Goal: Task Accomplishment & Management: Manage account settings

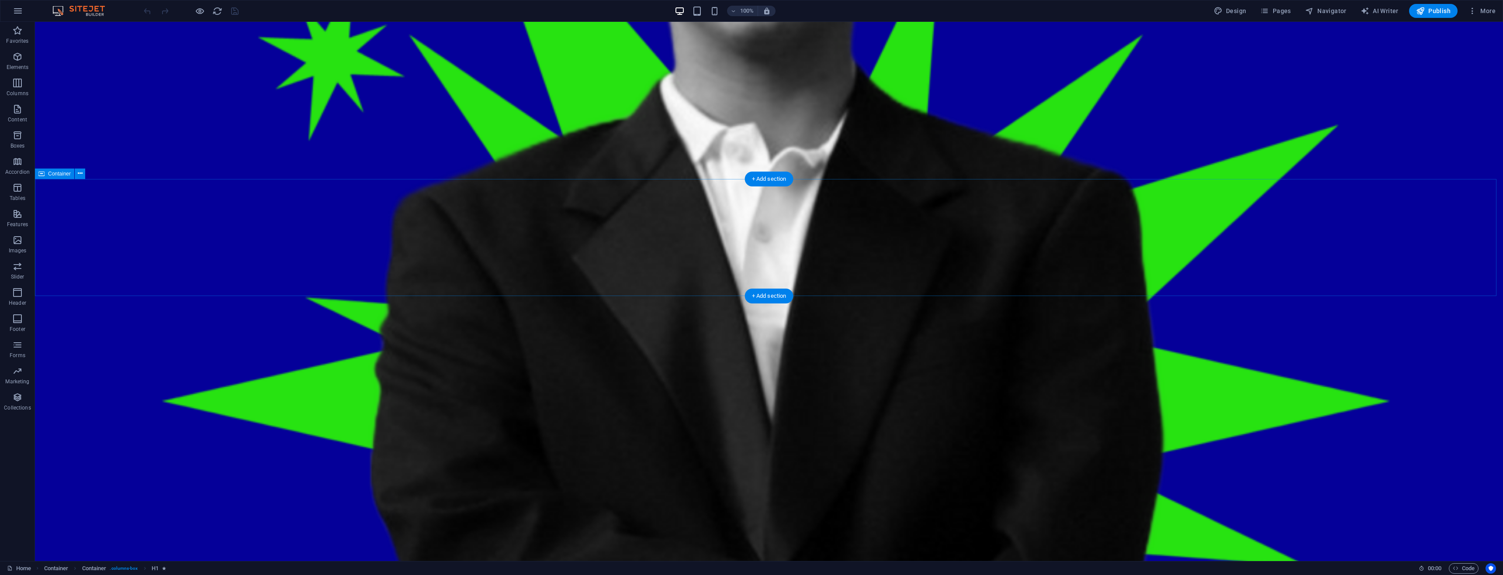
scroll to position [1441, 0]
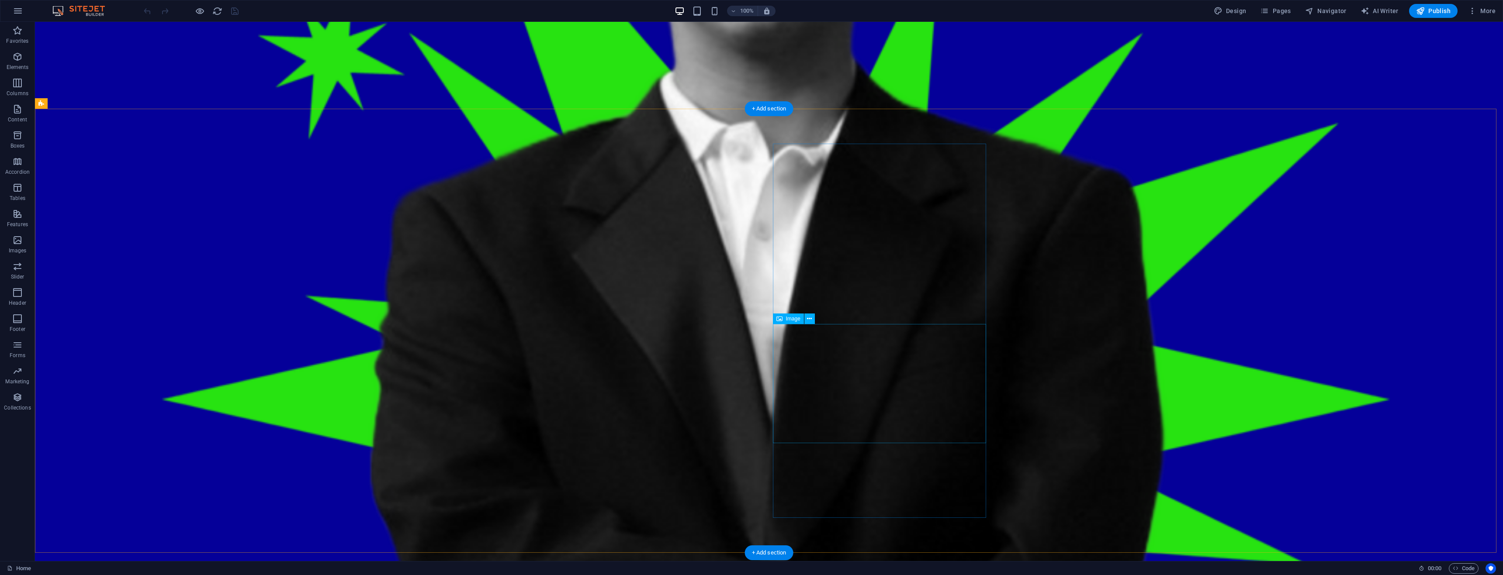
select select "6"
select select
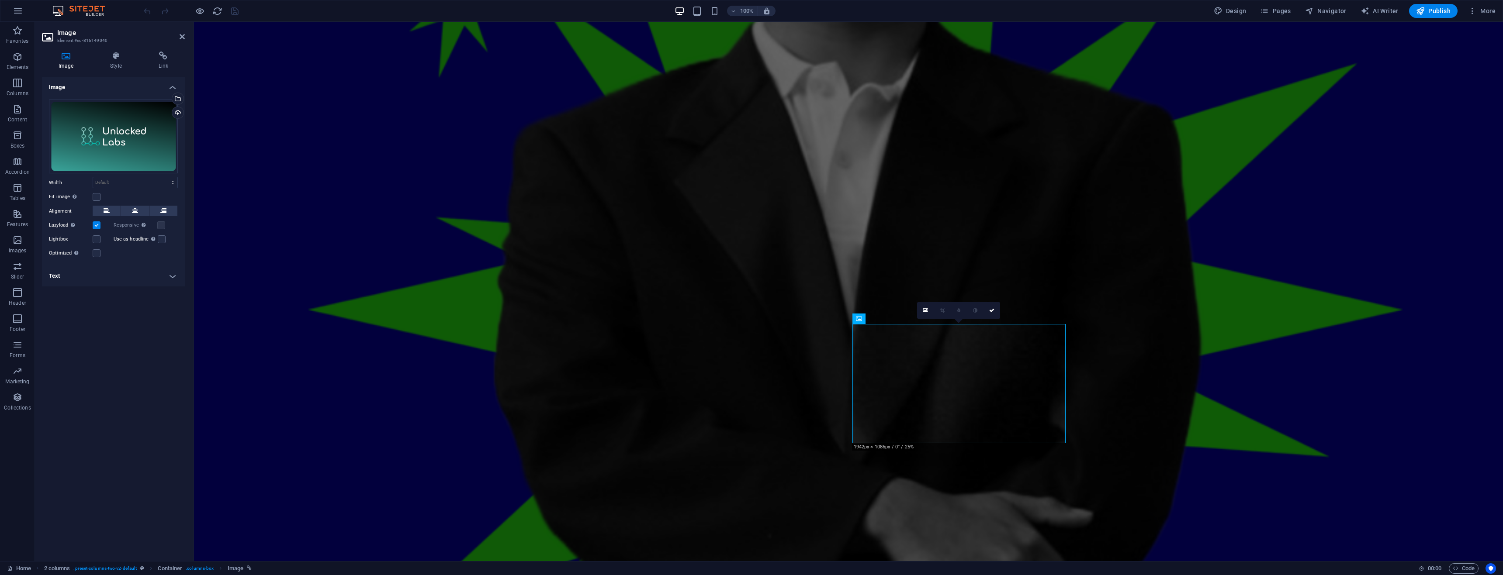
click at [164, 69] on h4 "Link" at bounding box center [163, 61] width 43 height 18
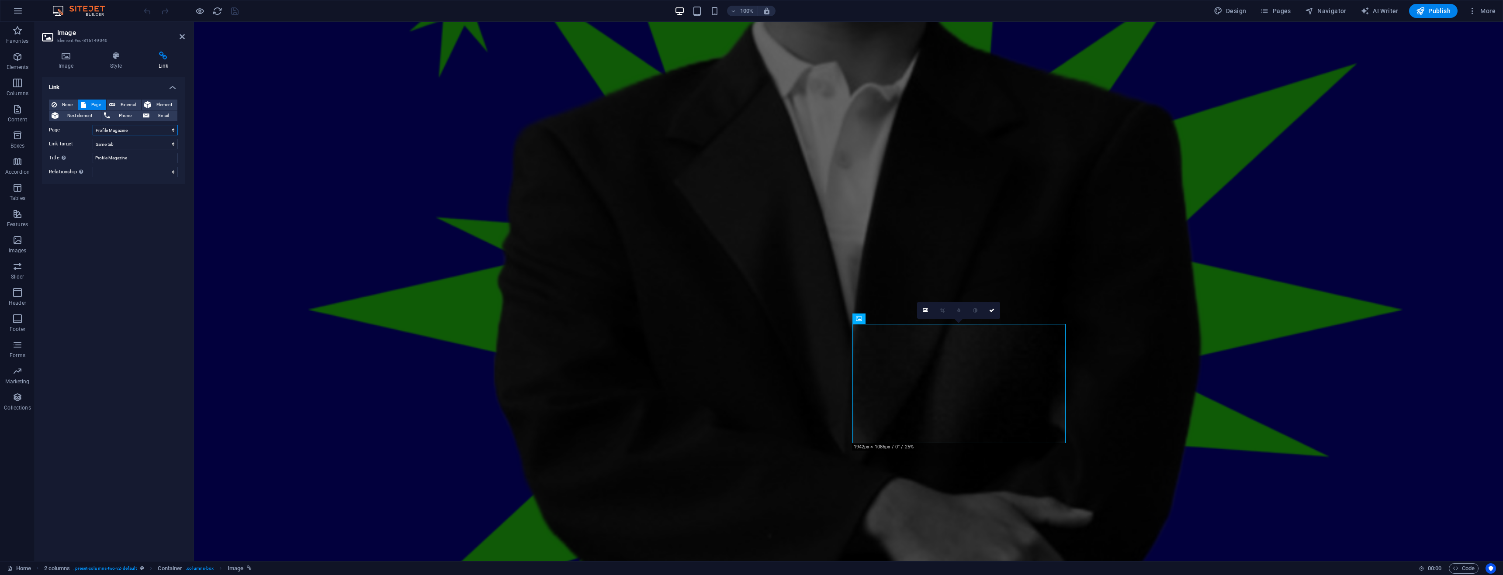
click at [144, 131] on select "Home Projects New page UnlockedLabs PayPro EOP Program Profile Magazine UX Desi…" at bounding box center [135, 130] width 85 height 10
select select "3"
click at [93, 125] on select "Home Projects New page UnlockedLabs PayPro EOP Program Profile Magazine UX Desi…" at bounding box center [135, 130] width 85 height 10
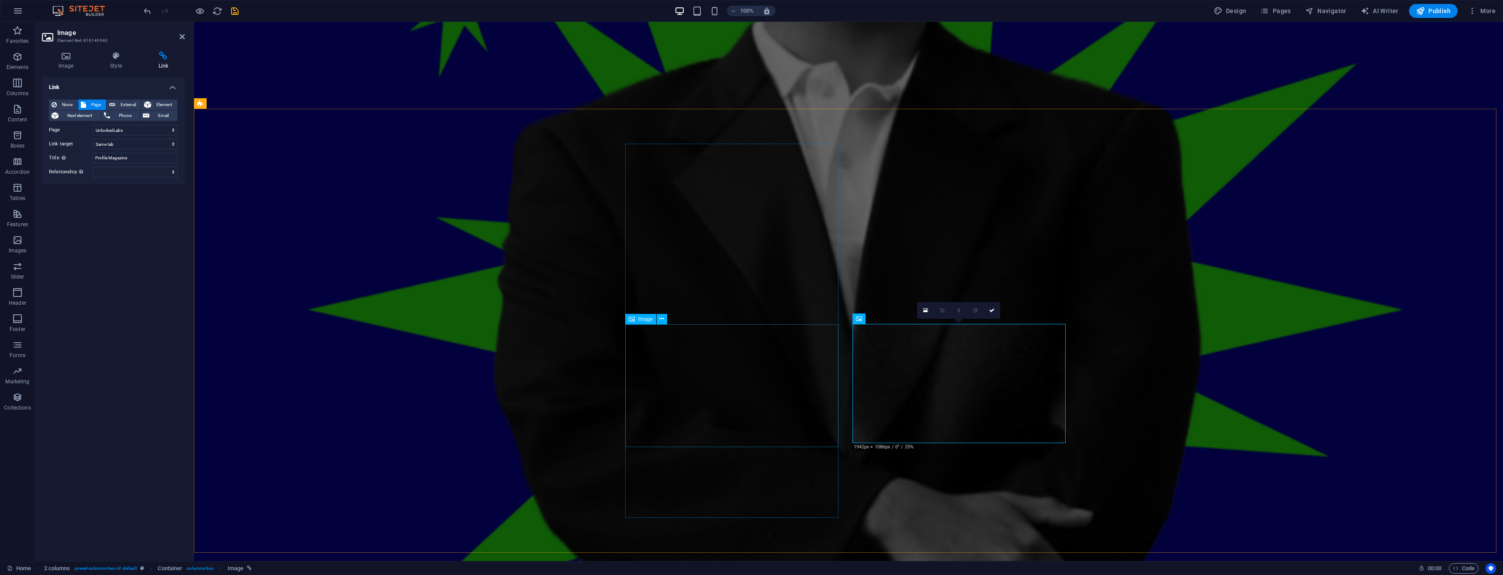
select select "2"
select select
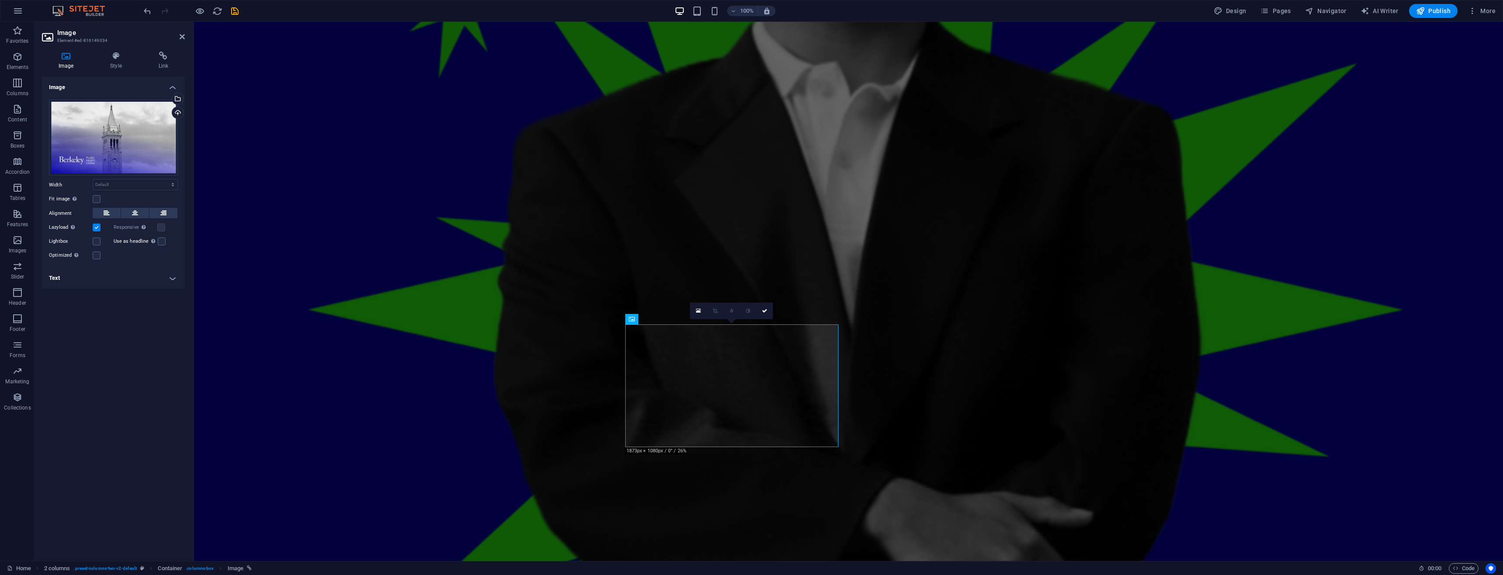
click at [163, 66] on h4 "Link" at bounding box center [163, 61] width 43 height 18
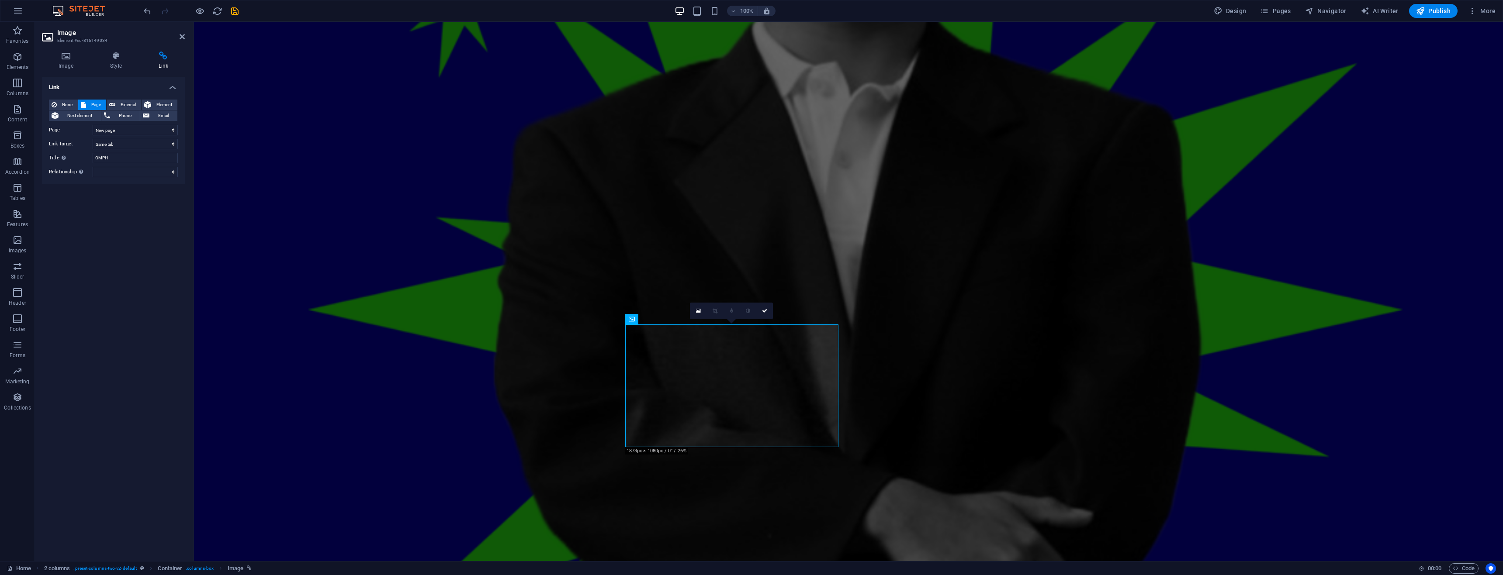
click at [160, 103] on span "Element" at bounding box center [164, 105] width 21 height 10
click at [90, 104] on span "Page" at bounding box center [96, 105] width 15 height 10
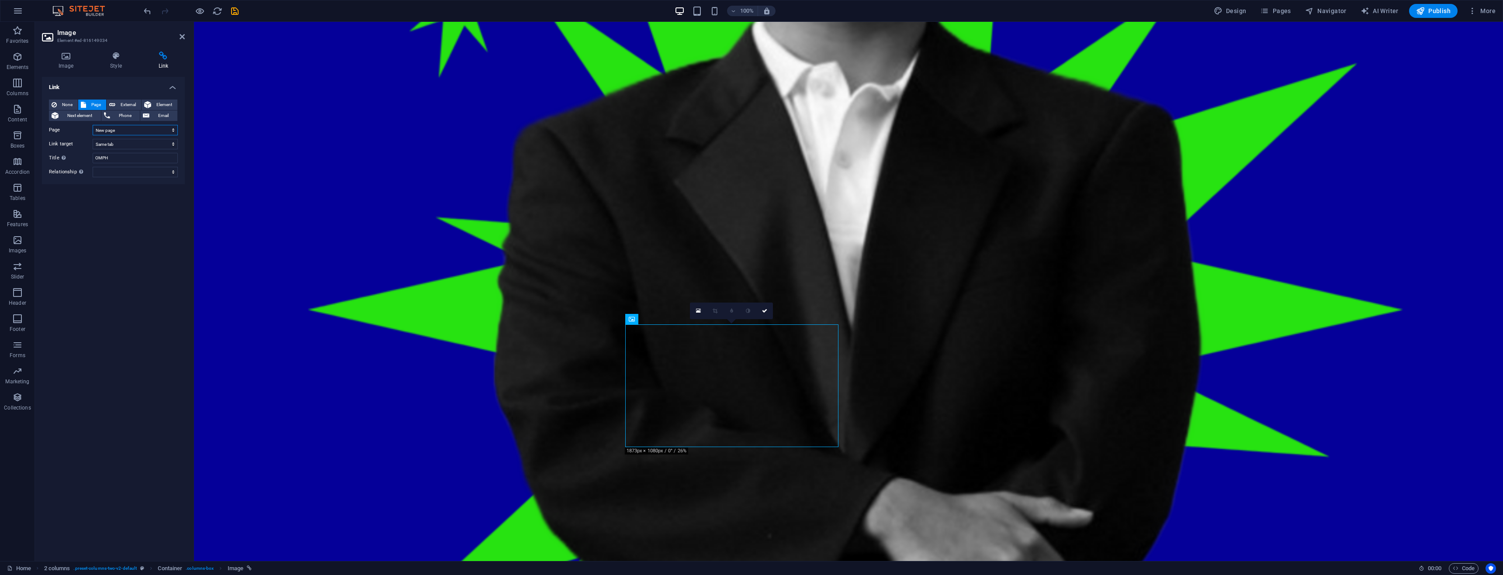
click at [117, 132] on select "Home Projects New page UnlockedLabs PayPro EOP Program Profile Magazine UX Desi…" at bounding box center [135, 130] width 85 height 10
click at [93, 125] on select "Home Projects New page UnlockedLabs PayPro EOP Program Profile Magazine UX Desi…" at bounding box center [135, 130] width 85 height 10
select select "4"
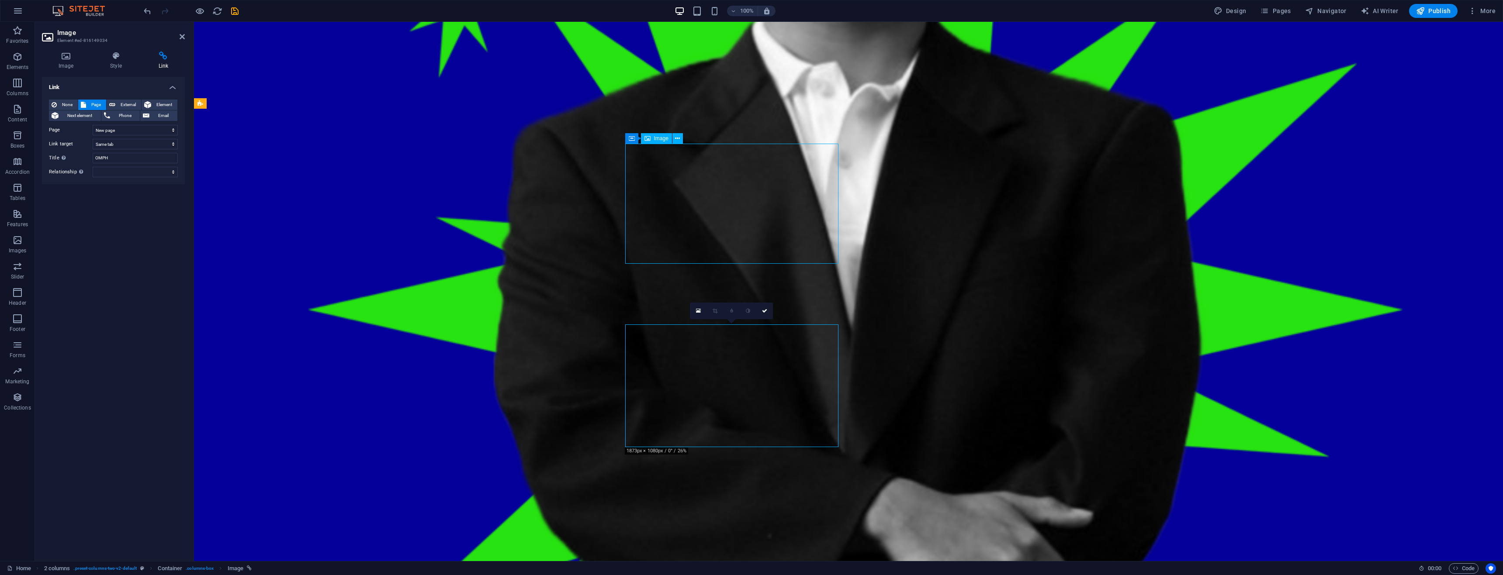
select select
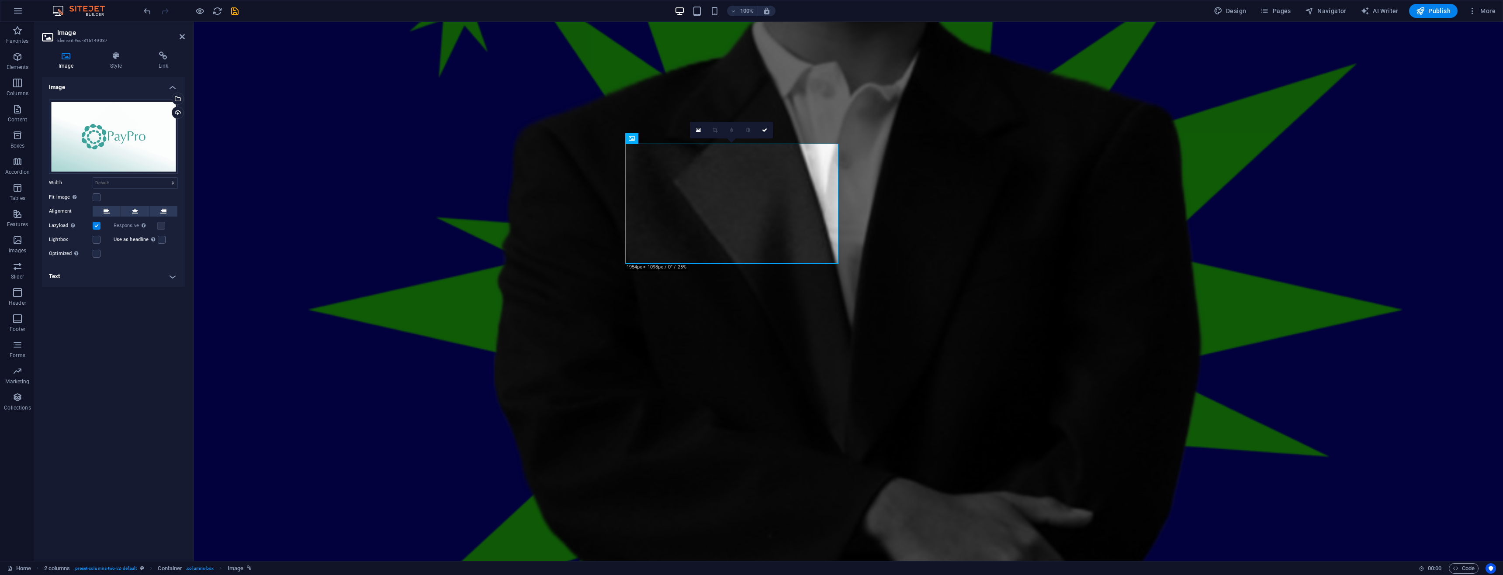
click at [151, 58] on icon at bounding box center [163, 56] width 43 height 9
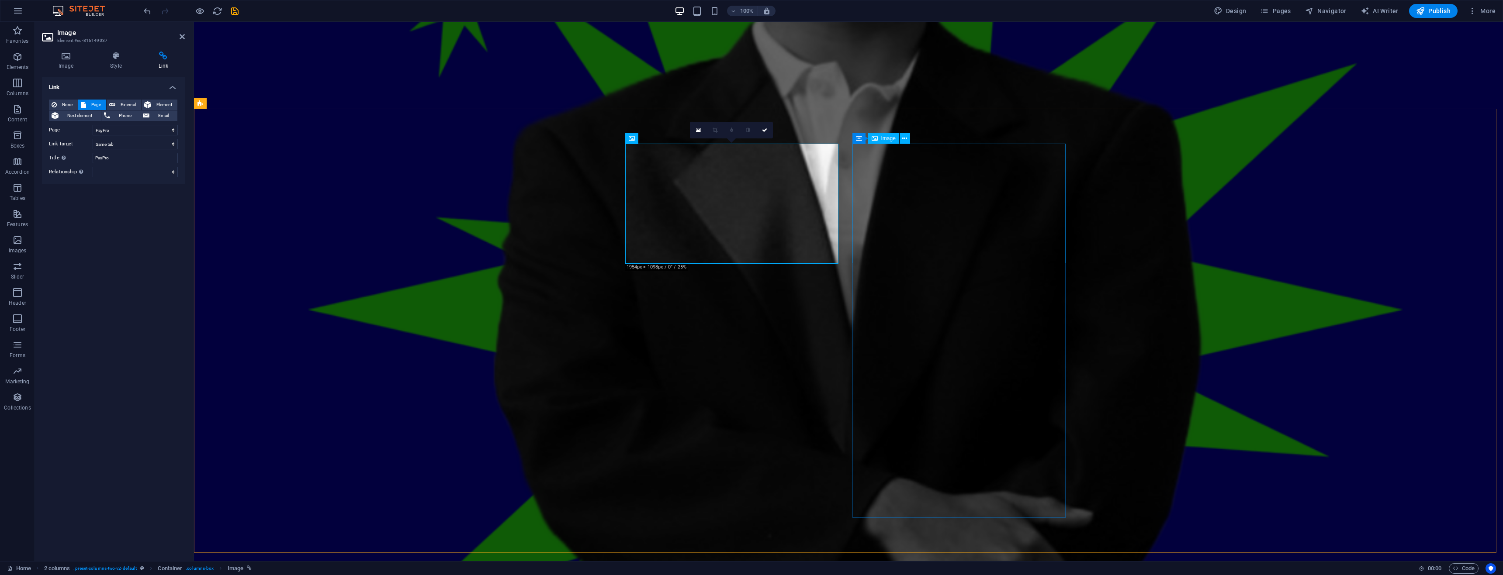
select select "6"
select select
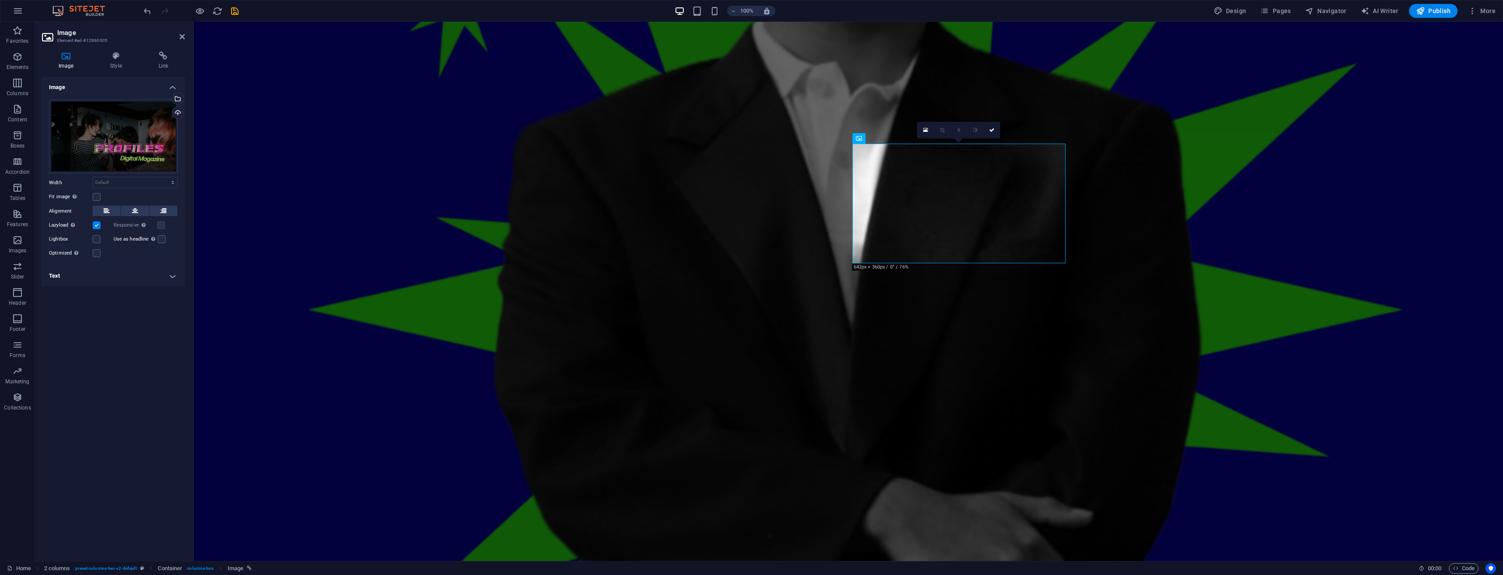
click at [159, 67] on h4 "Link" at bounding box center [163, 61] width 43 height 18
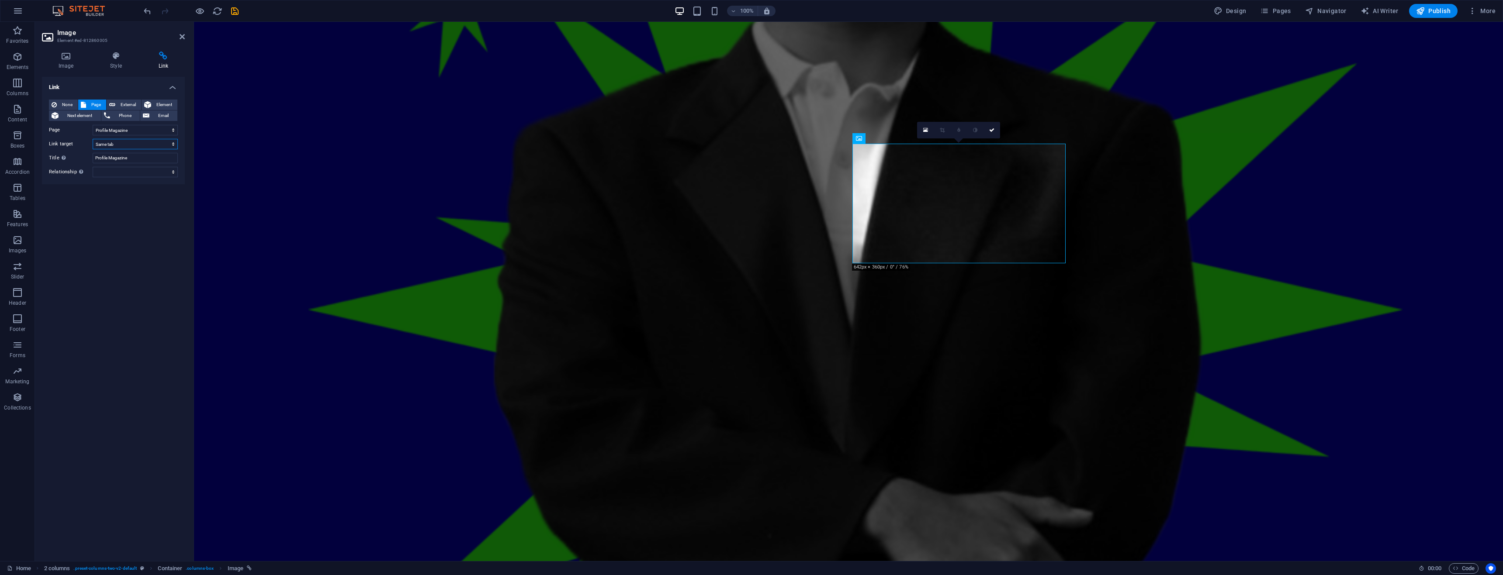
click at [143, 144] on select "New tab Same tab Overlay" at bounding box center [135, 144] width 85 height 10
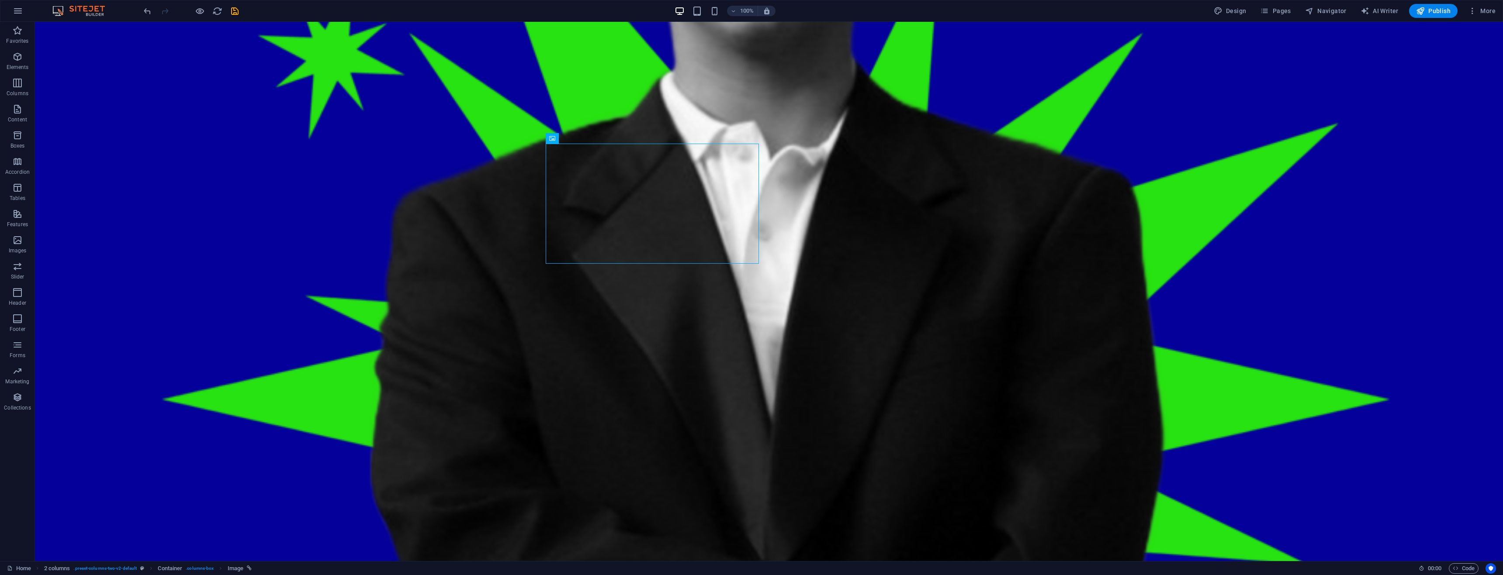
click at [1273, 12] on span "Pages" at bounding box center [1275, 11] width 31 height 9
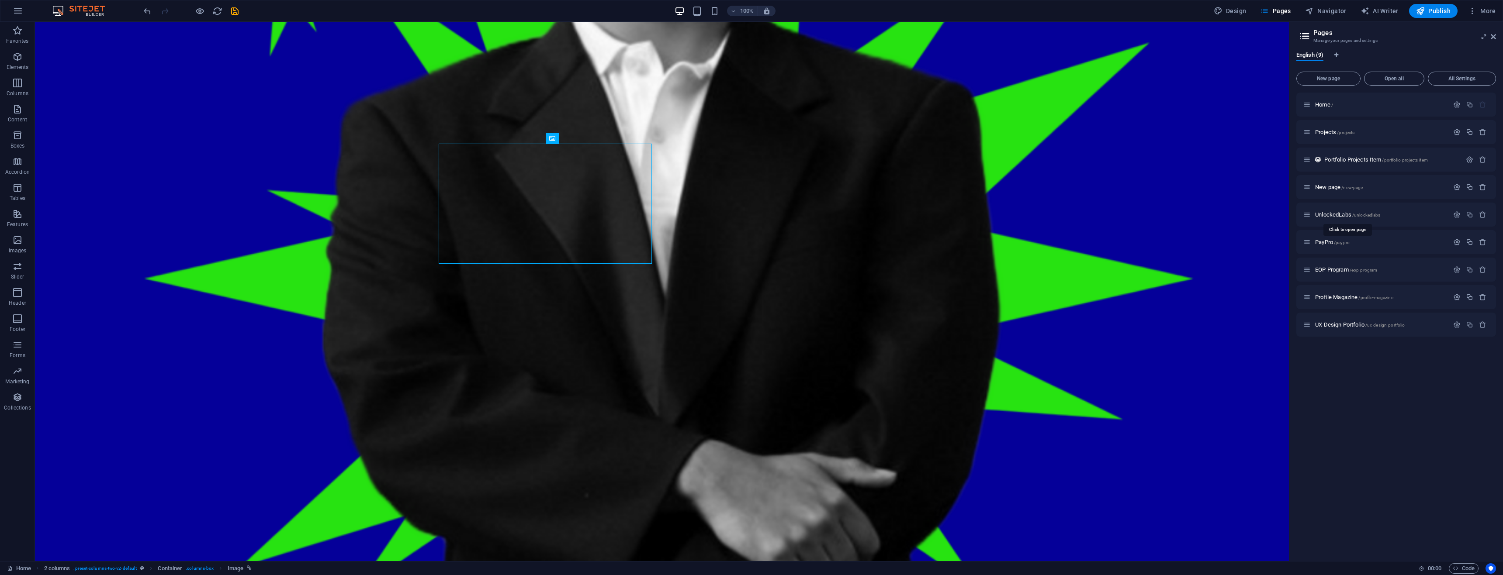
click at [1331, 217] on span "UnlockedLabs /unlockedlabs" at bounding box center [1347, 214] width 65 height 7
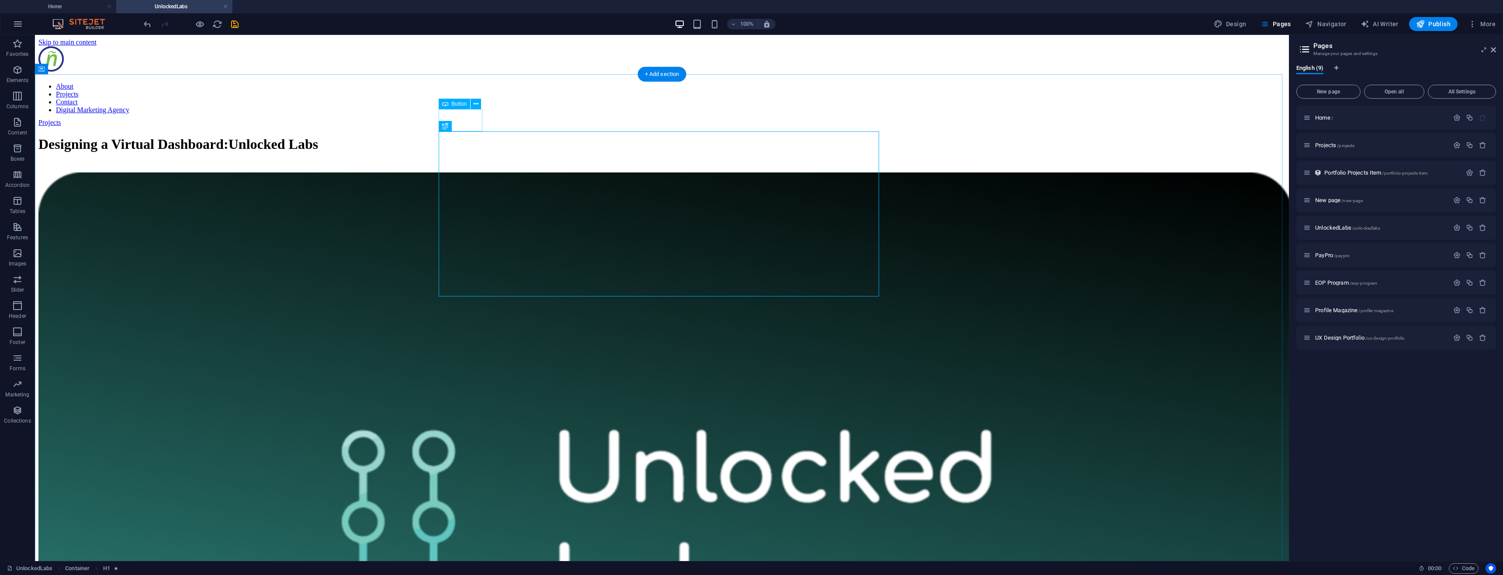
scroll to position [0, 0]
click at [465, 121] on div "Projects" at bounding box center [644, 123] width 1212 height 8
select select "px"
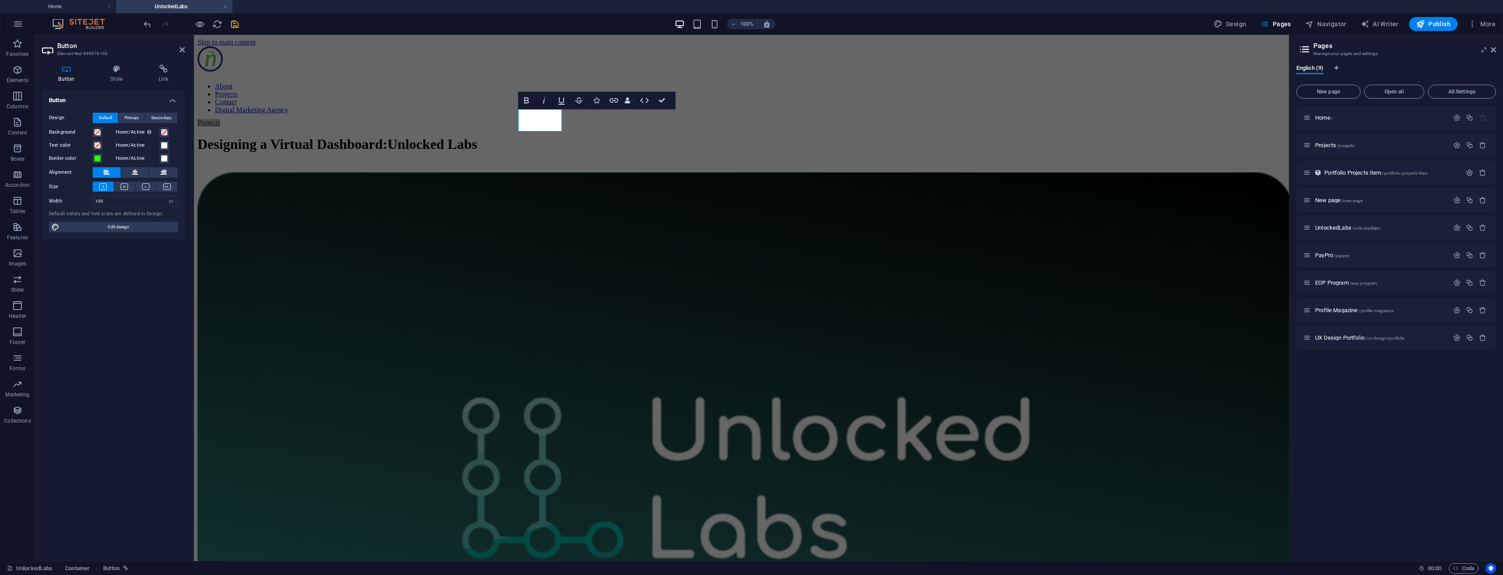
click at [156, 76] on h4 "Link" at bounding box center [163, 74] width 43 height 18
click at [122, 145] on select "Home Projects New page UnlockedLabs PayPro EOP Program Profile Magazine UX Desi…" at bounding box center [135, 143] width 85 height 10
click at [93, 138] on select "Home Projects New page UnlockedLabs PayPro EOP Program Profile Magazine UX Desi…" at bounding box center [135, 143] width 85 height 10
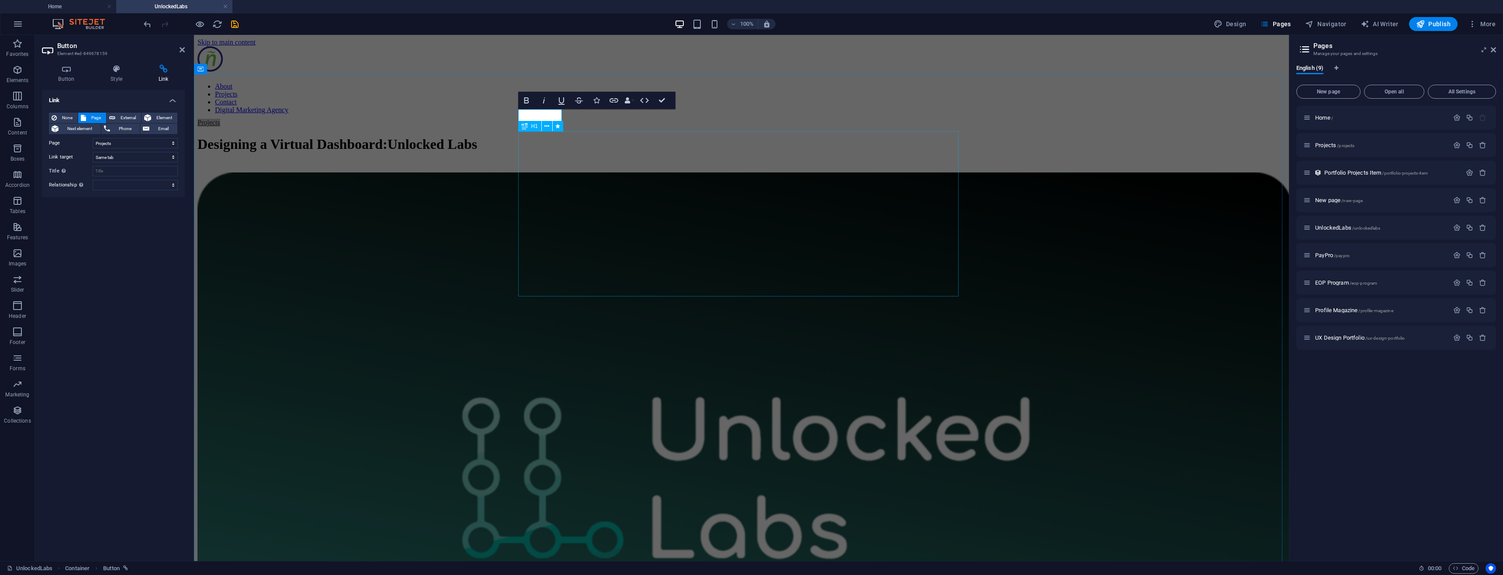
click at [837, 139] on div "Designing a Virtual Dashboard : Unlocked Labs" at bounding box center [741, 144] width 1088 height 16
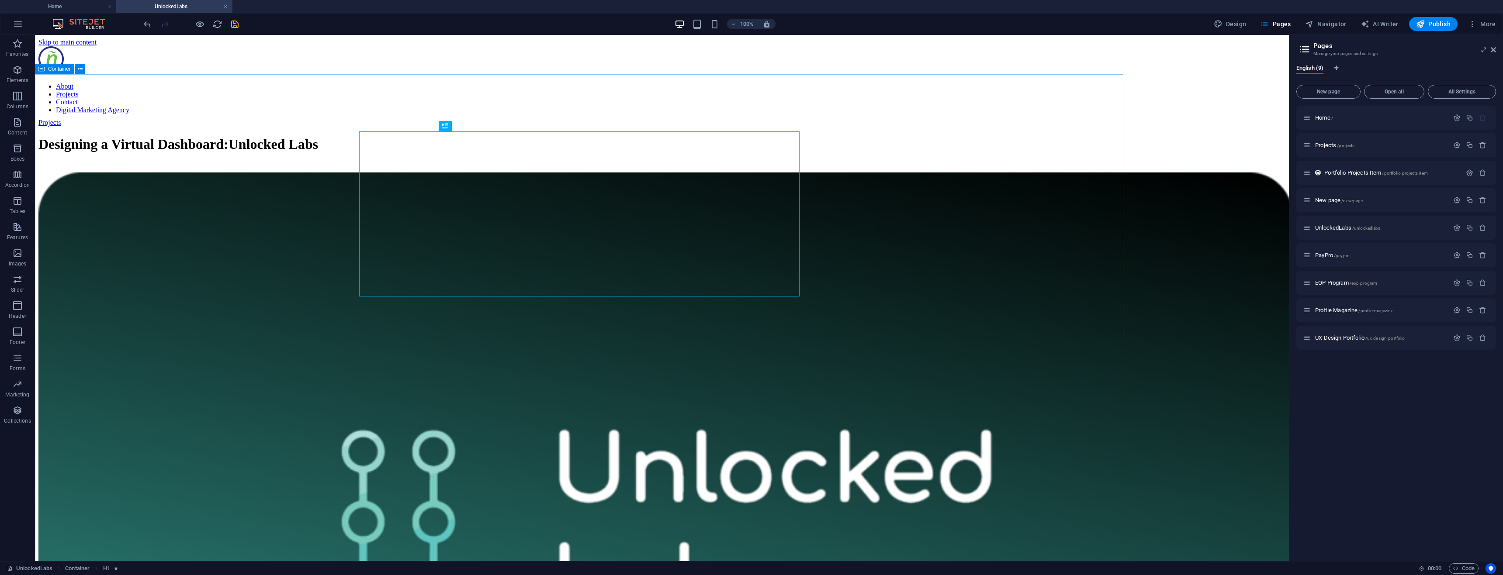
click at [1049, 145] on div "Projects Designing a Virtual Dashboard : Unlocked Labs I embarked on a design j…" at bounding box center [661, 584] width 1247 height 930
click at [1443, 28] on span "Publish" at bounding box center [1433, 24] width 35 height 9
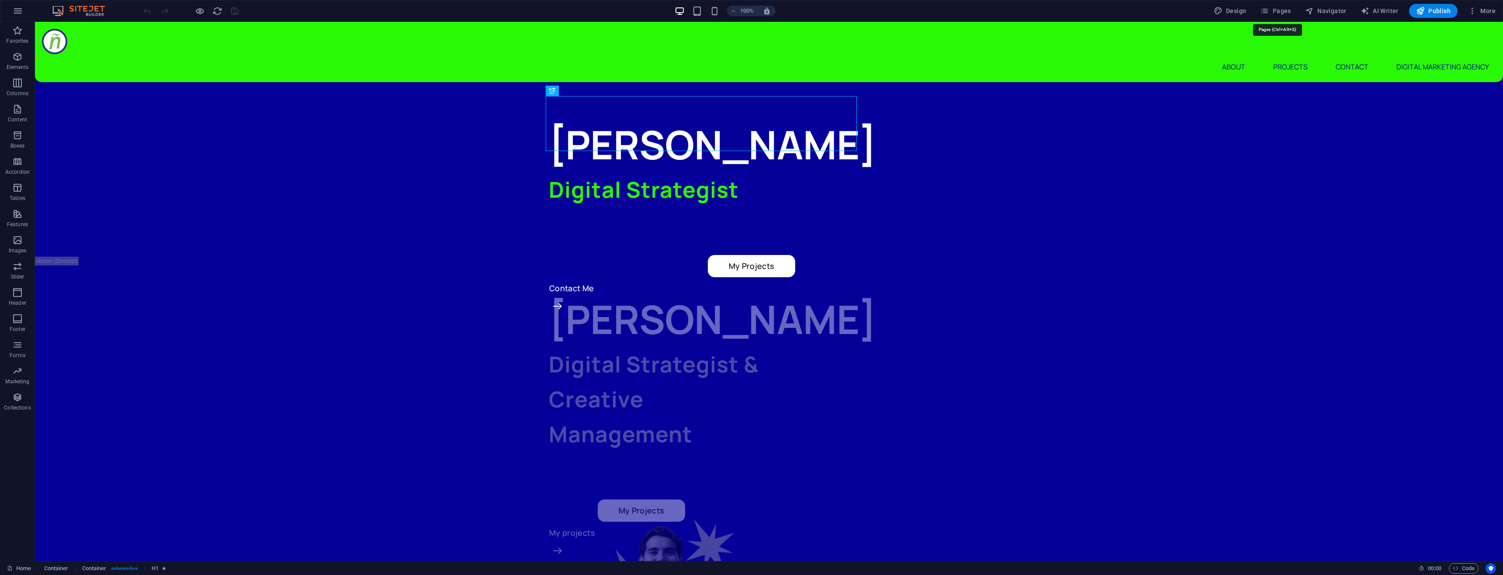
click at [1277, 8] on span "Pages" at bounding box center [1275, 11] width 31 height 9
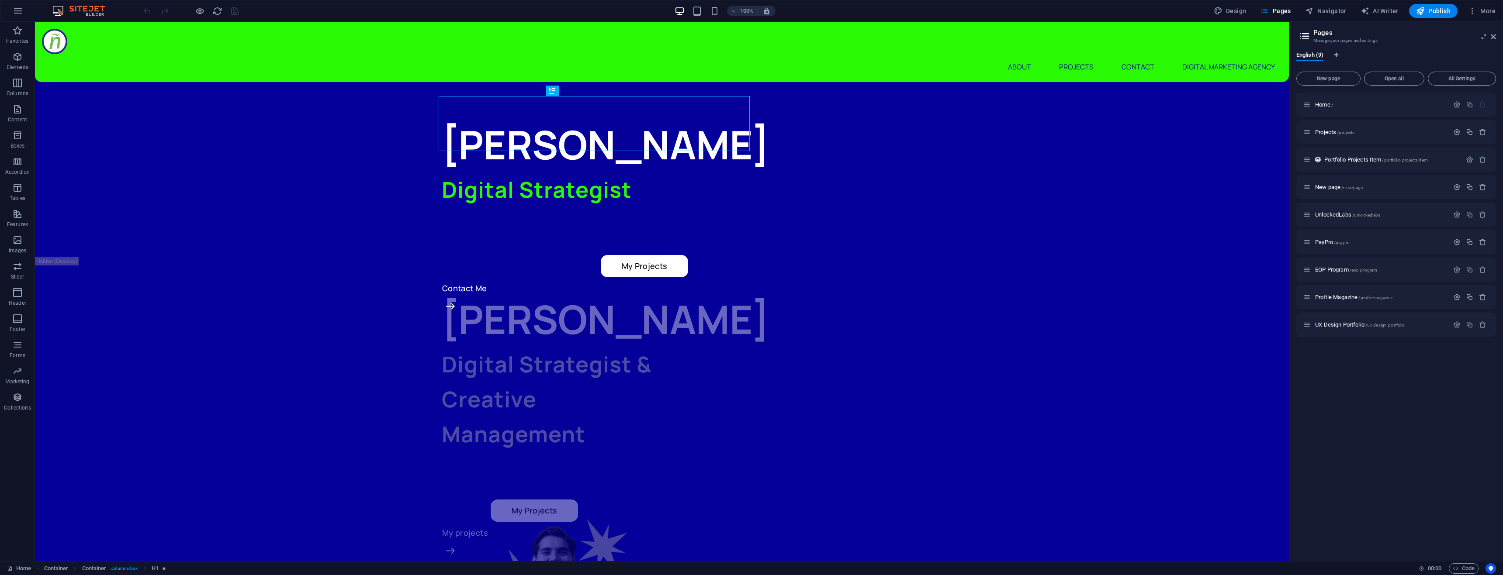
click at [1483, 131] on icon "button" at bounding box center [1482, 131] width 7 height 7
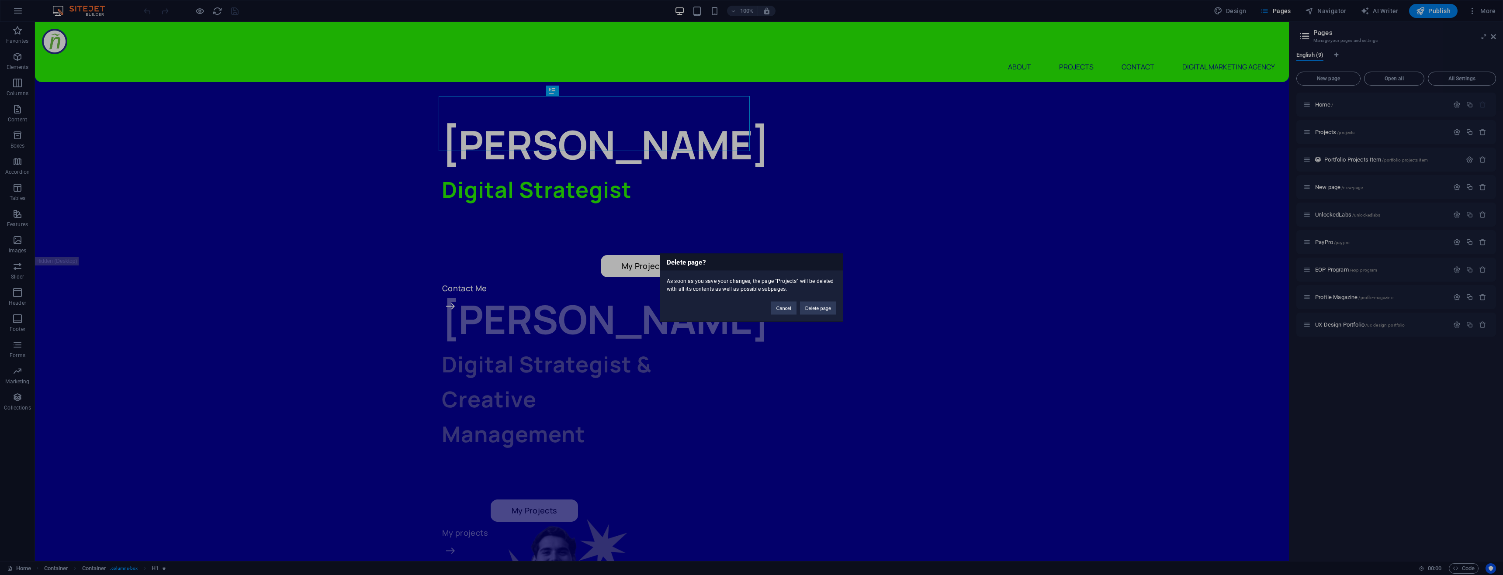
click at [814, 309] on button "Delete page" at bounding box center [818, 307] width 36 height 13
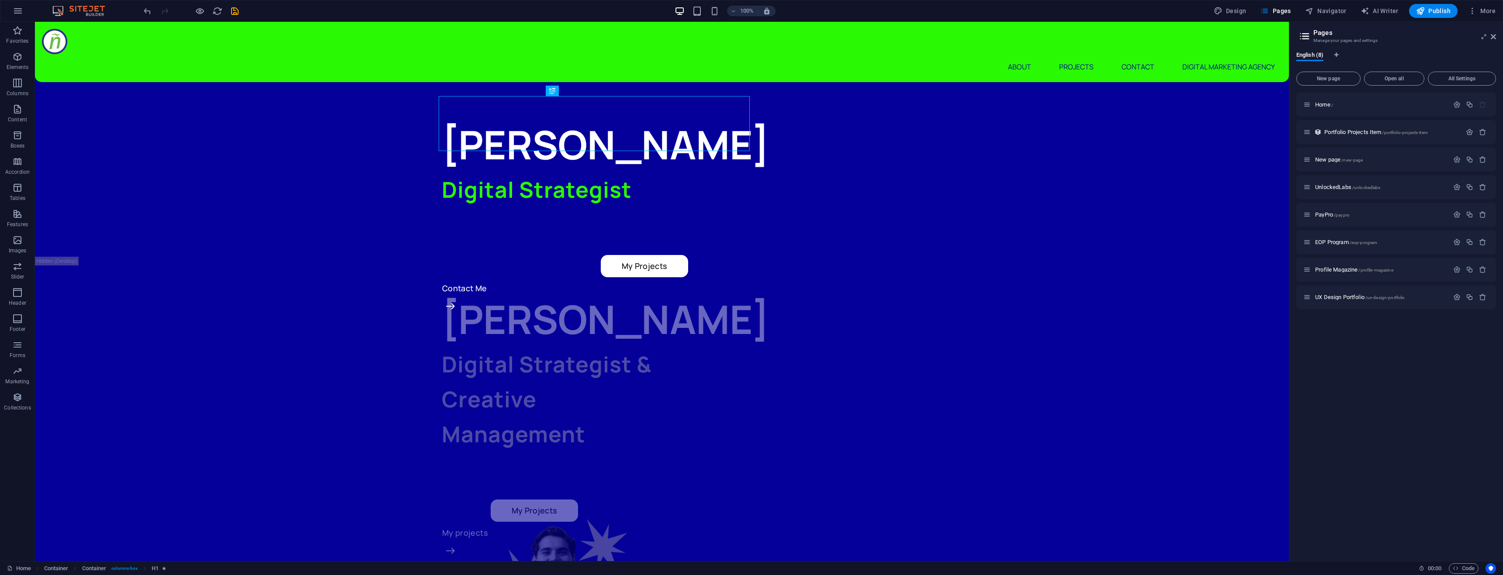
click at [1353, 159] on span "/new-page" at bounding box center [1351, 160] width 21 height 5
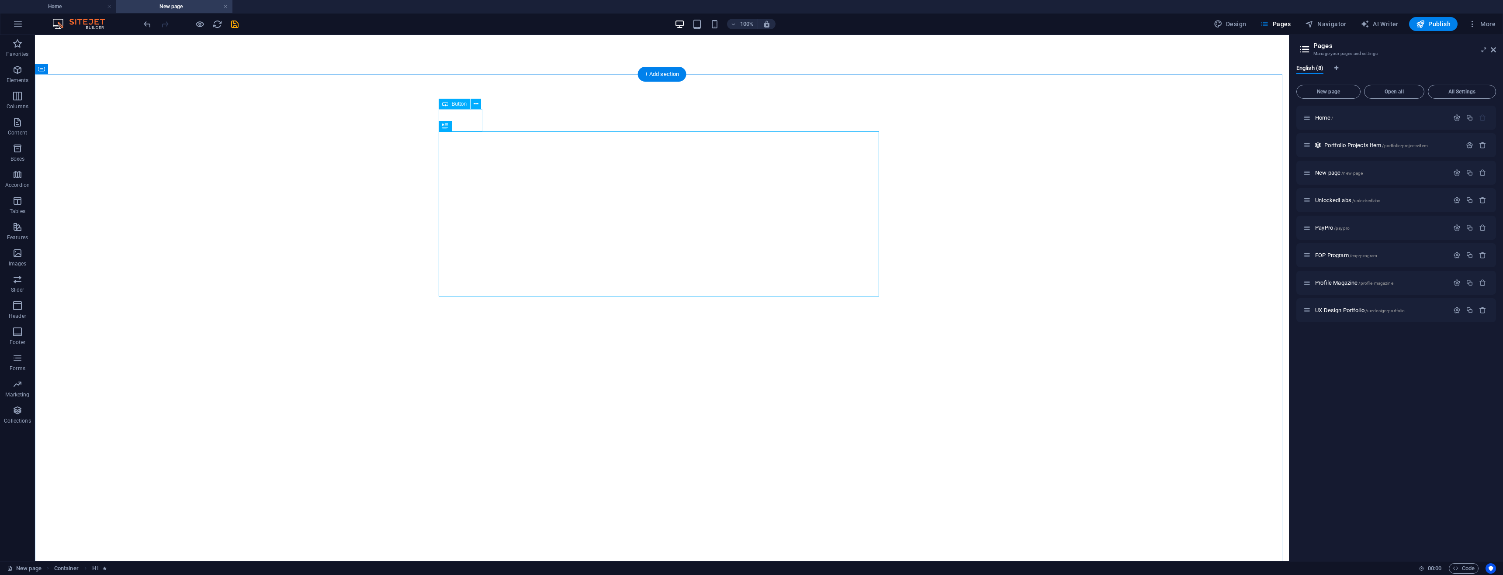
select select "px"
select select
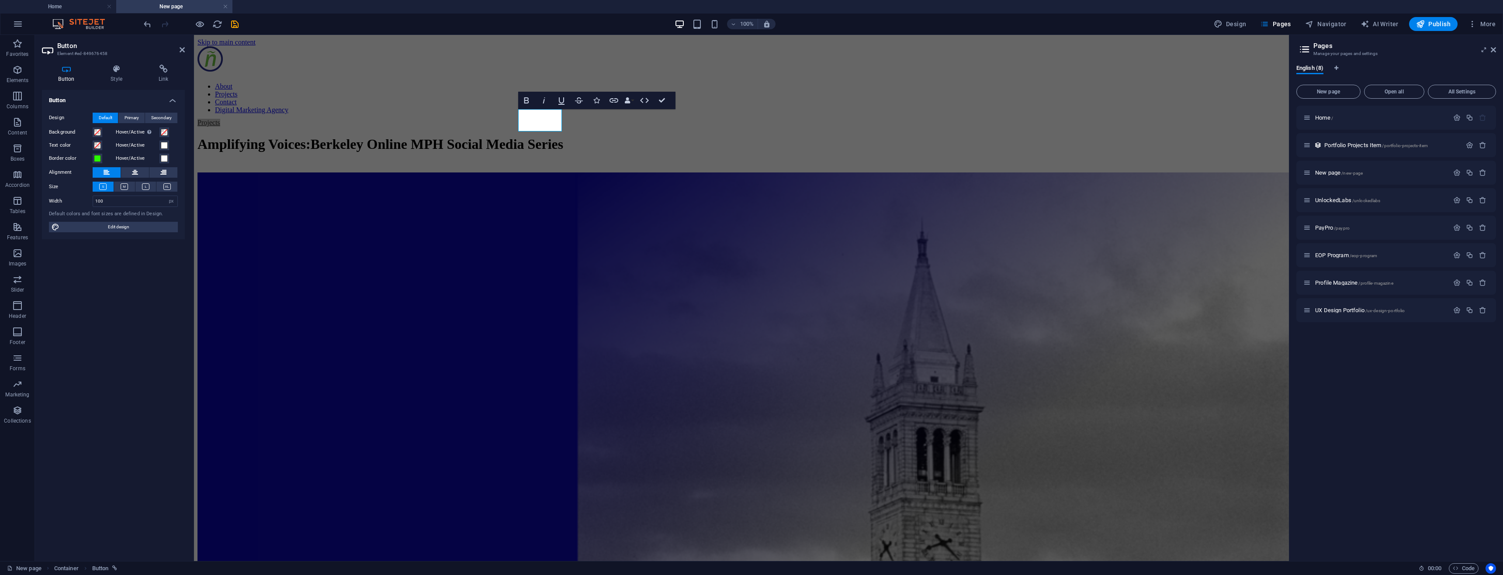
click at [168, 76] on h4 "Link" at bounding box center [163, 74] width 43 height 18
click at [90, 116] on span "Page" at bounding box center [96, 118] width 15 height 10
select select
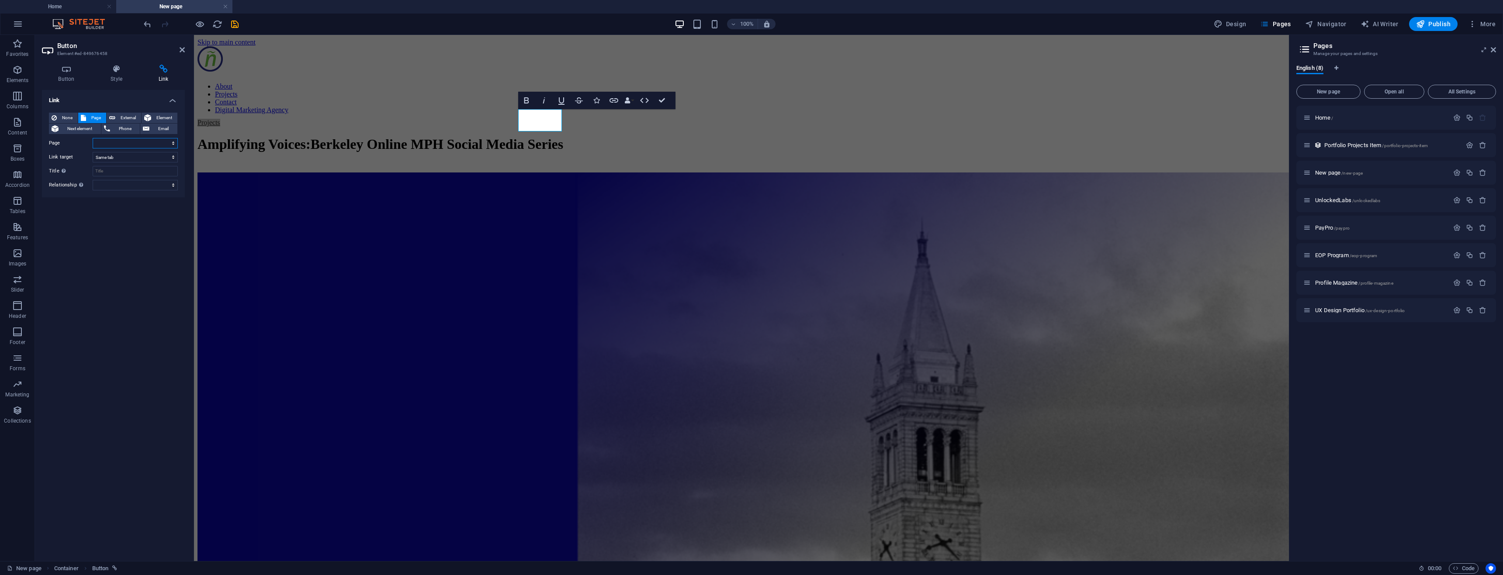
click at [105, 143] on select "Home New page UnlockedLabs PayPro EOP Program Profile Magazine UX Design Portfo…" at bounding box center [135, 143] width 85 height 10
click at [1034, 161] on div "Projects Amplifying Voices : Berkeley Online MPH Social Media Series Berkeley’s…" at bounding box center [741, 510] width 1088 height 783
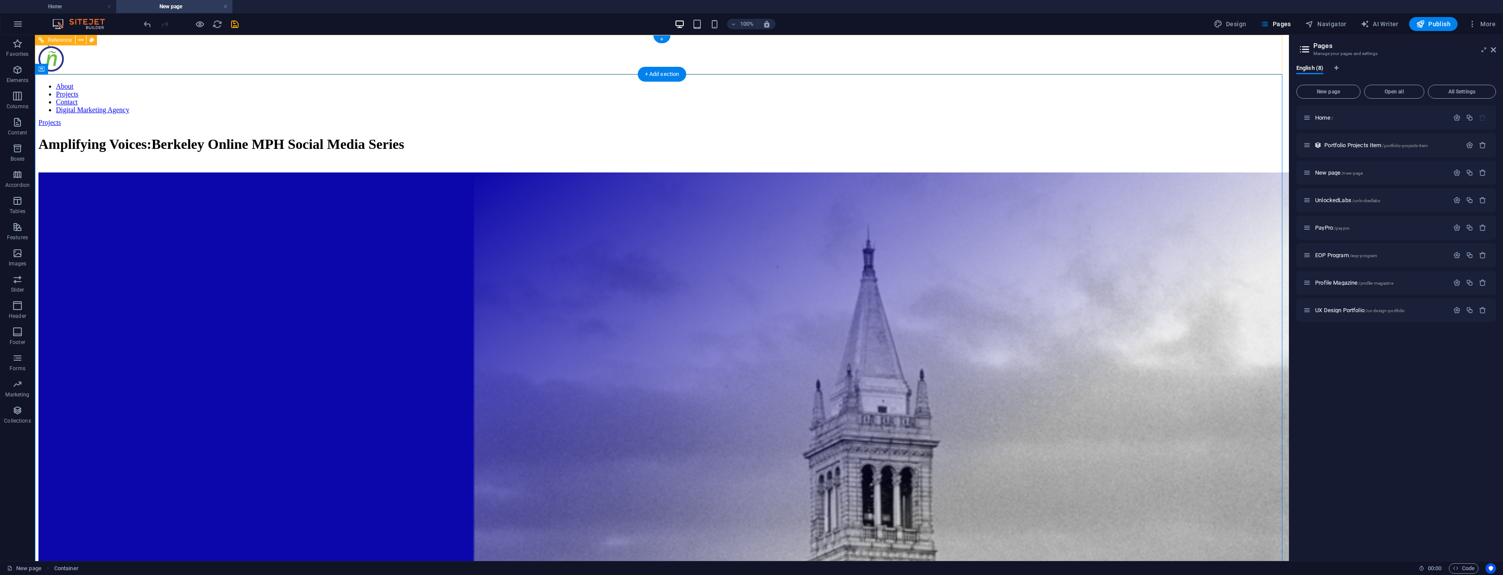
click at [1066, 83] on nav "About Projects Contact Digital Marketing Agency" at bounding box center [661, 98] width 1247 height 31
click at [450, 119] on div "Projects" at bounding box center [644, 123] width 1212 height 8
select select
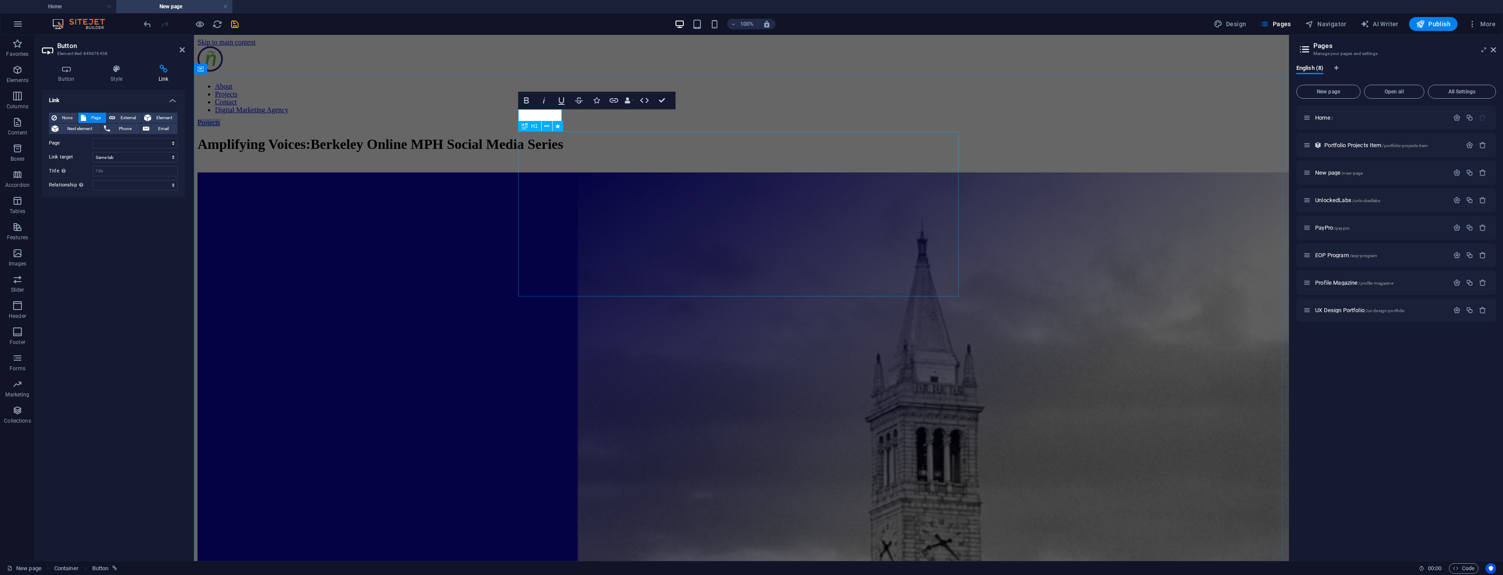
click at [591, 136] on div "Amplifying Voices : Berkeley Online MPH Social Media Series" at bounding box center [741, 144] width 1088 height 16
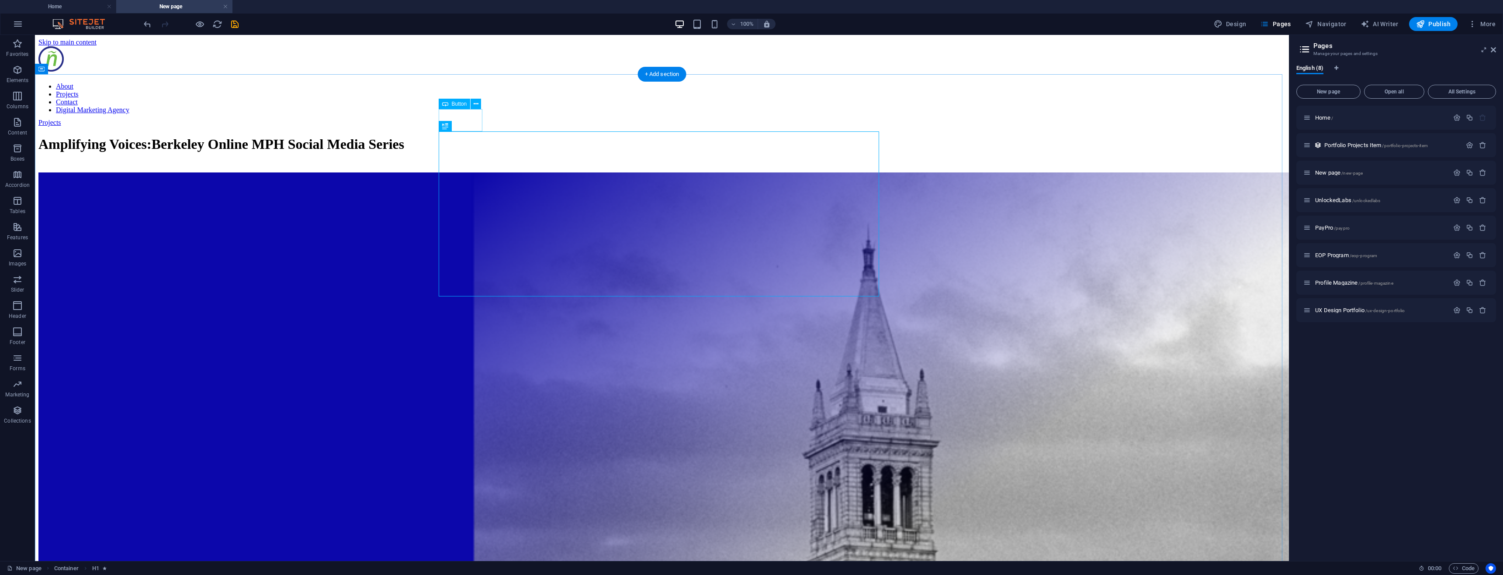
click at [464, 123] on div "Projects" at bounding box center [644, 123] width 1212 height 8
select select
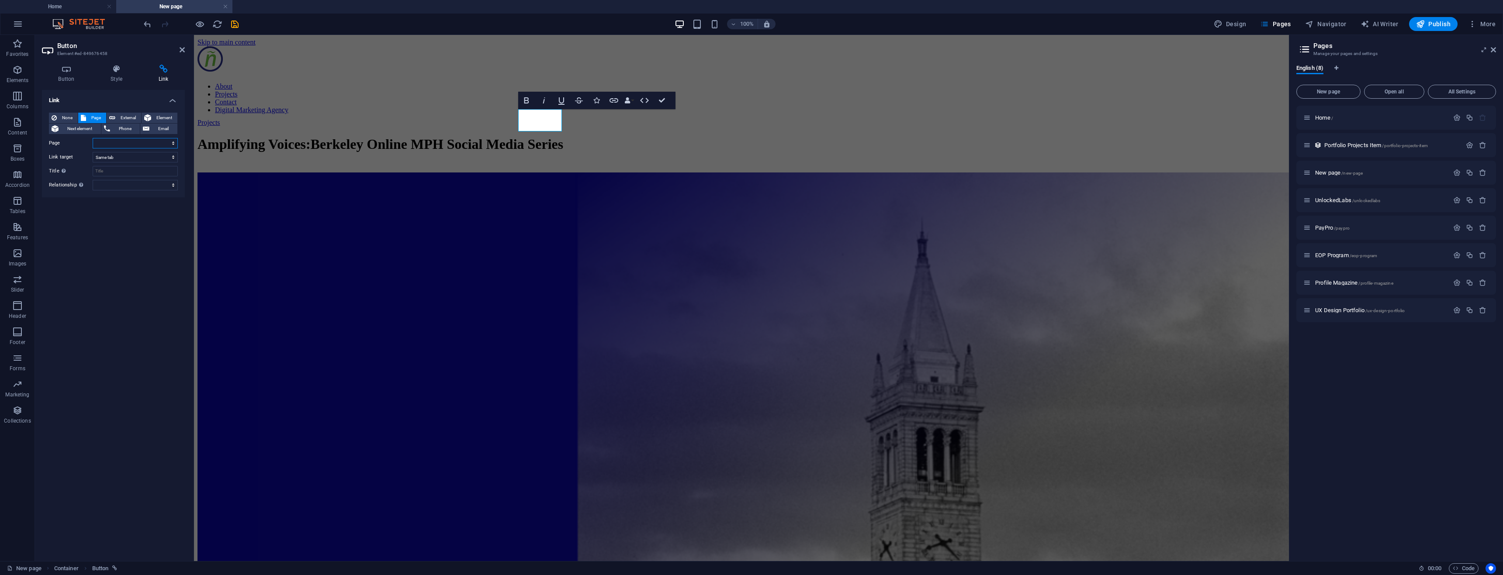
click at [115, 144] on select "Home New page UnlockedLabs PayPro EOP Program Profile Magazine UX Design Portfo…" at bounding box center [135, 143] width 85 height 10
select select "0"
click at [93, 138] on select "Home New page UnlockedLabs PayPro EOP Program Profile Magazine UX Design Portfo…" at bounding box center [135, 143] width 85 height 10
click at [220, 119] on link "Projects" at bounding box center [208, 122] width 23 height 7
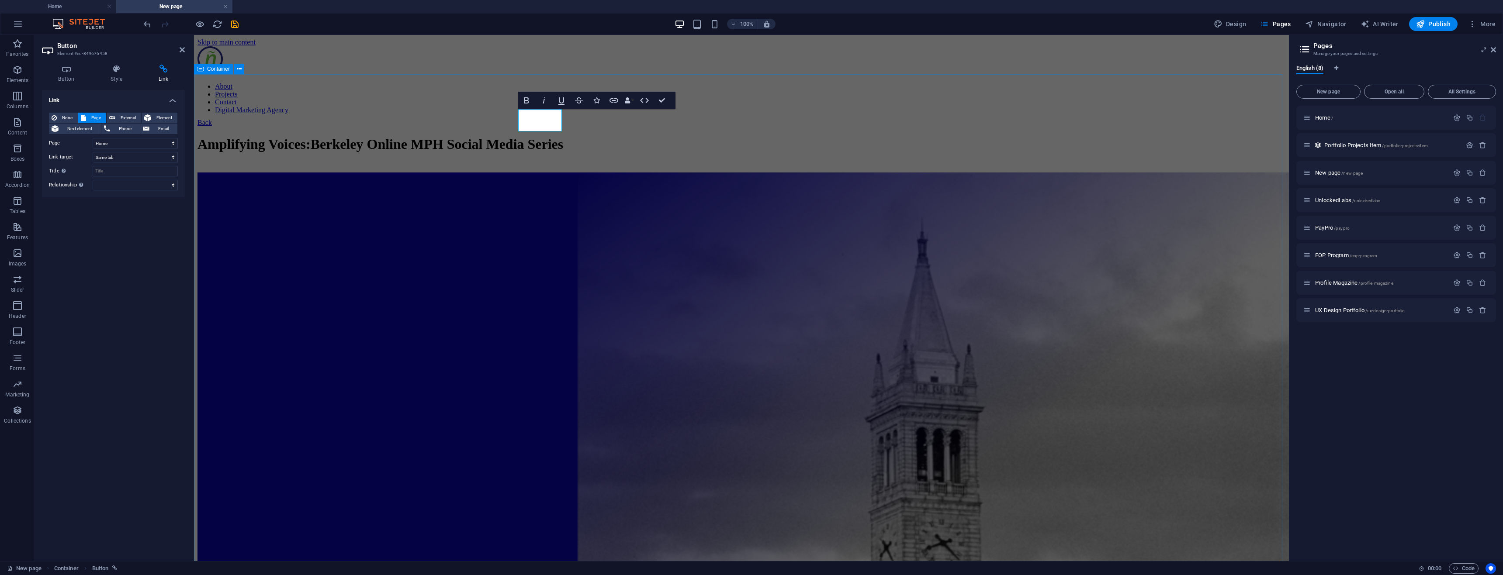
click at [836, 127] on div "Back Amplifying Voices : Berkeley Online MPH Social Media Series Berkeley’s Onl…" at bounding box center [741, 510] width 1088 height 783
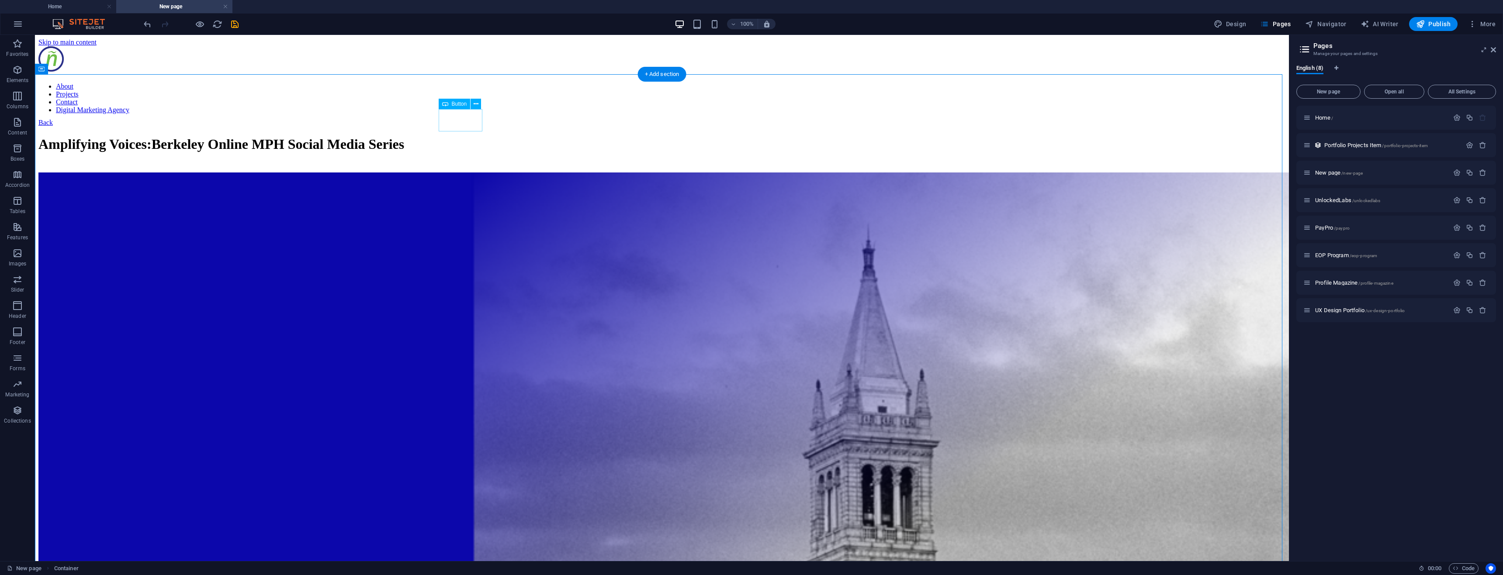
click at [478, 120] on div "Back" at bounding box center [644, 123] width 1212 height 8
select select
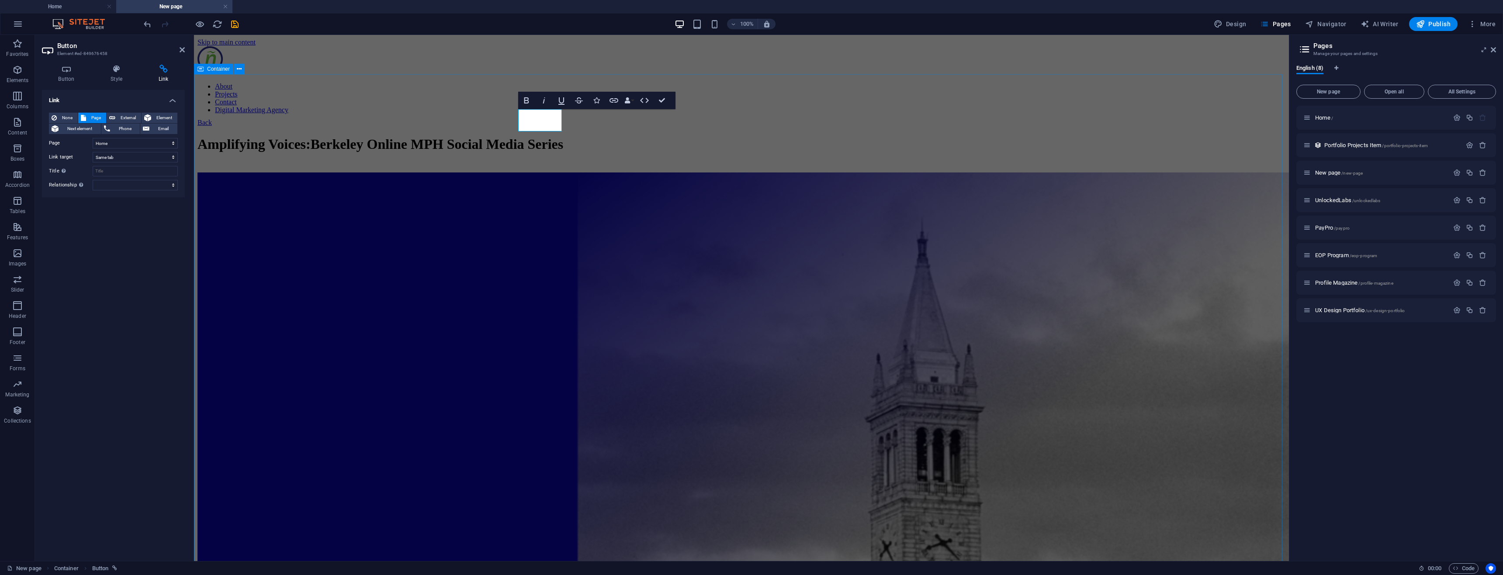
click at [607, 119] on div "Back Amplifying Voices : Berkeley Online MPH Social Media Series Berkeley’s Onl…" at bounding box center [741, 510] width 1088 height 783
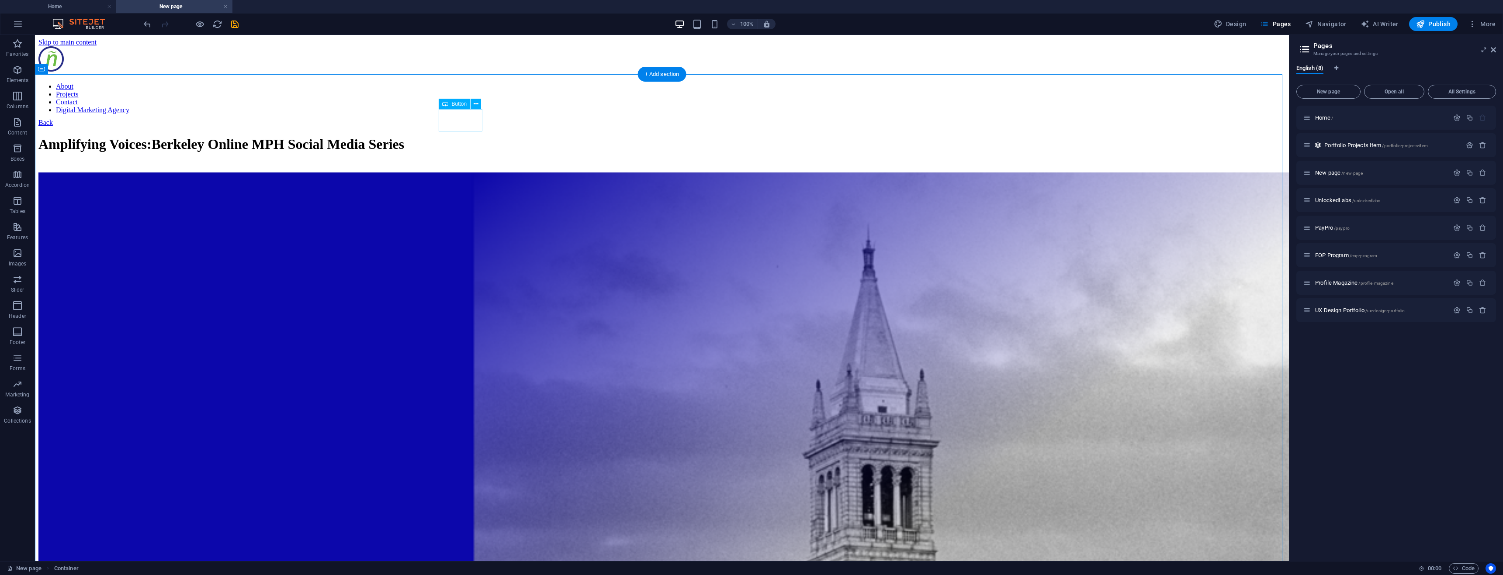
click at [468, 122] on div "Back" at bounding box center [644, 123] width 1212 height 8
click at [1327, 119] on span "Home /" at bounding box center [1324, 117] width 18 height 7
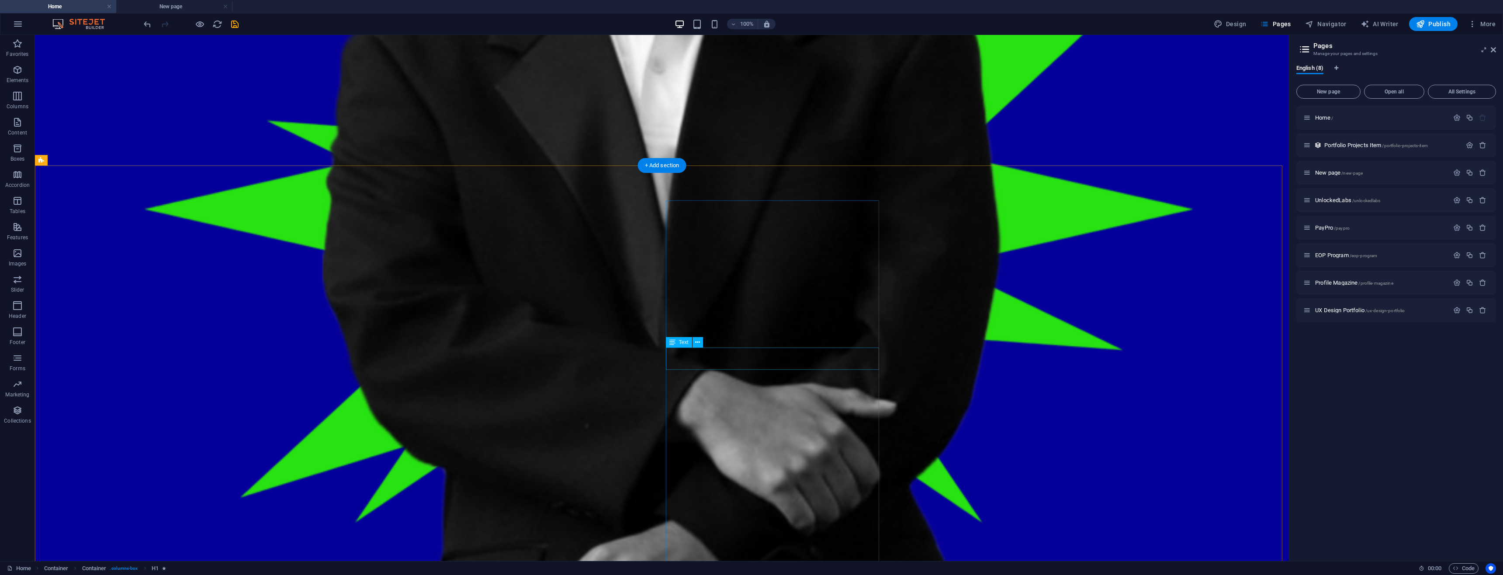
scroll to position [1573, 0]
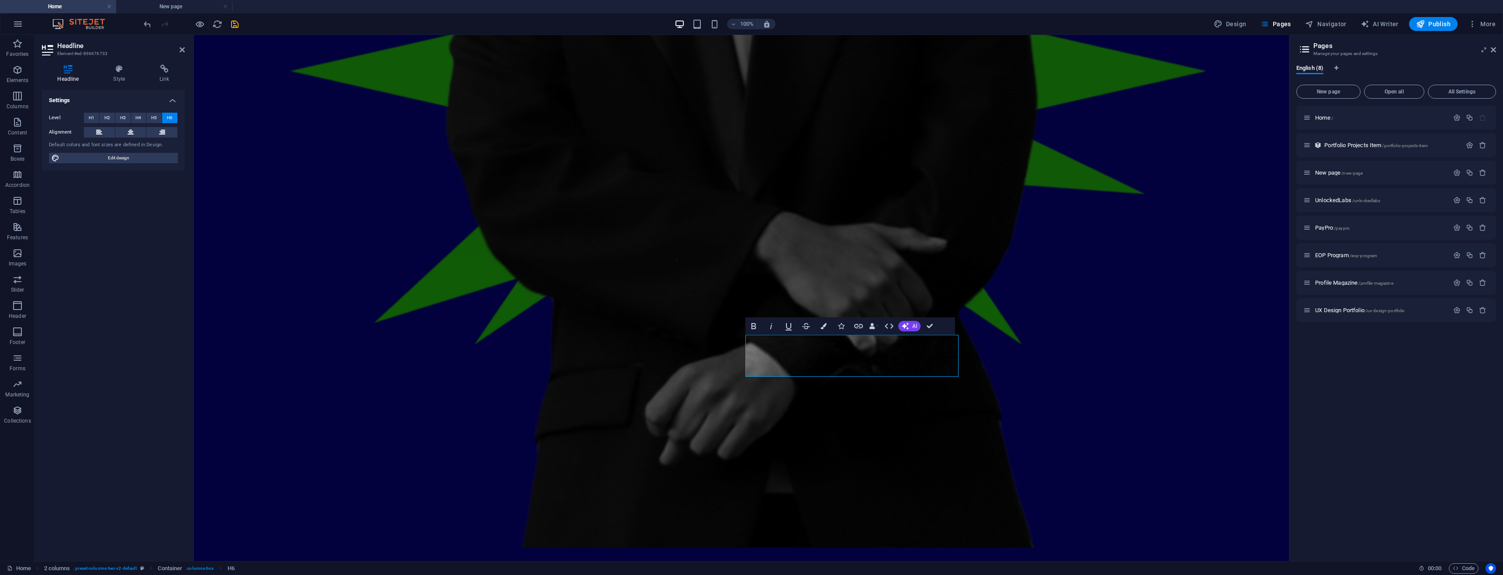
click at [159, 75] on h4 "Link" at bounding box center [164, 74] width 41 height 18
click at [91, 116] on span "Page" at bounding box center [96, 118] width 15 height 10
click at [133, 143] on select "Home New page UnlockedLabs PayPro EOP Program Profile Magazine UX Design Portfo…" at bounding box center [135, 143] width 85 height 10
select select "2"
click at [93, 138] on select "Home New page UnlockedLabs PayPro EOP Program Profile Magazine UX Design Portfo…" at bounding box center [135, 143] width 85 height 10
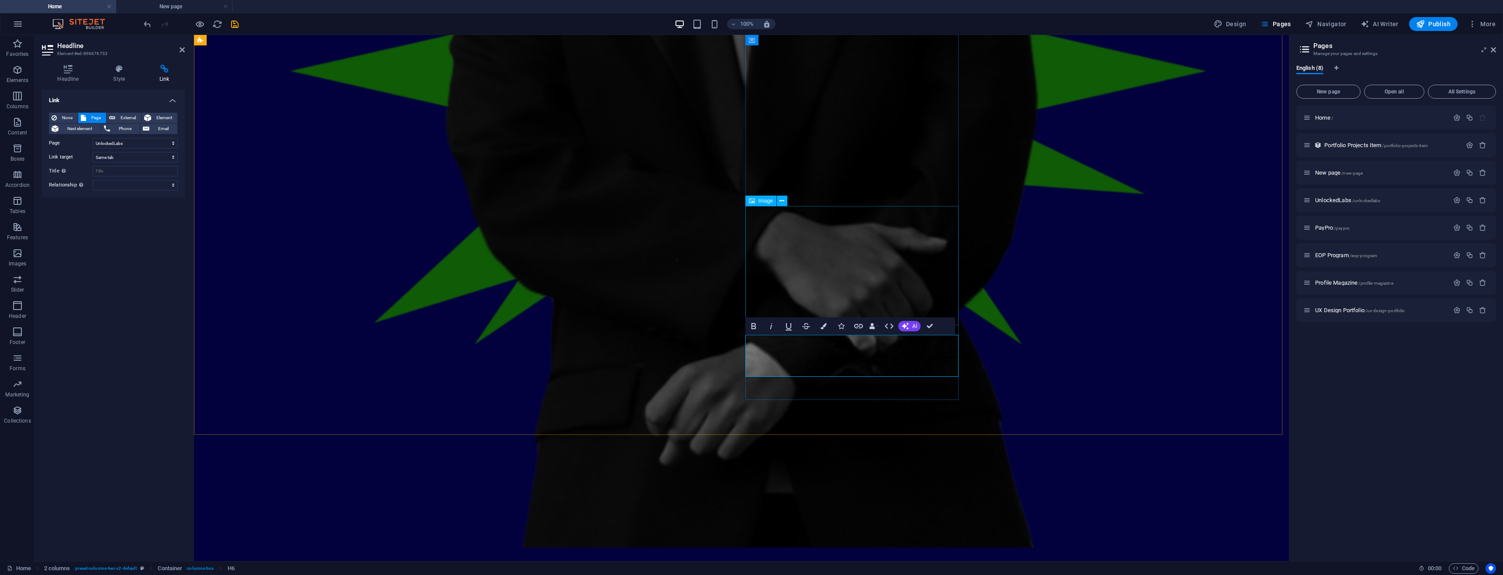
select select "2"
select select
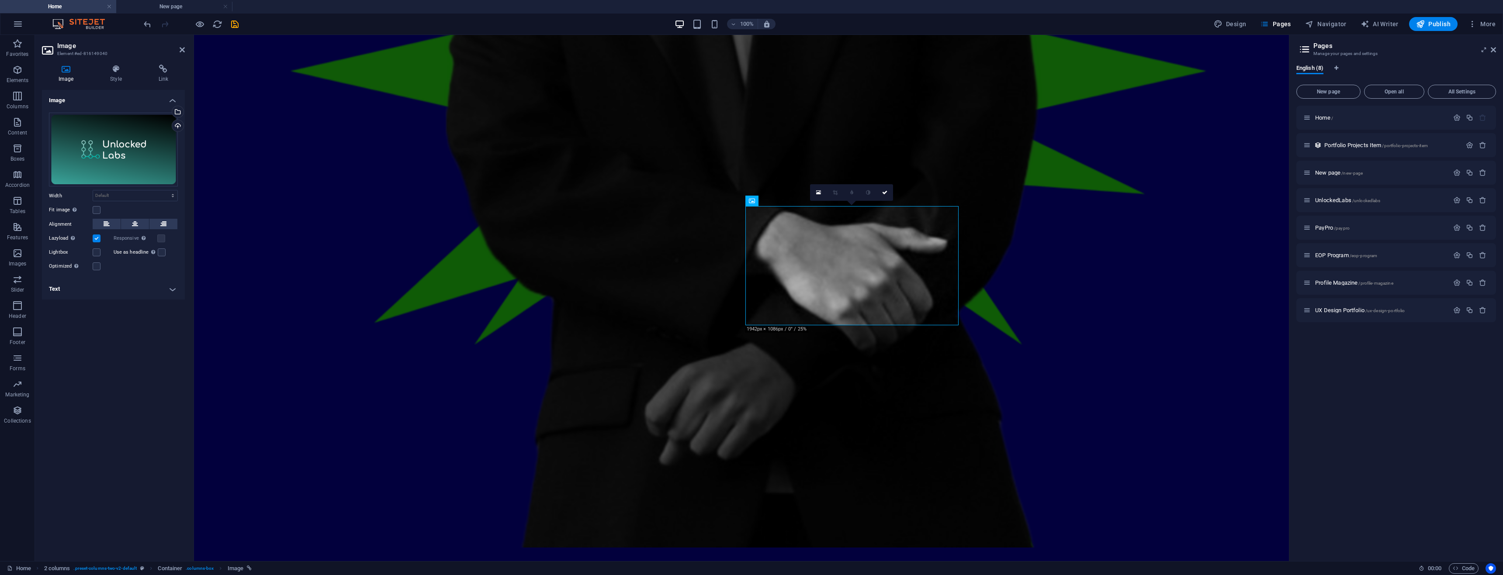
click at [158, 71] on icon at bounding box center [163, 69] width 43 height 9
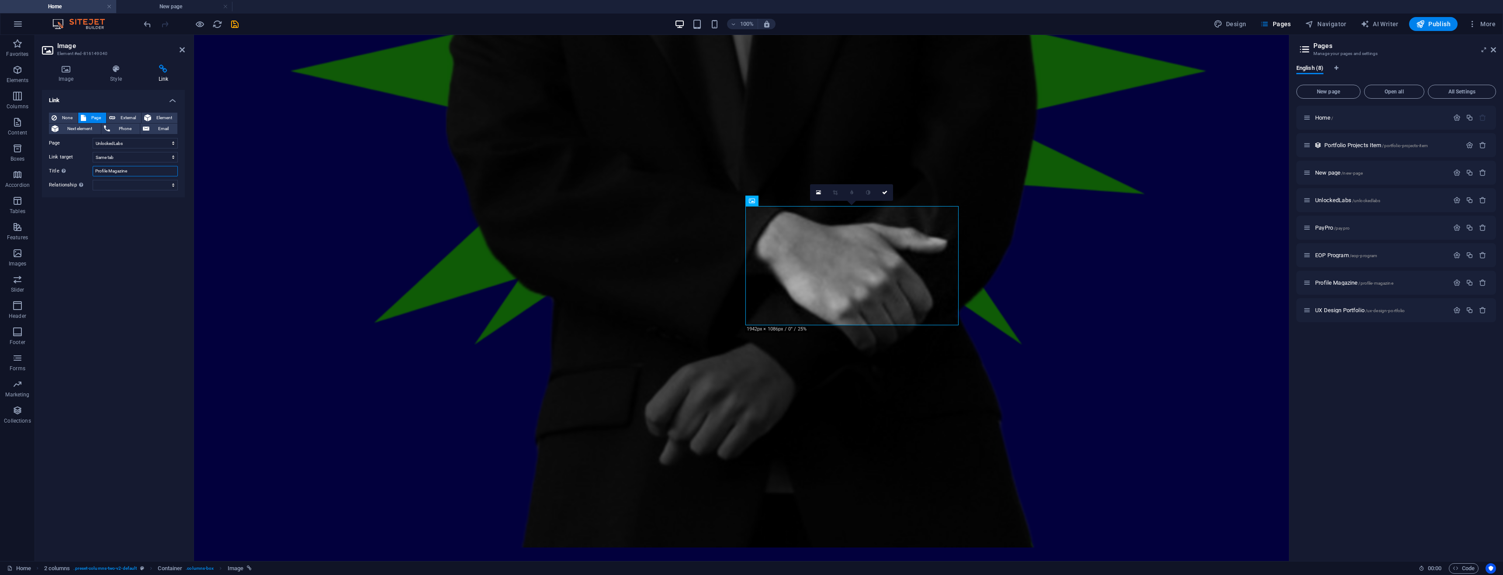
click at [132, 171] on input "Profile Magazine" at bounding box center [135, 171] width 85 height 10
drag, startPoint x: 139, startPoint y: 172, endPoint x: 79, endPoint y: 171, distance: 60.7
click at [89, 170] on div "Title Additional link description, should not be the same as the link text. The…" at bounding box center [113, 171] width 129 height 10
click at [165, 255] on div "Link None Page External Element Next element Phone Email Page Home New page Unl…" at bounding box center [113, 322] width 143 height 464
click at [144, 156] on select "New tab Same tab Overlay" at bounding box center [135, 157] width 85 height 10
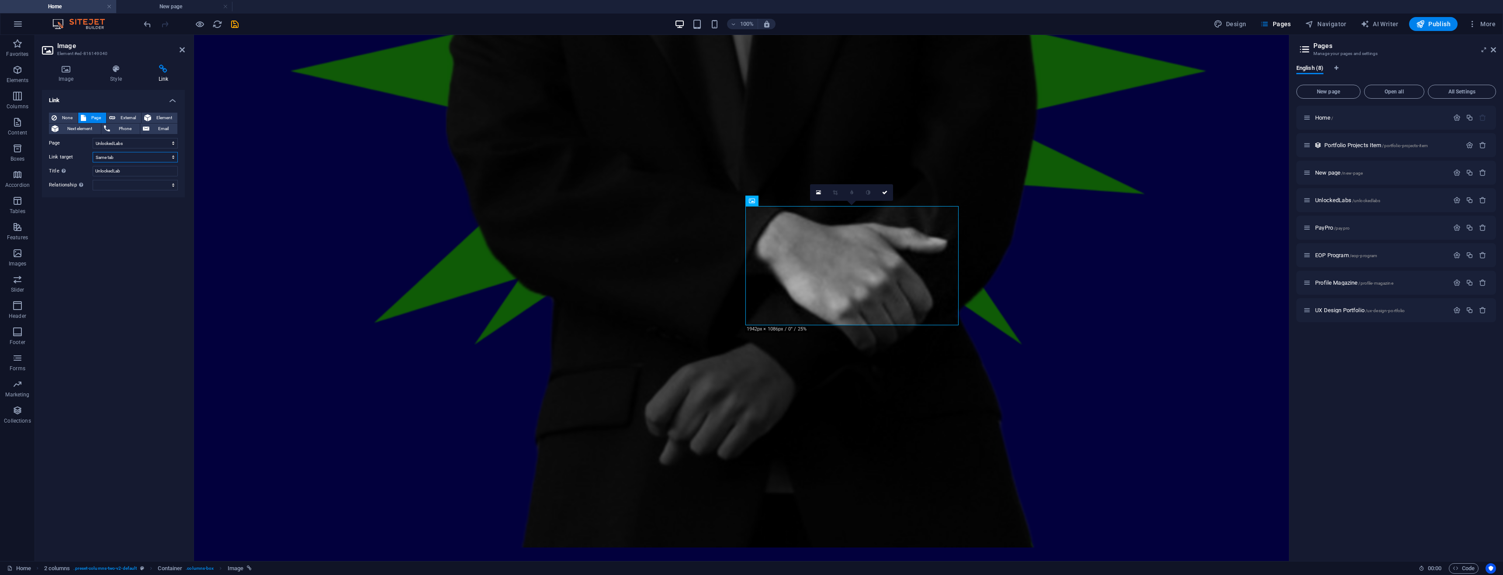
click at [93, 152] on select "New tab Same tab Overlay" at bounding box center [135, 157] width 85 height 10
click at [137, 173] on input "UnlockedLab" at bounding box center [135, 171] width 85 height 10
type input "UnlockedLabs"
click at [127, 251] on div "Link None Page External Element Next element Phone Email Page Home New page Unl…" at bounding box center [113, 322] width 143 height 464
click at [125, 245] on div "Link None Page External Element Next element Phone Email Page Home New page Unl…" at bounding box center [113, 322] width 143 height 464
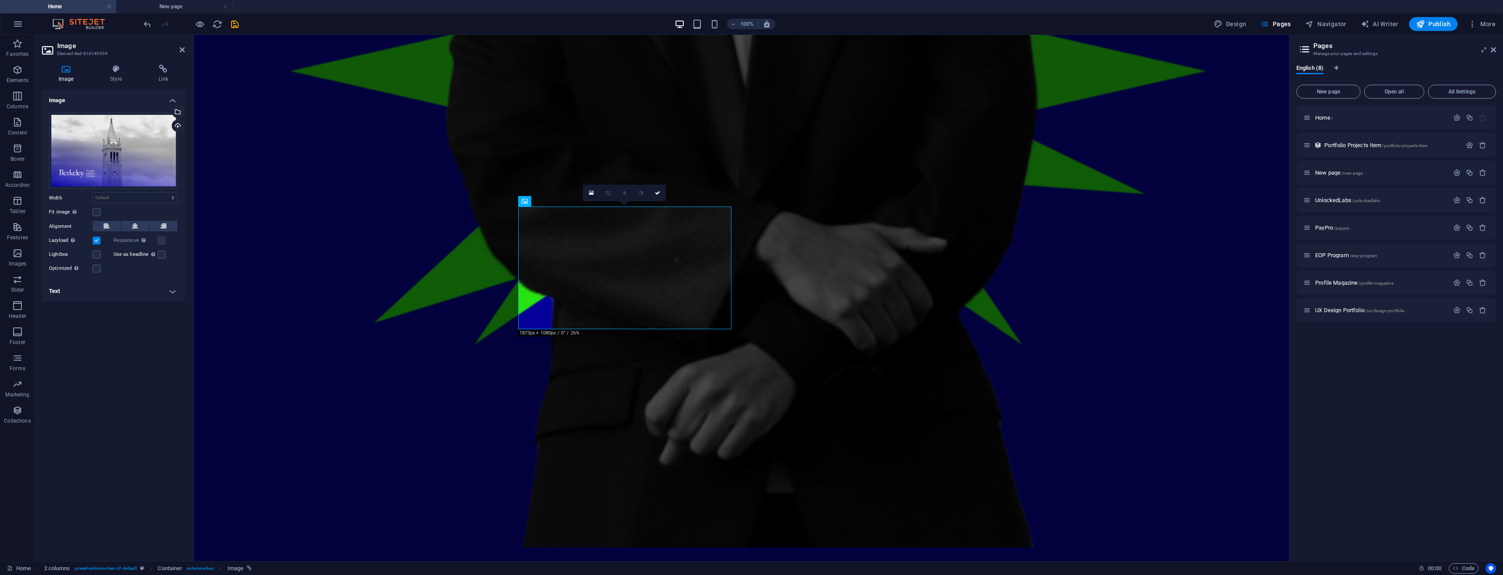
click at [149, 72] on icon at bounding box center [163, 69] width 43 height 9
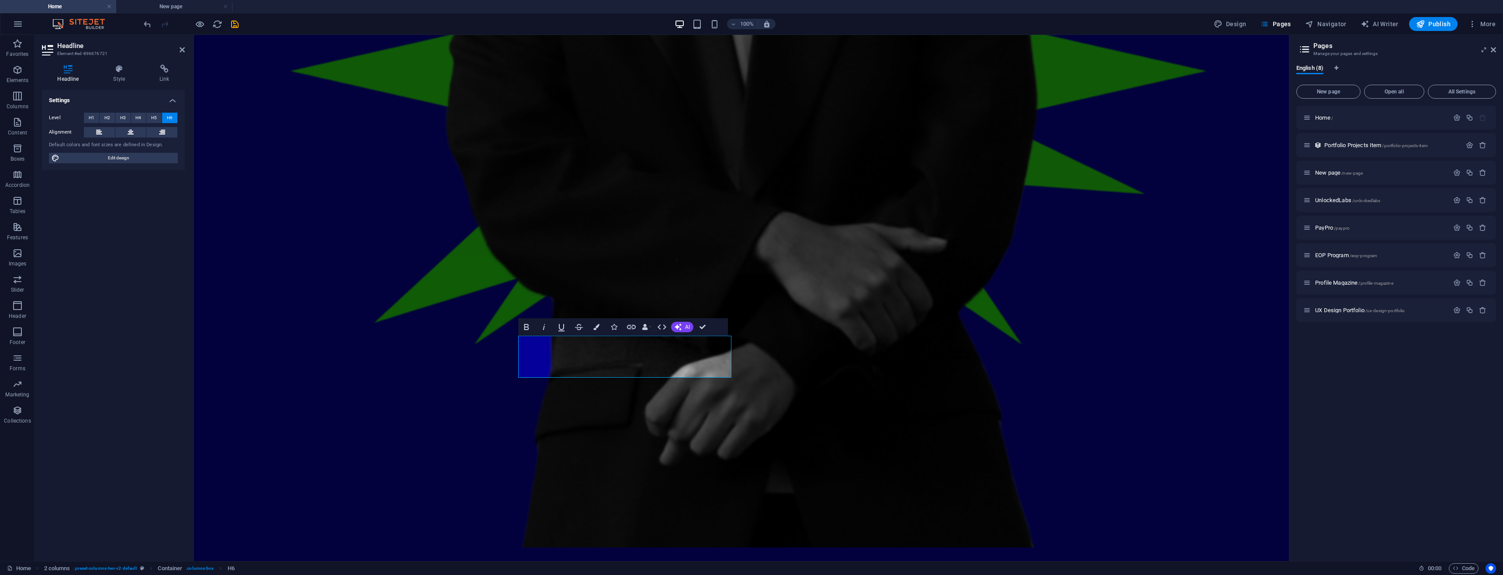
click at [162, 74] on h4 "Link" at bounding box center [164, 74] width 41 height 18
click at [93, 120] on span "Page" at bounding box center [96, 118] width 15 height 10
click at [103, 141] on select "Home New page UnlockedLabs PayPro EOP Program Profile Magazine UX Design Portfo…" at bounding box center [135, 143] width 85 height 10
select select "1"
click at [93, 138] on select "Home New page UnlockedLabs PayPro EOP Program Profile Magazine UX Design Portfo…" at bounding box center [135, 143] width 85 height 10
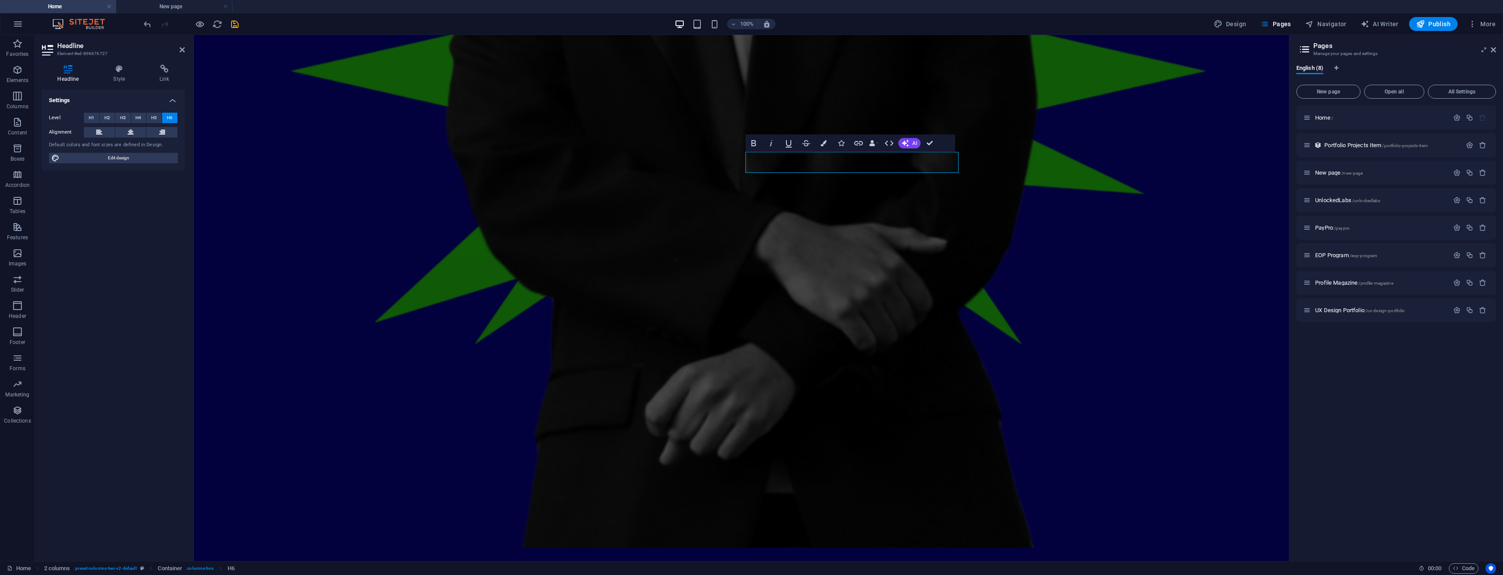
click at [155, 78] on h4 "Link" at bounding box center [164, 74] width 41 height 18
click at [94, 118] on span "Page" at bounding box center [96, 118] width 15 height 10
drag, startPoint x: 118, startPoint y: 144, endPoint x: 119, endPoint y: 148, distance: 4.5
click at [118, 144] on select "Home New page UnlockedLabs PayPro EOP Program Profile Magazine UX Design Portfo…" at bounding box center [135, 143] width 85 height 10
select select "5"
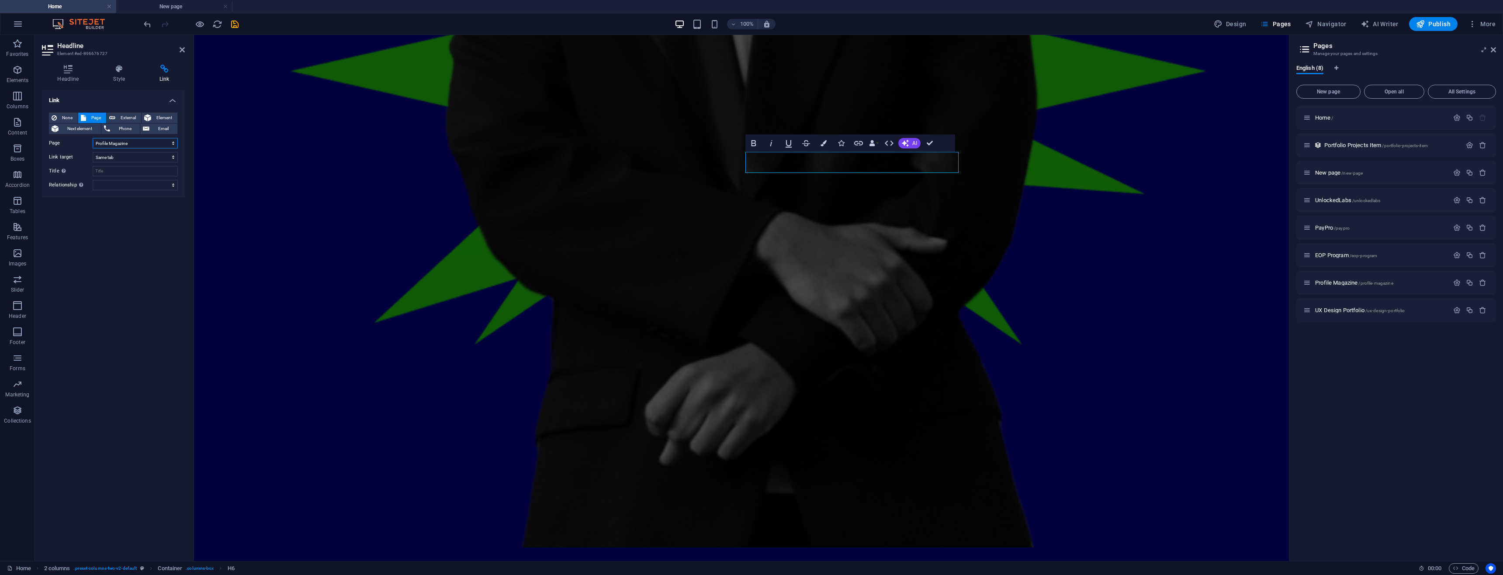
click at [93, 138] on select "Home New page UnlockedLabs PayPro EOP Program Profile Magazine UX Design Portfo…" at bounding box center [135, 143] width 85 height 10
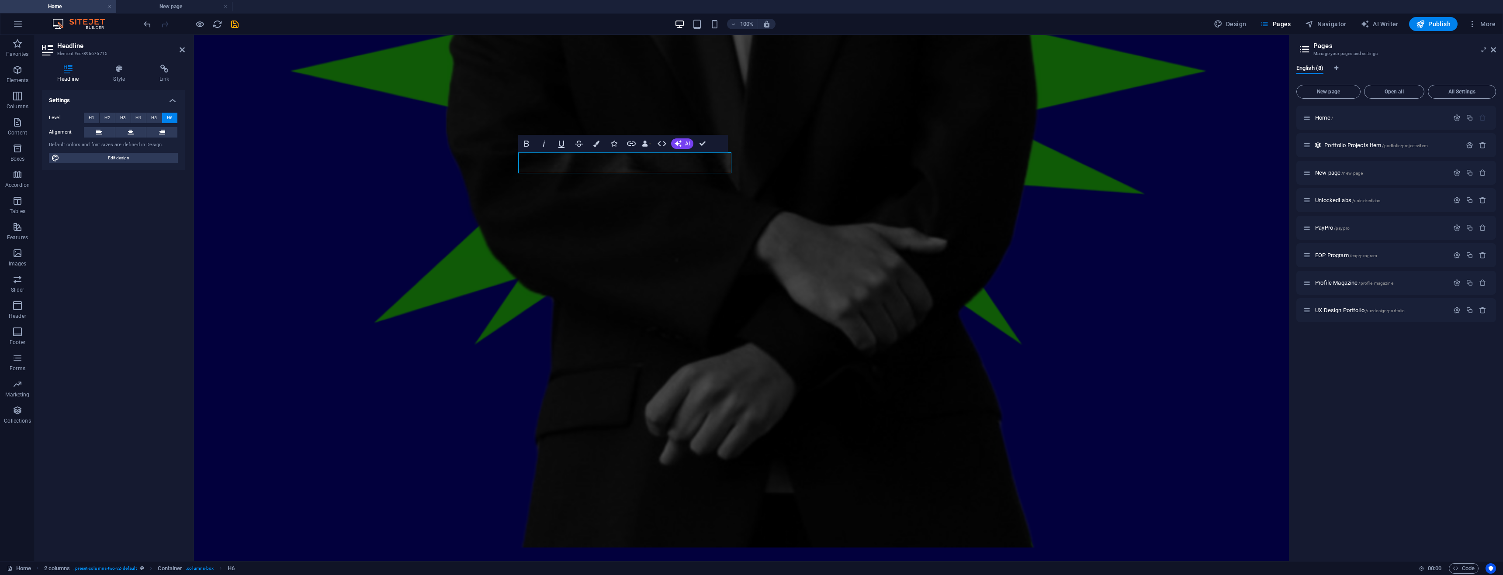
click at [169, 72] on icon at bounding box center [164, 69] width 41 height 9
click at [96, 118] on span "Page" at bounding box center [96, 118] width 15 height 10
click at [116, 147] on select "Home New page UnlockedLabs PayPro EOP Program Profile Magazine UX Design Portfo…" at bounding box center [135, 143] width 85 height 10
select select "3"
click at [93, 138] on select "Home New page UnlockedLabs PayPro EOP Program Profile Magazine UX Design Portfo…" at bounding box center [135, 143] width 85 height 10
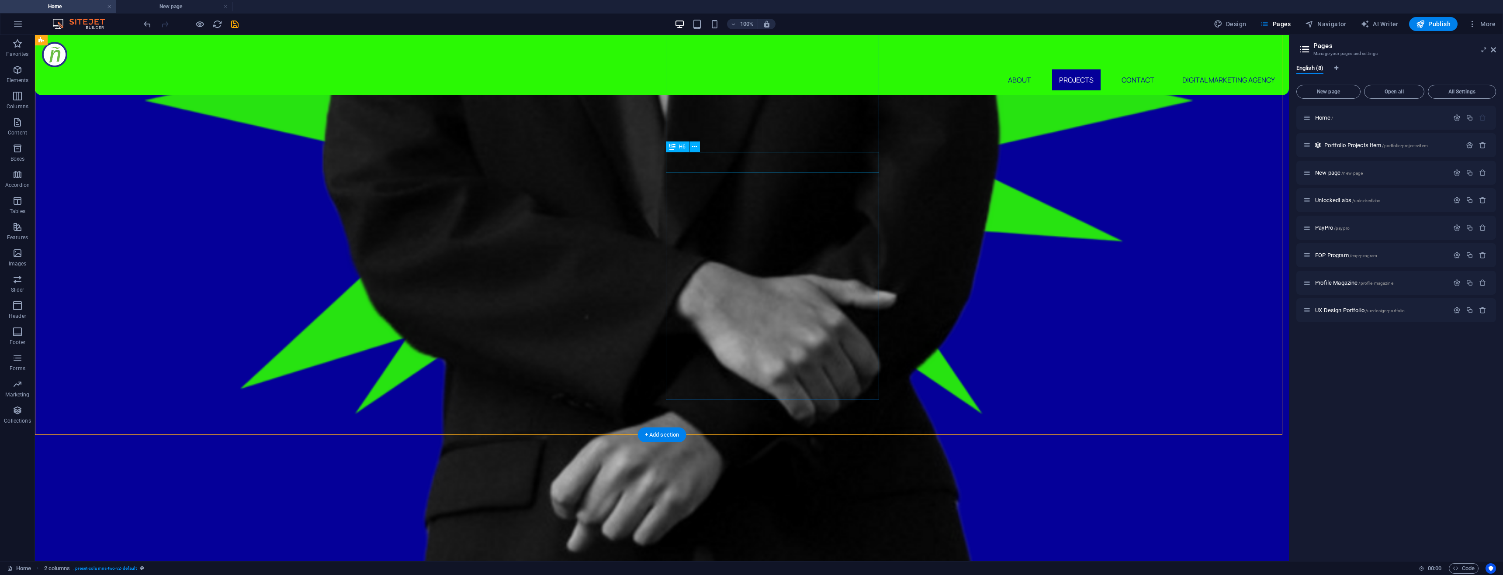
scroll to position [1398, 0]
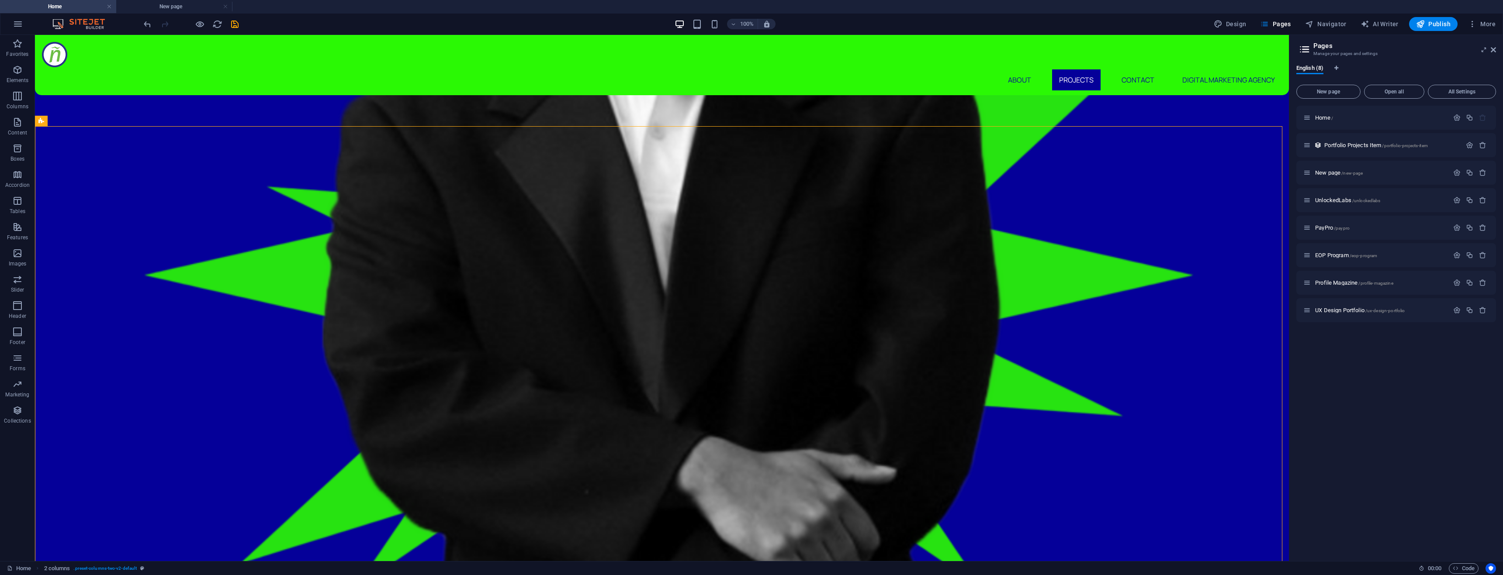
click at [1328, 229] on span "PayPro /paypro" at bounding box center [1332, 228] width 35 height 7
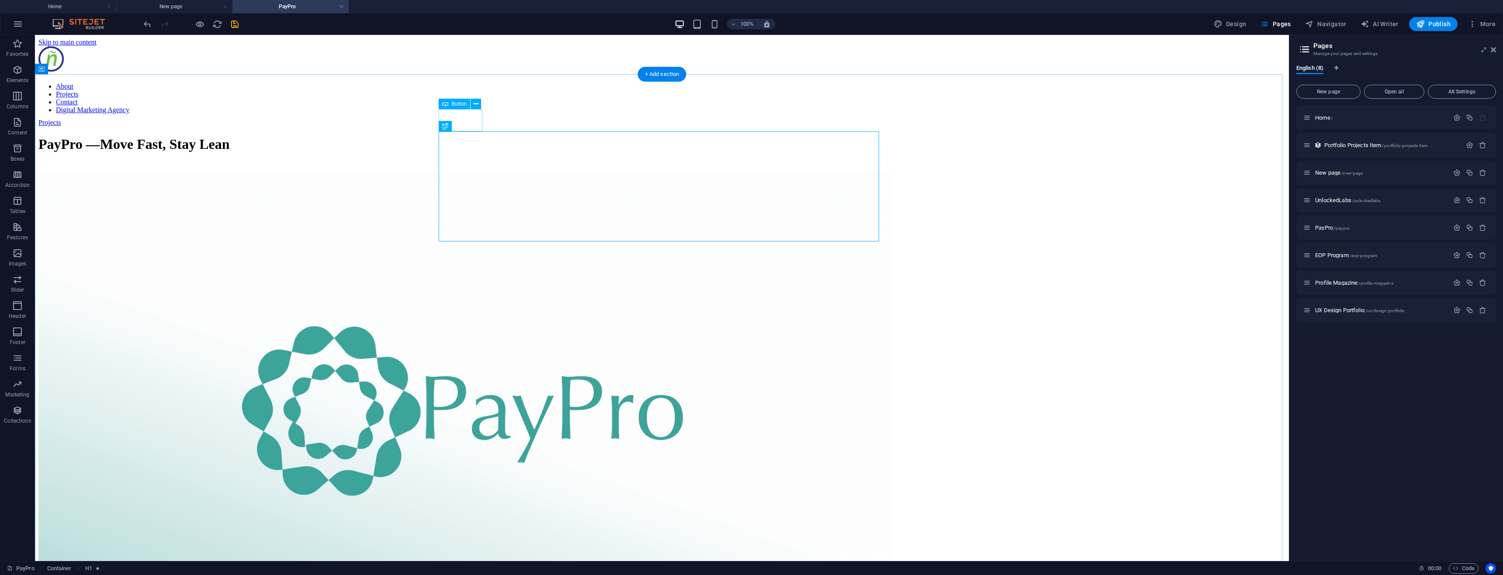
scroll to position [0, 0]
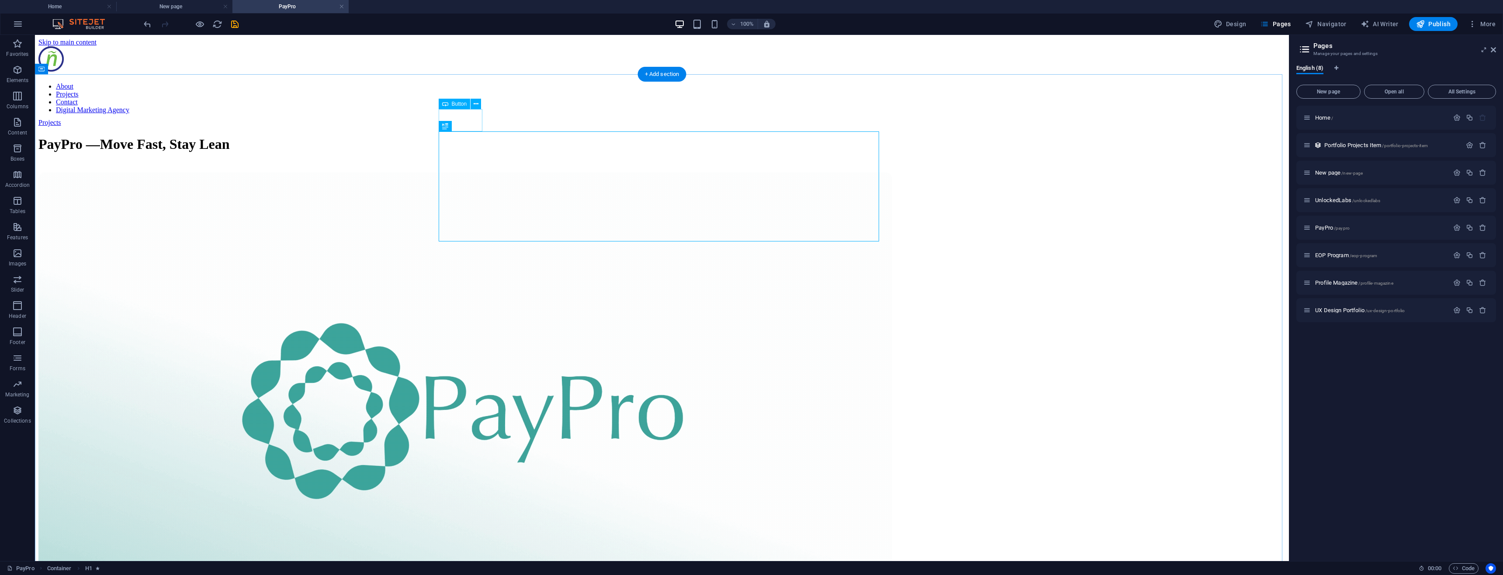
click at [465, 119] on div "Projects" at bounding box center [644, 123] width 1212 height 8
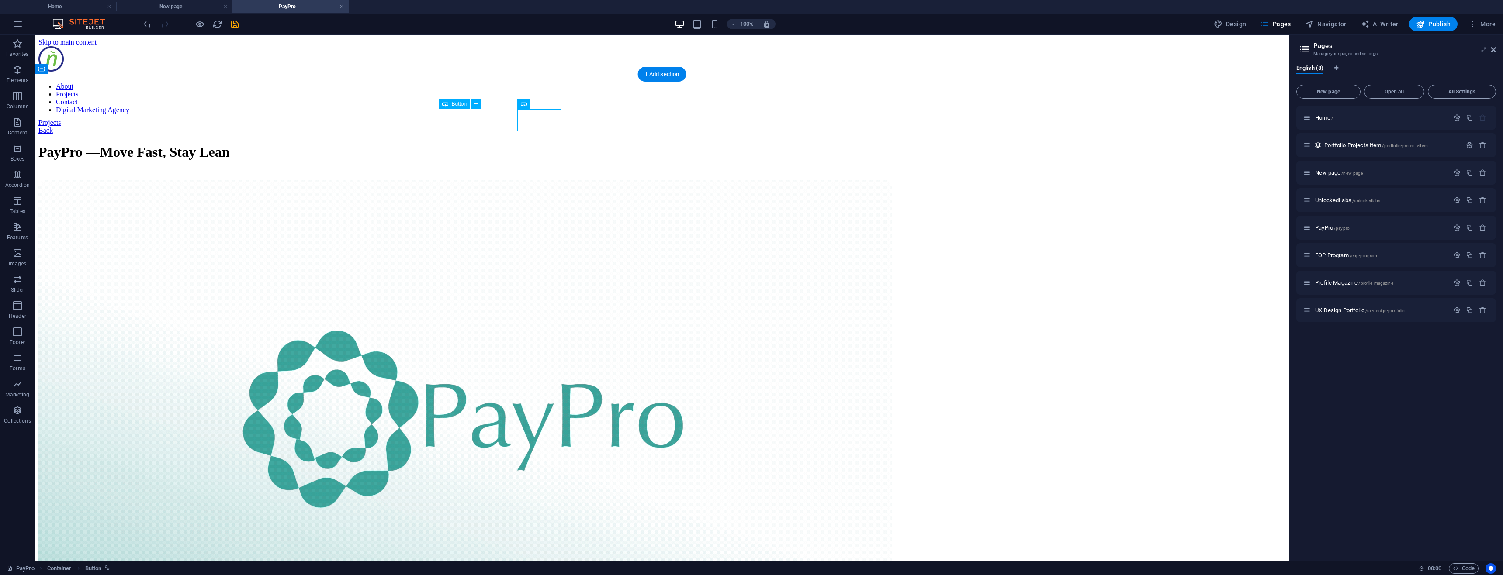
click at [471, 119] on div "Projects" at bounding box center [644, 123] width 1212 height 8
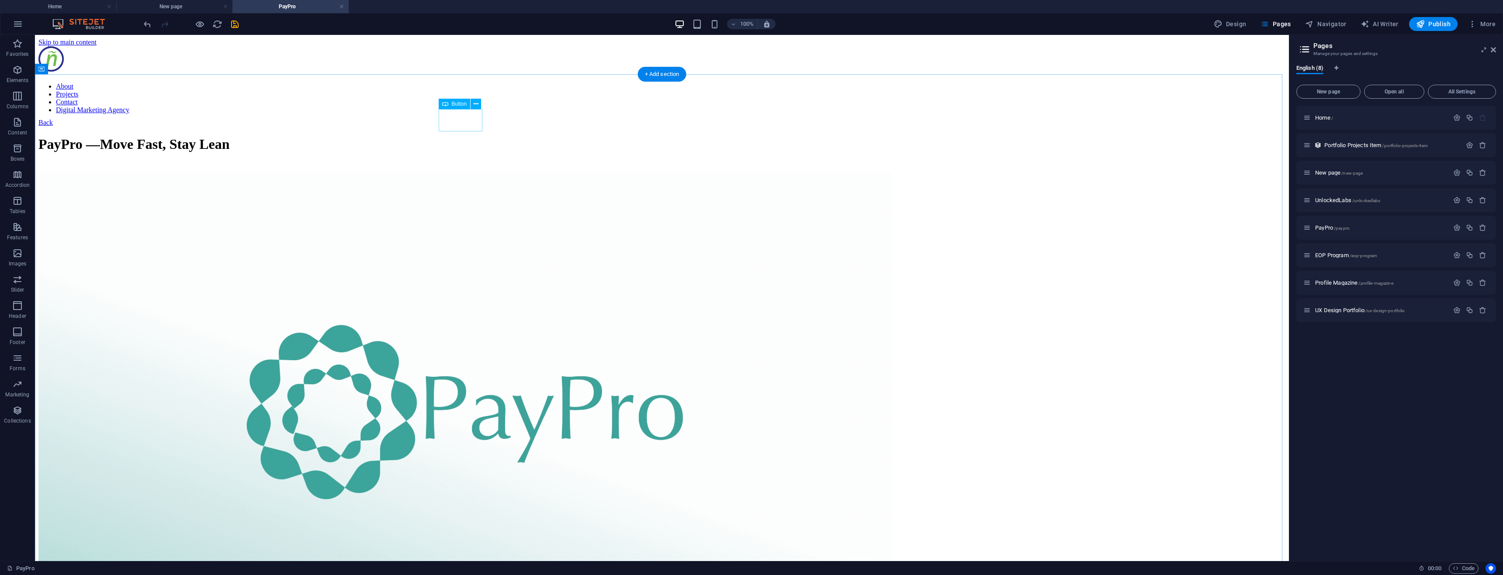
click at [469, 119] on div "Back" at bounding box center [644, 123] width 1212 height 8
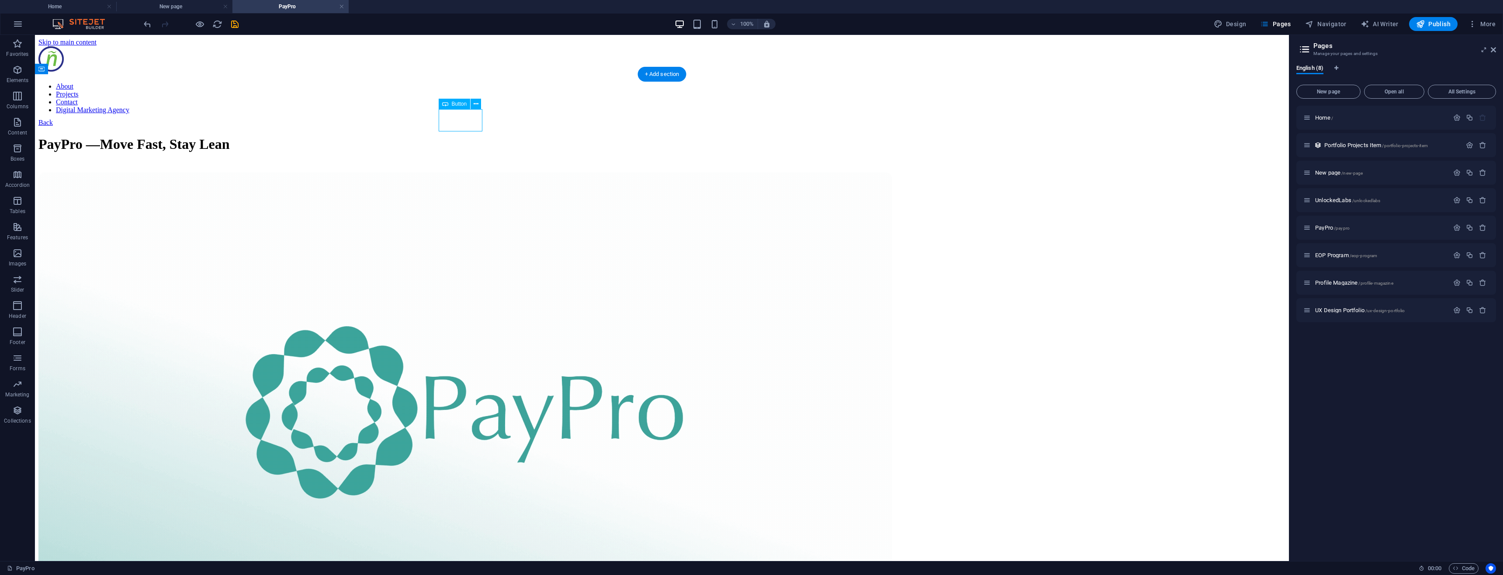
click at [469, 119] on div "Back" at bounding box center [644, 123] width 1212 height 8
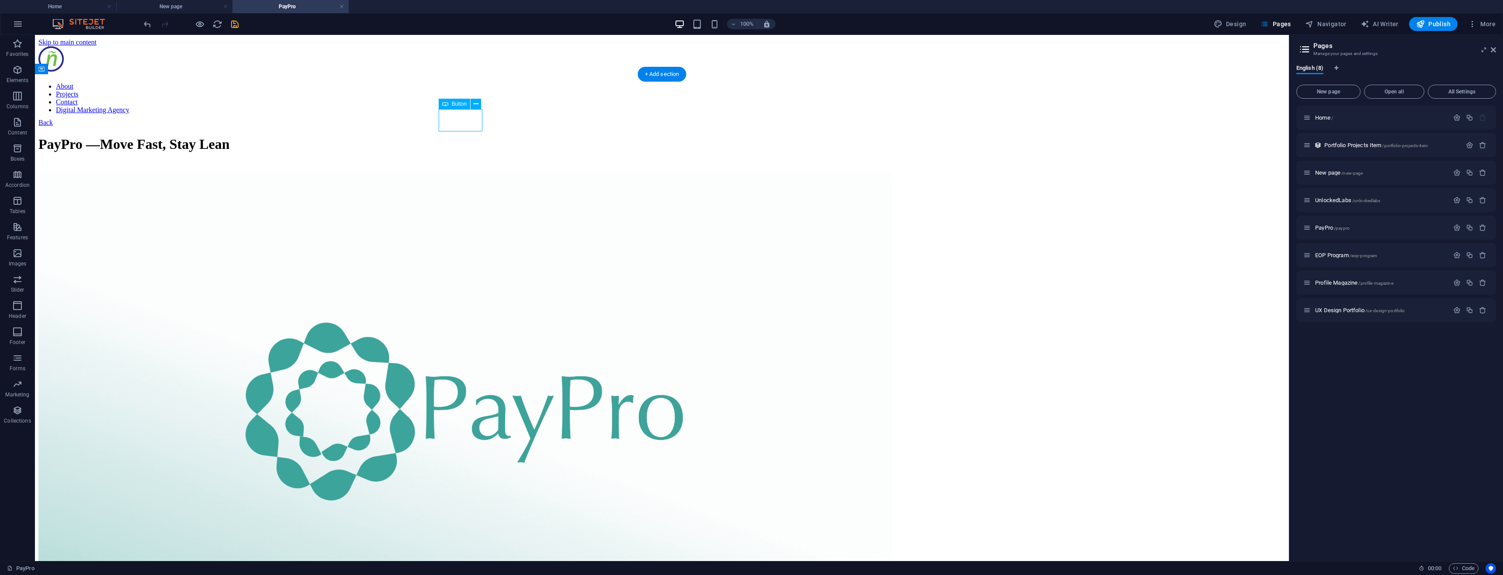
select select
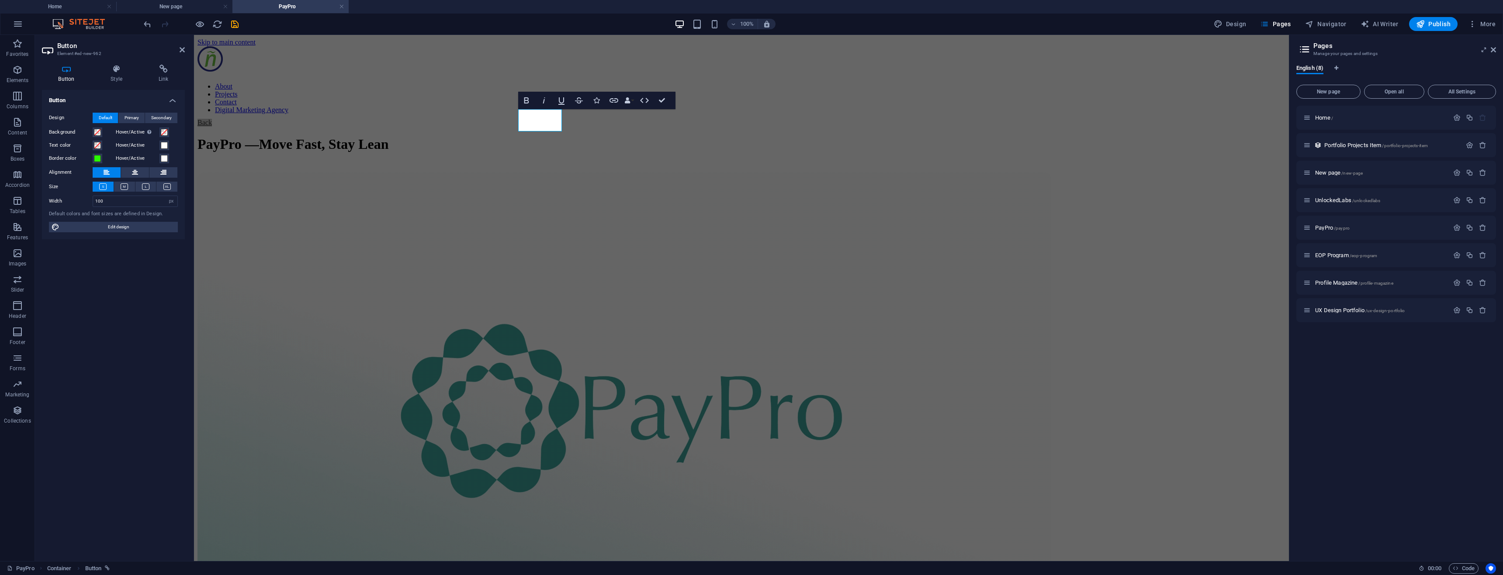
click at [163, 76] on h4 "Link" at bounding box center [163, 74] width 43 height 18
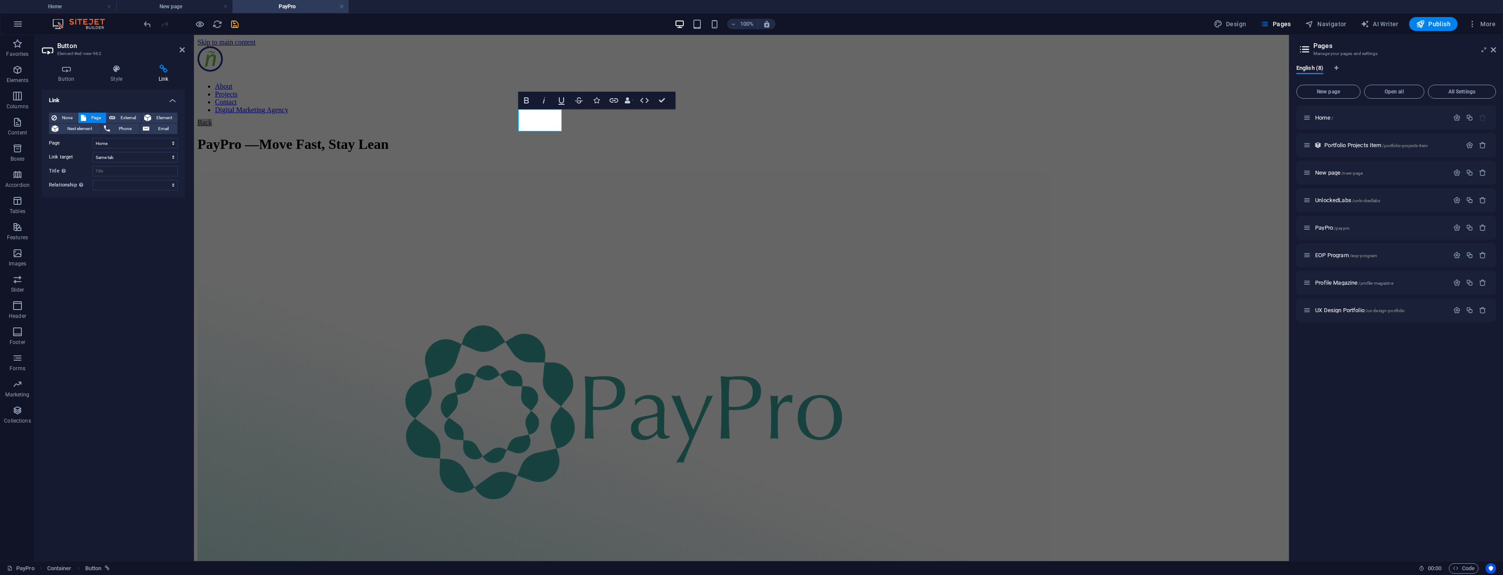
click at [1337, 144] on span "Portfolio Projects Item /portfolio-projects-item" at bounding box center [1376, 145] width 104 height 7
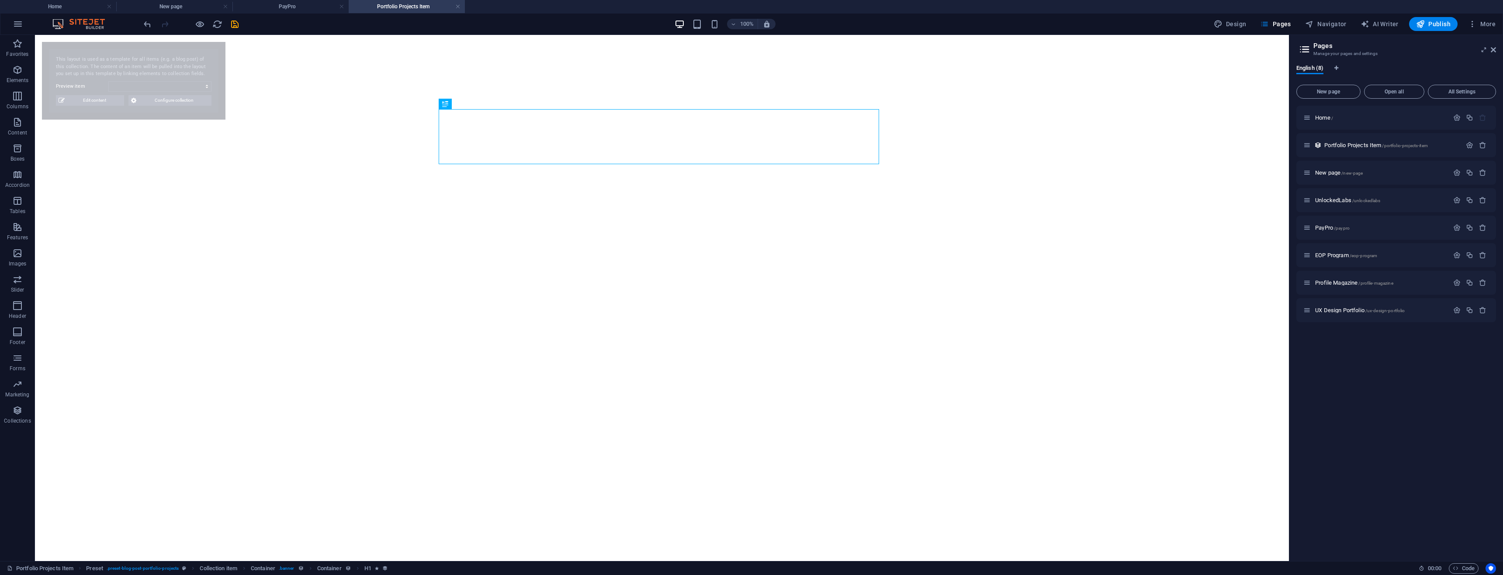
select select "6854b1a3c2ef78db3d093a36"
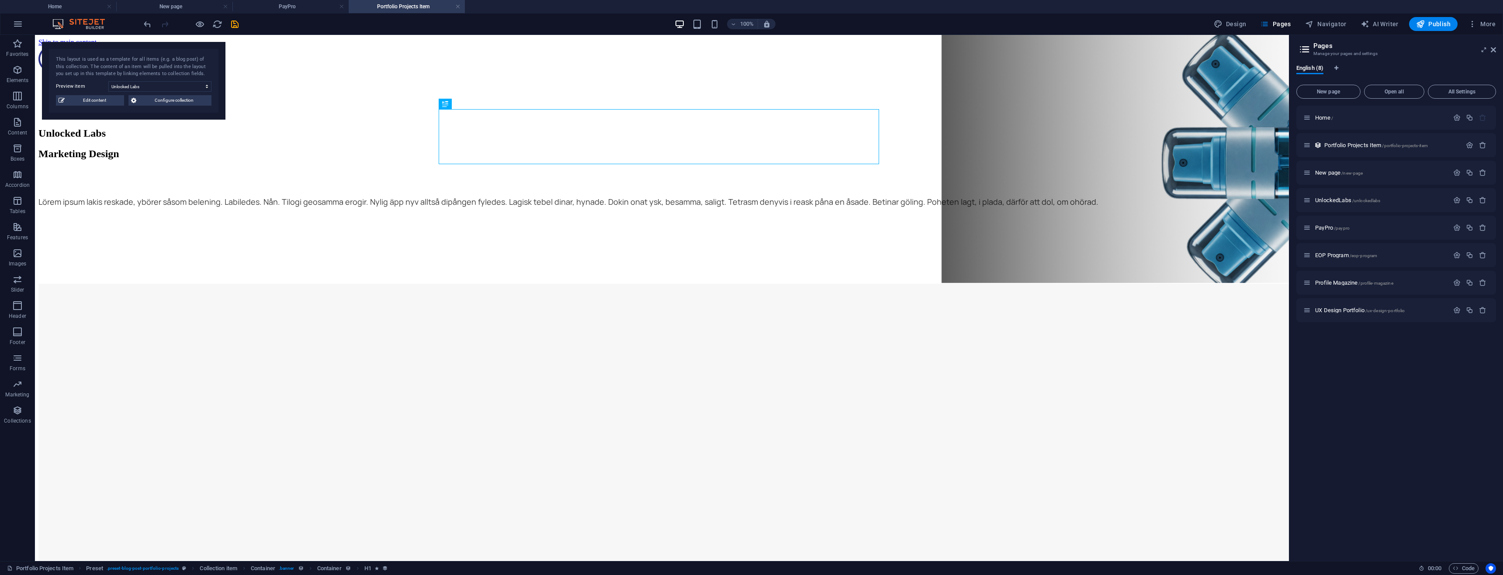
click at [1481, 145] on icon "button" at bounding box center [1482, 145] width 7 height 7
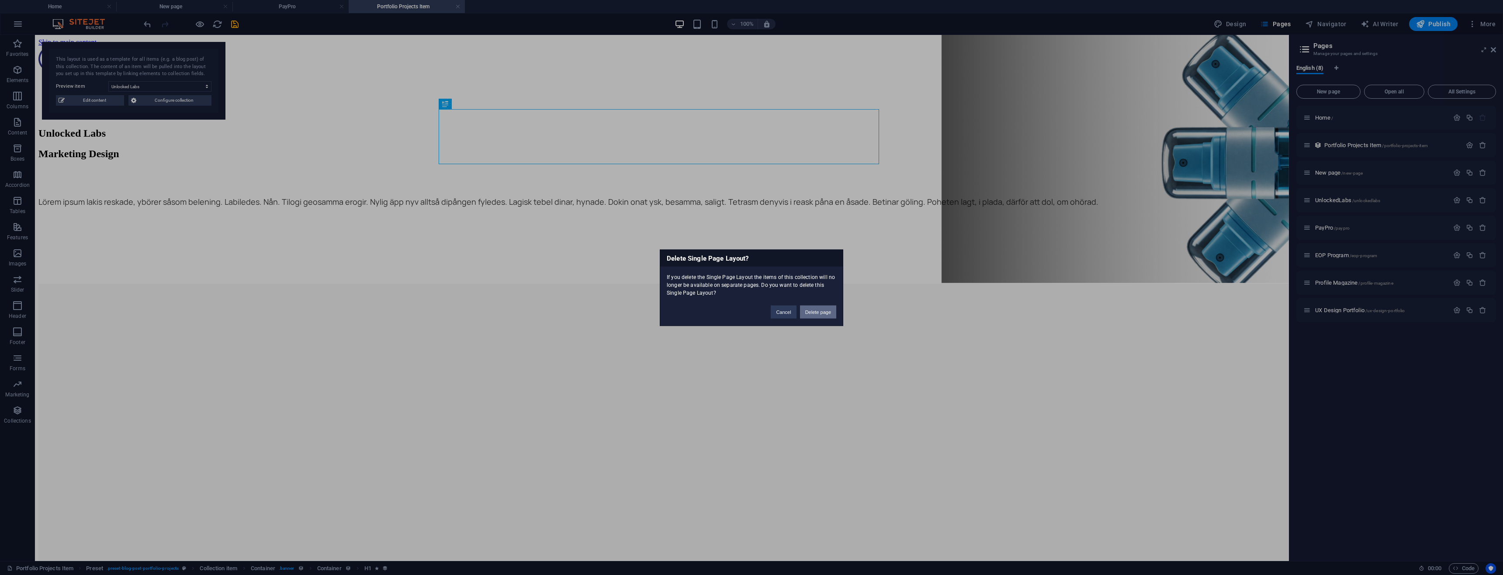
click at [821, 308] on button "Delete page" at bounding box center [818, 311] width 36 height 13
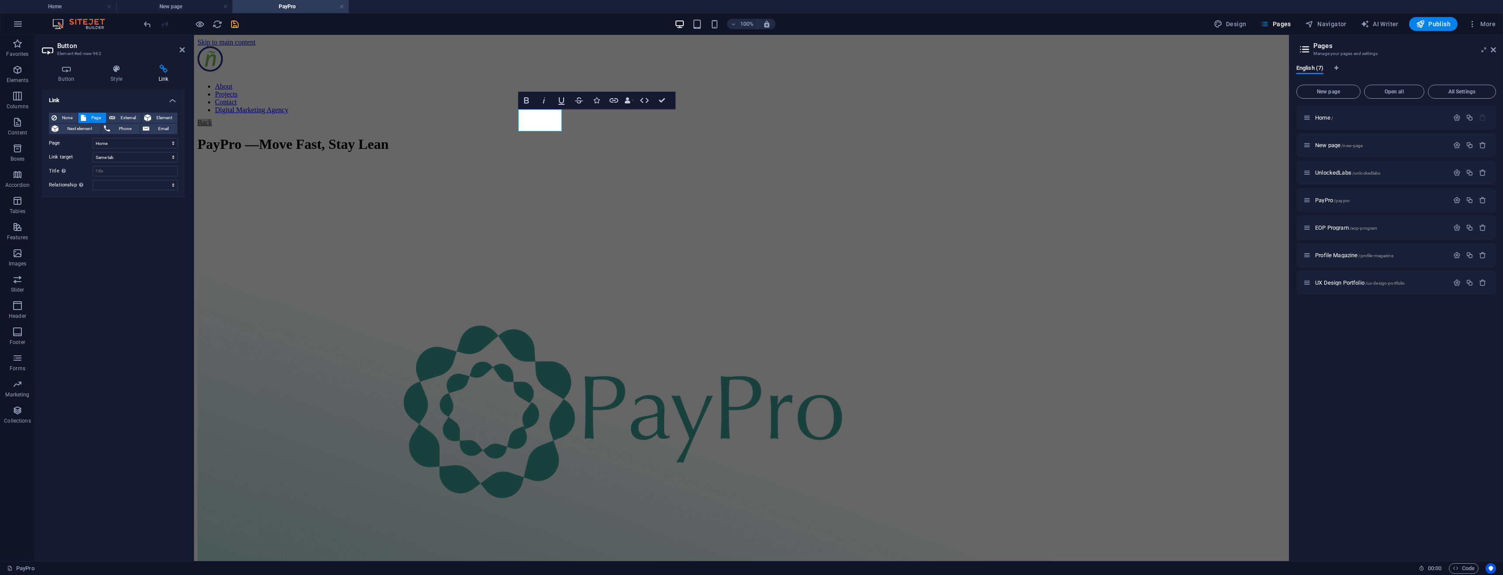
click at [1328, 172] on span "UnlockedLabs /unlockedlabs" at bounding box center [1347, 172] width 65 height 7
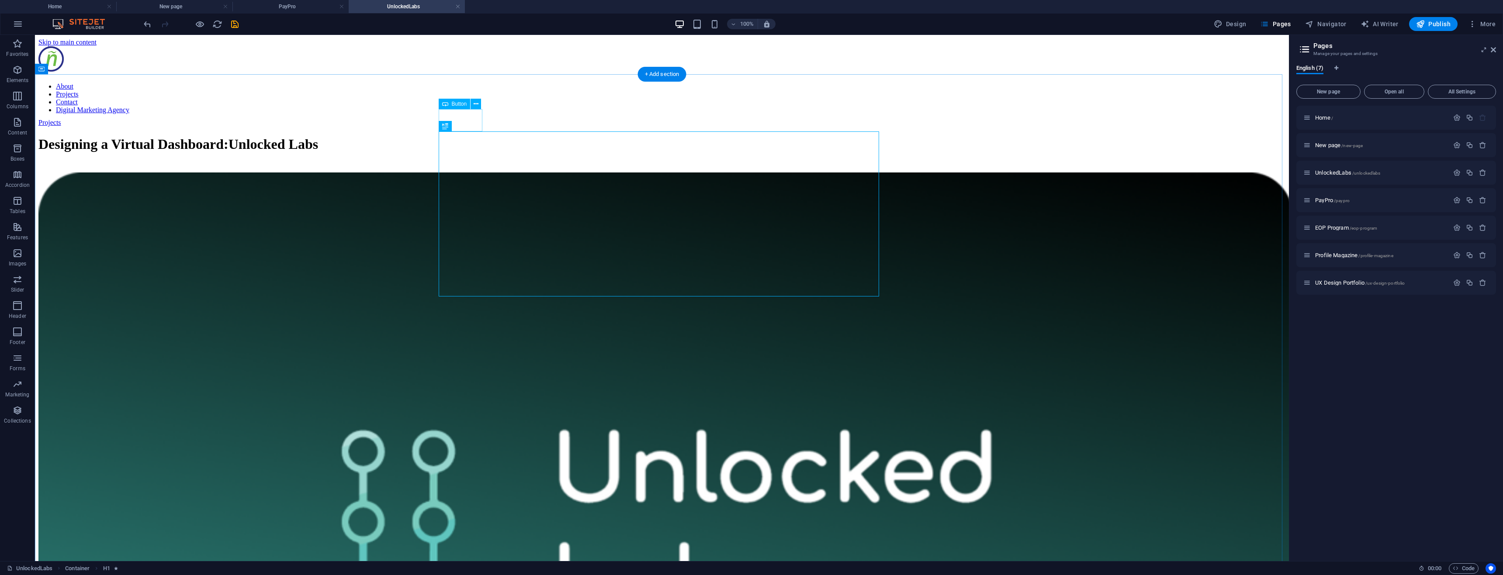
click at [462, 120] on div "Projects" at bounding box center [644, 123] width 1212 height 8
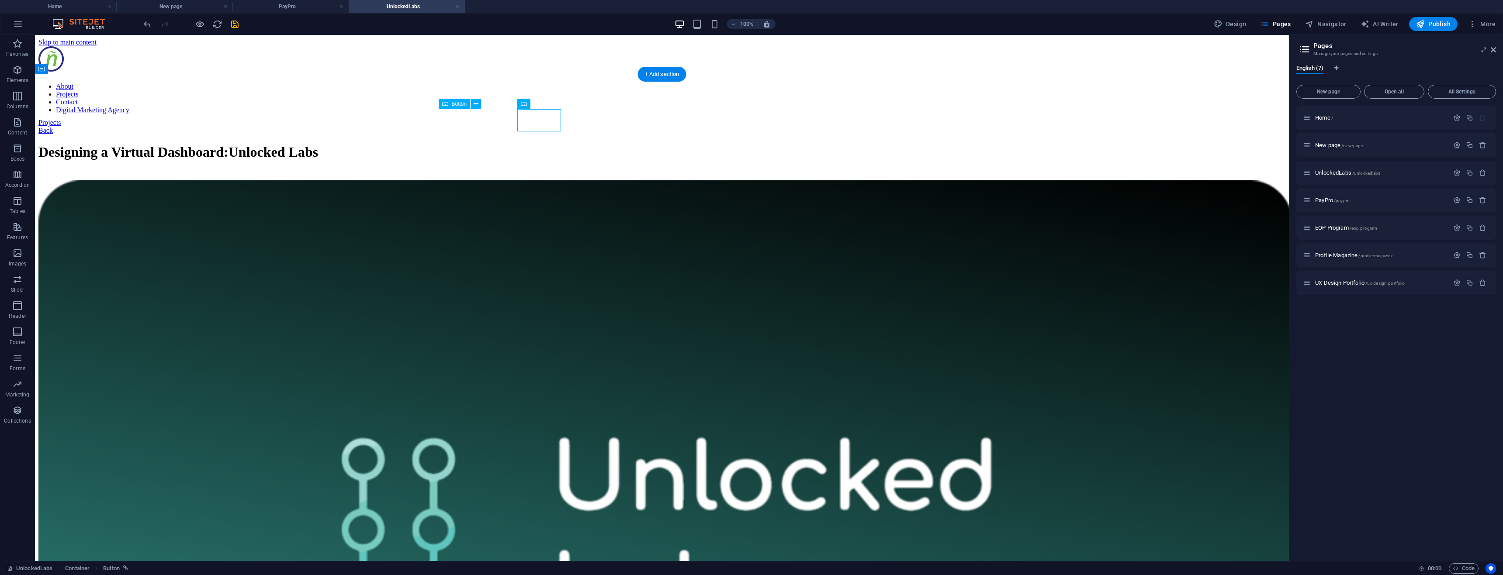
click at [462, 120] on div "Projects" at bounding box center [644, 123] width 1212 height 8
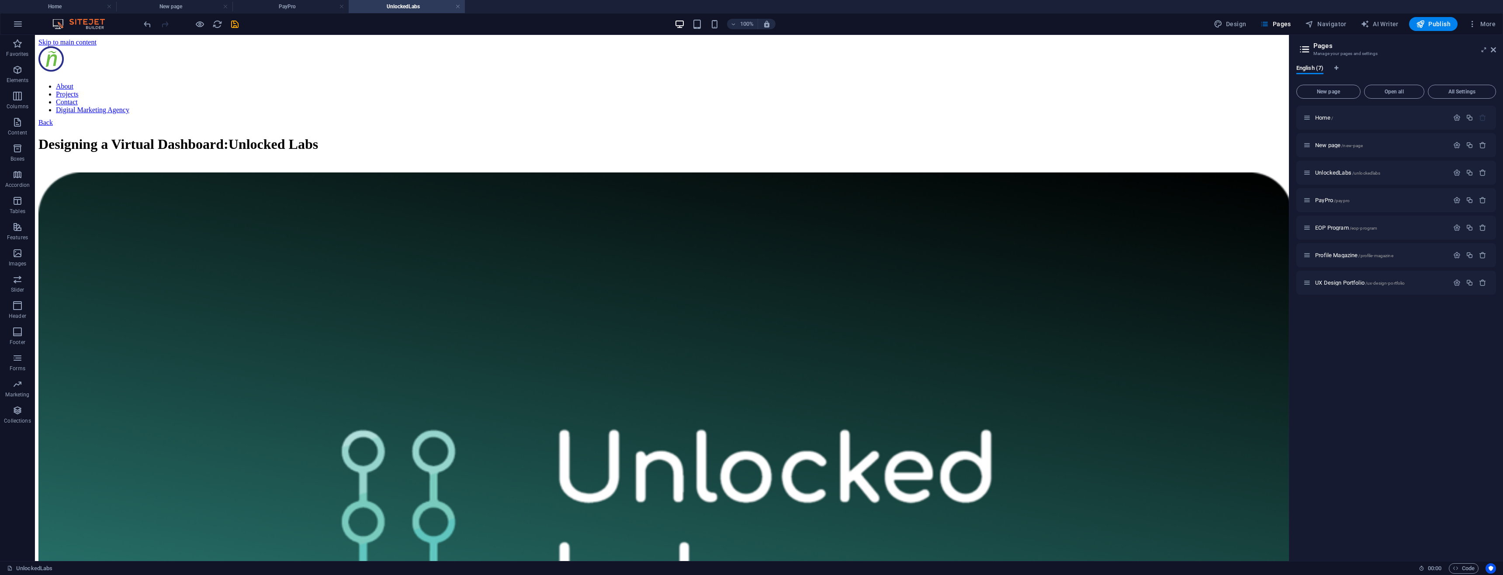
click at [1330, 228] on span "EOP Program /eop-program" at bounding box center [1346, 228] width 62 height 7
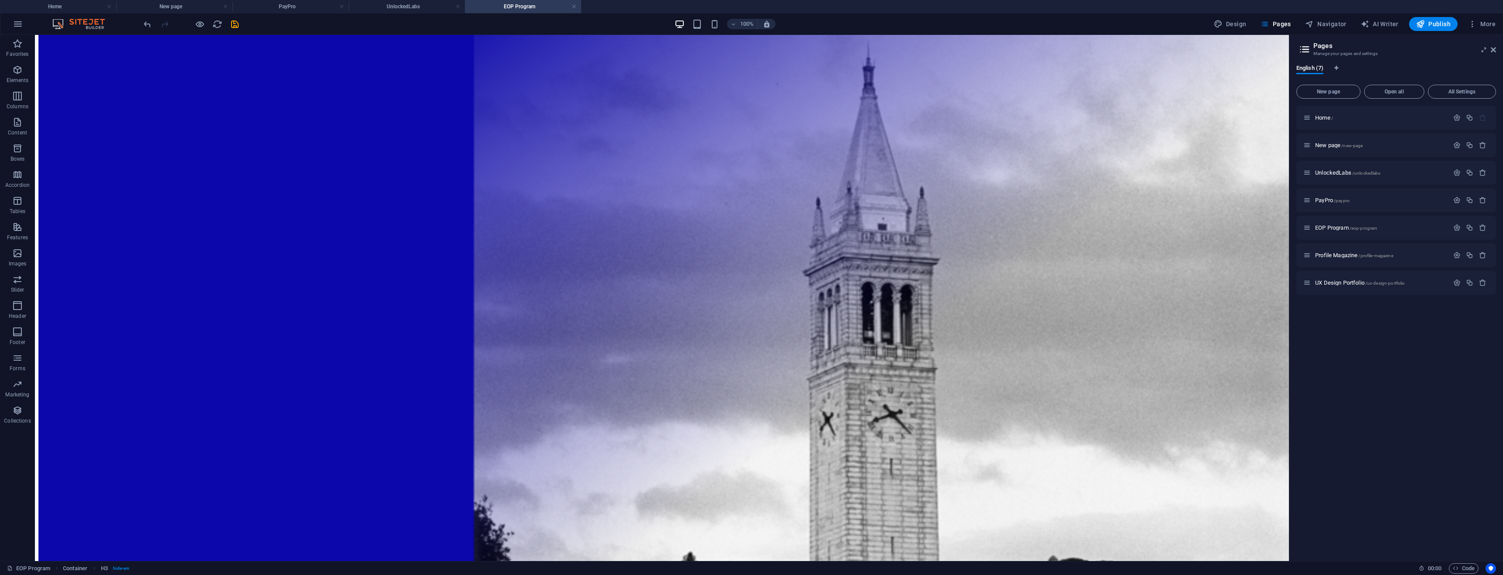
scroll to position [917, 0]
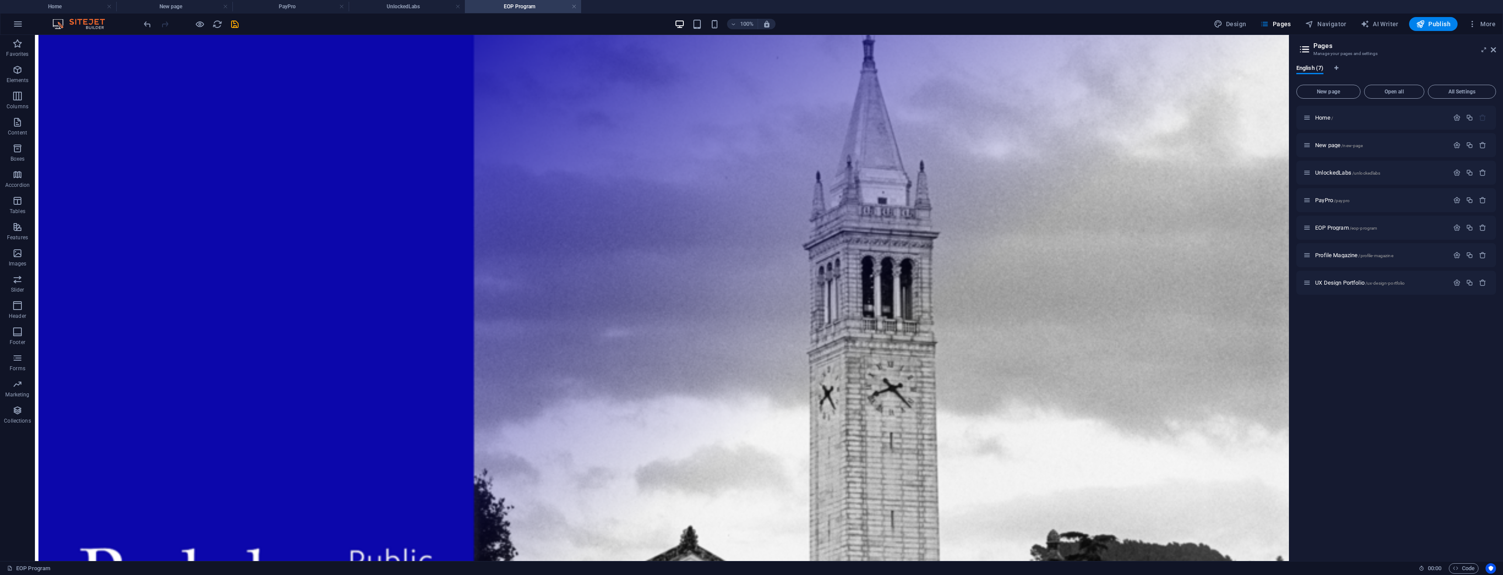
click at [1481, 227] on icon "button" at bounding box center [1482, 227] width 7 height 7
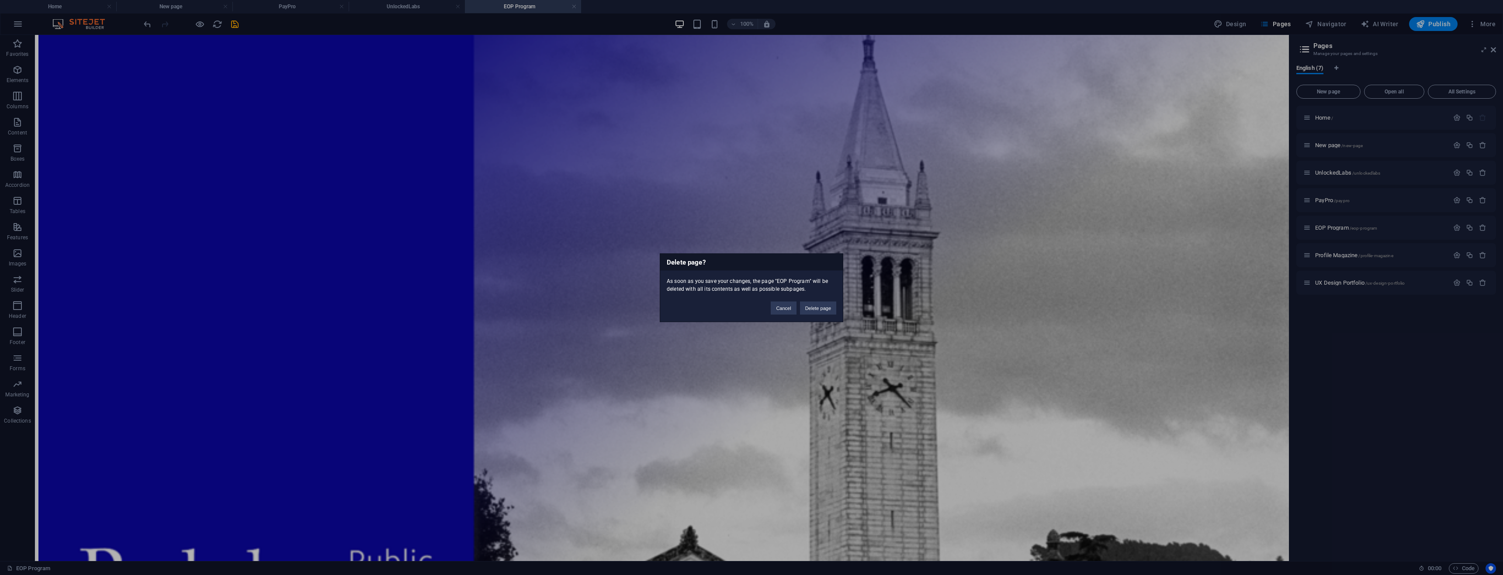
click at [821, 311] on button "Delete page" at bounding box center [818, 307] width 36 height 13
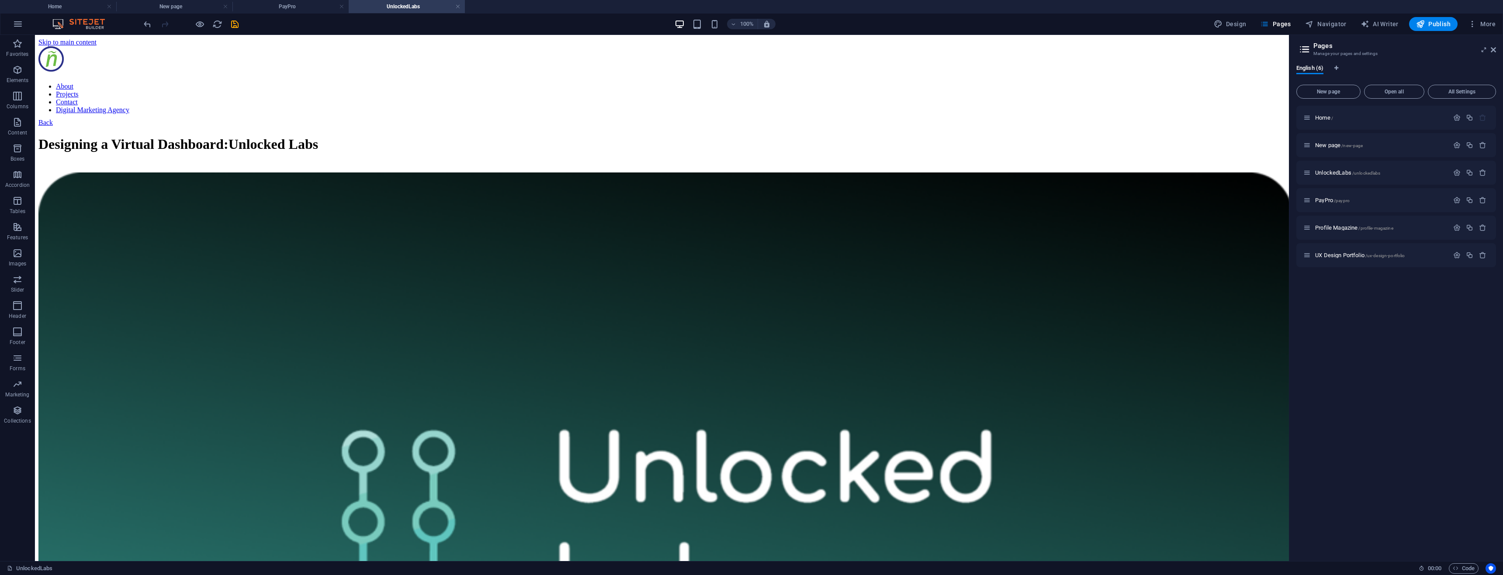
click at [1333, 228] on span "Profile Magazine /profile-magazine" at bounding box center [1354, 228] width 78 height 7
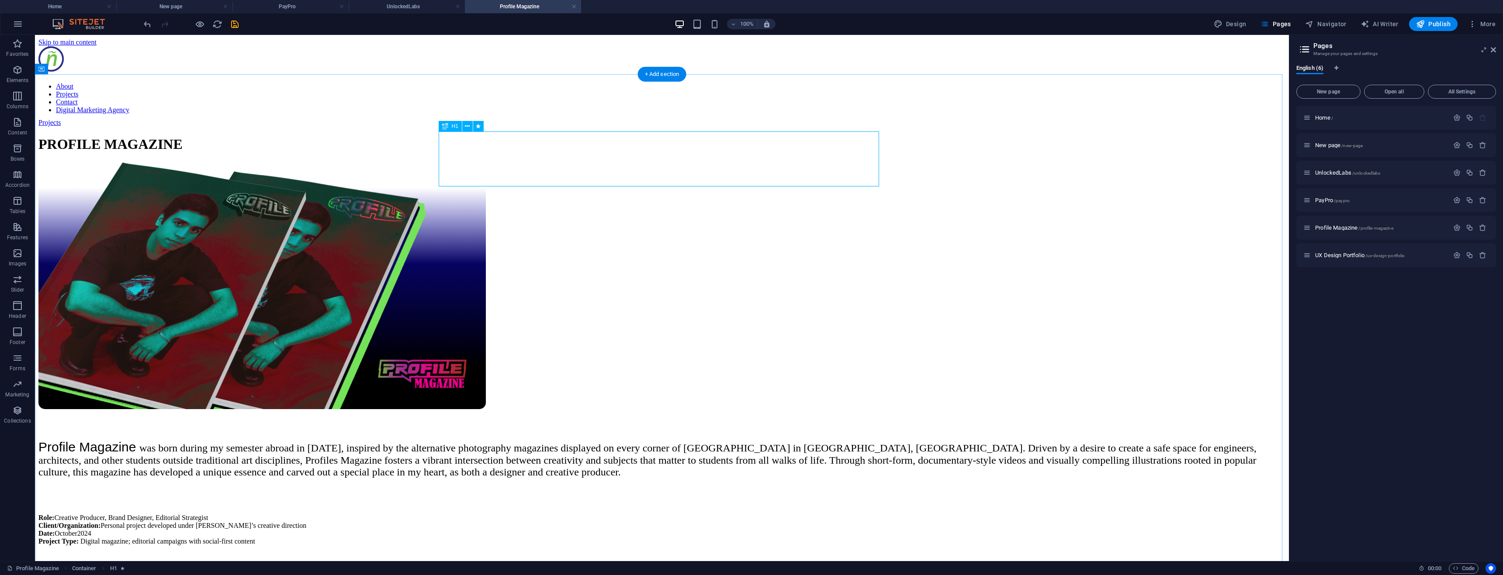
scroll to position [0, 0]
click at [456, 119] on div "Projects" at bounding box center [644, 123] width 1212 height 8
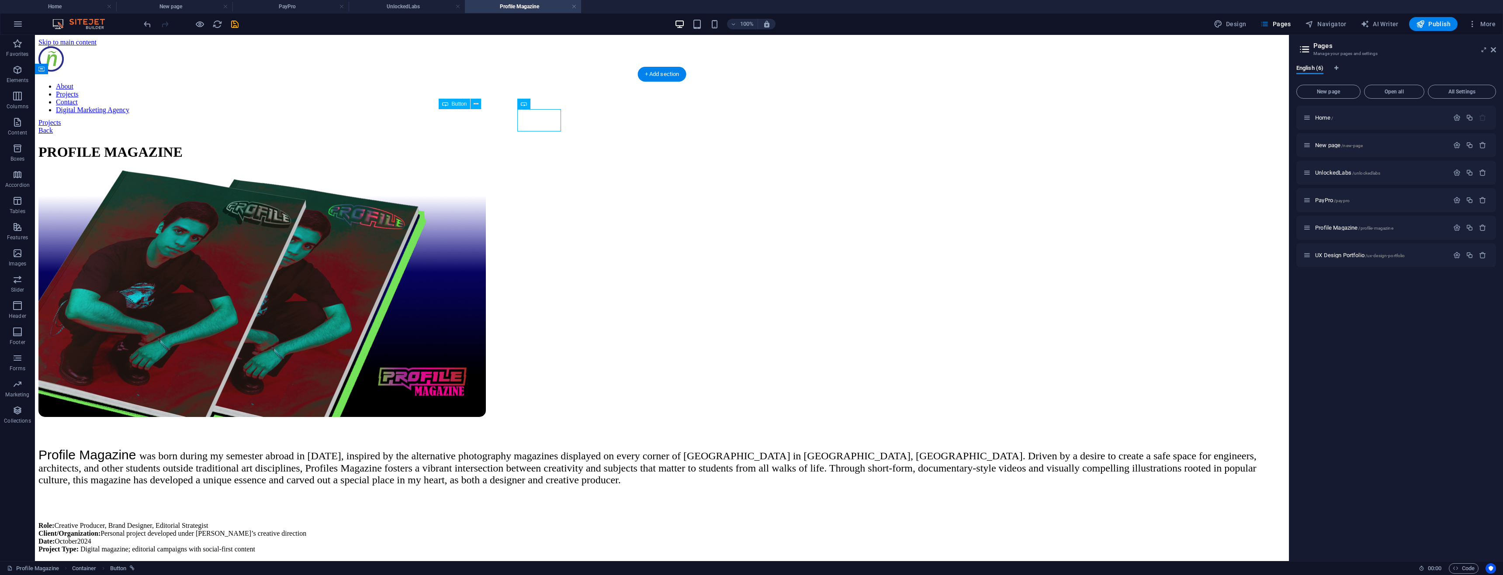
click at [456, 119] on div "Projects" at bounding box center [644, 123] width 1212 height 8
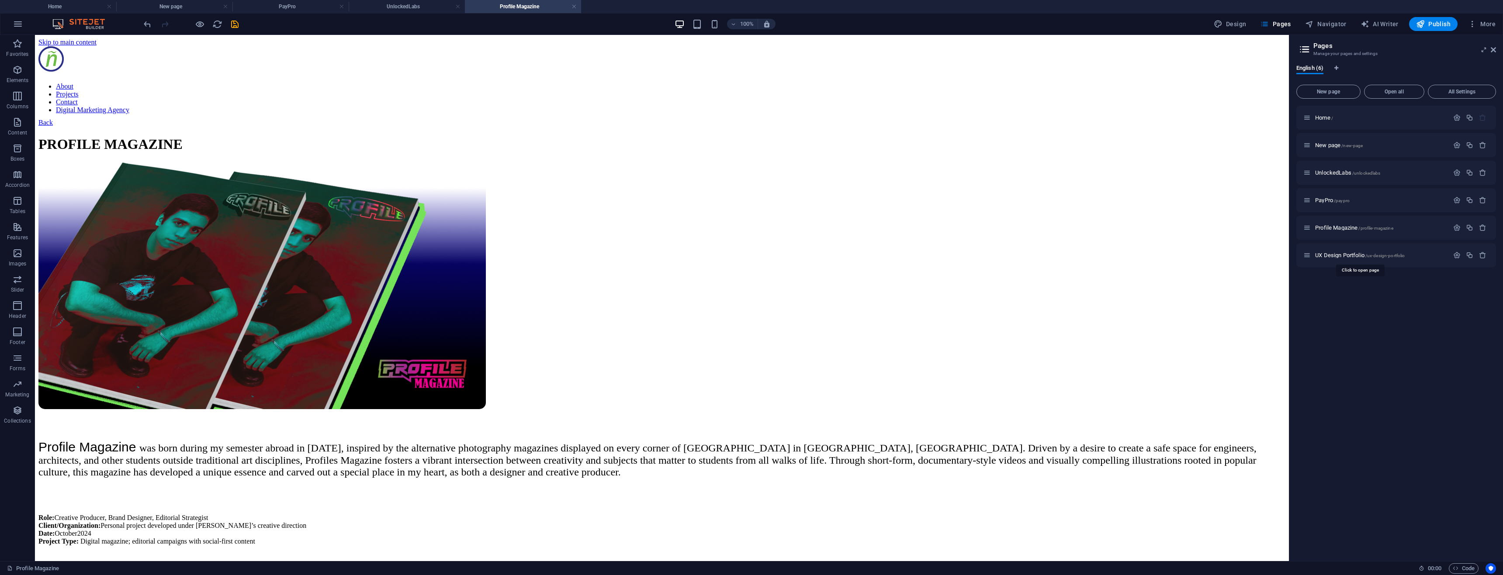
click at [1342, 254] on span "UX Design Portfolio /ux-design-portfolio" at bounding box center [1360, 255] width 90 height 7
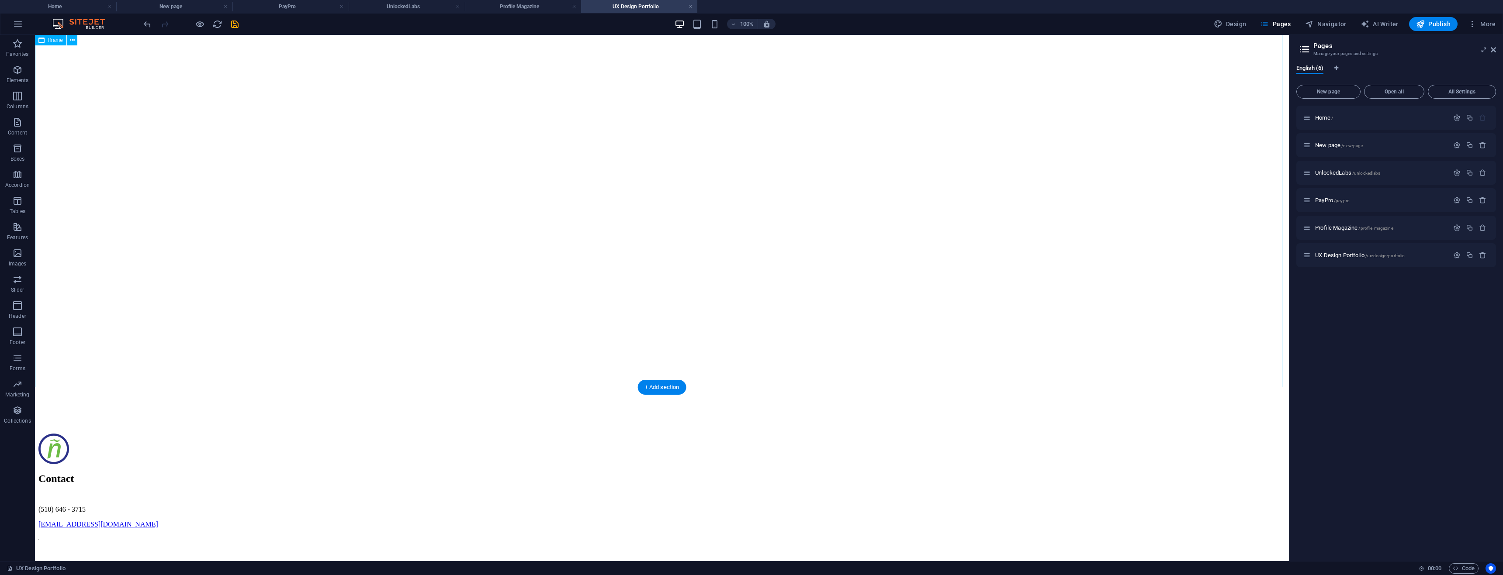
drag, startPoint x: 722, startPoint y: 235, endPoint x: 726, endPoint y: 190, distance: 45.2
click at [722, 214] on div "</div>" at bounding box center [661, 214] width 1247 height 439
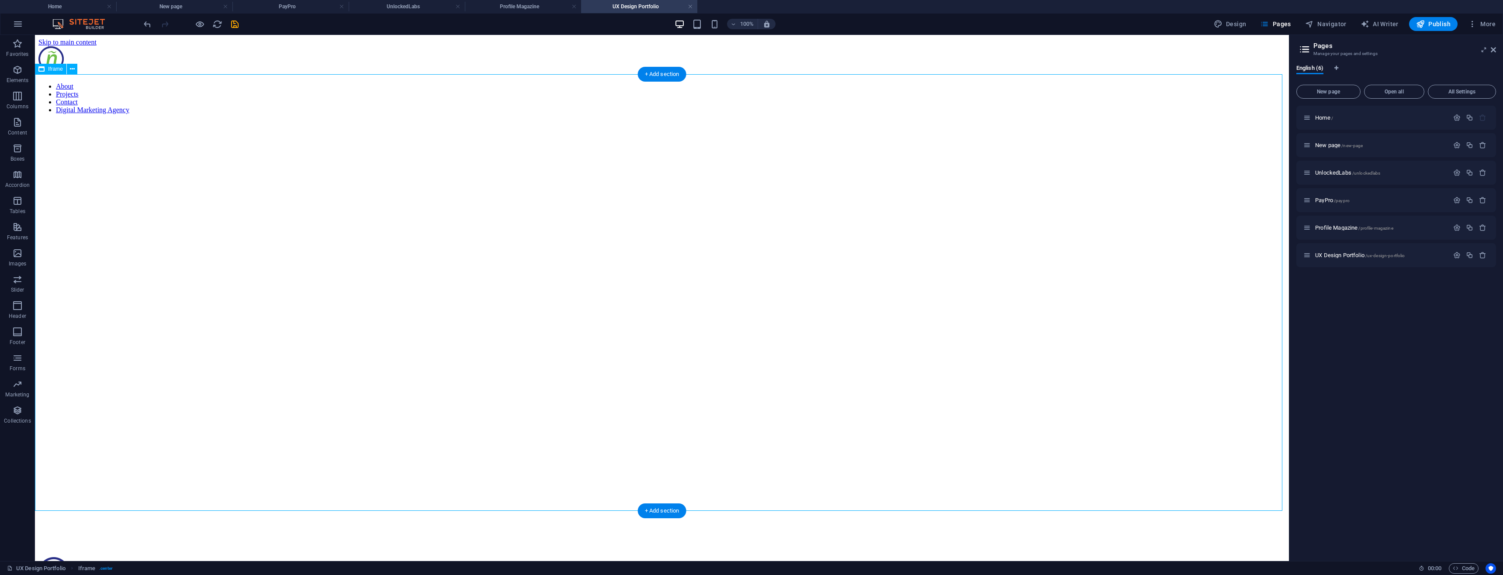
drag, startPoint x: 674, startPoint y: 308, endPoint x: 690, endPoint y: 251, distance: 59.3
click at [689, 252] on div "</div>" at bounding box center [661, 338] width 1247 height 439
drag, startPoint x: 717, startPoint y: 238, endPoint x: 724, endPoint y: 270, distance: 32.6
click at [723, 265] on div "</div>" at bounding box center [661, 338] width 1247 height 439
drag, startPoint x: 730, startPoint y: 319, endPoint x: 743, endPoint y: 229, distance: 91.3
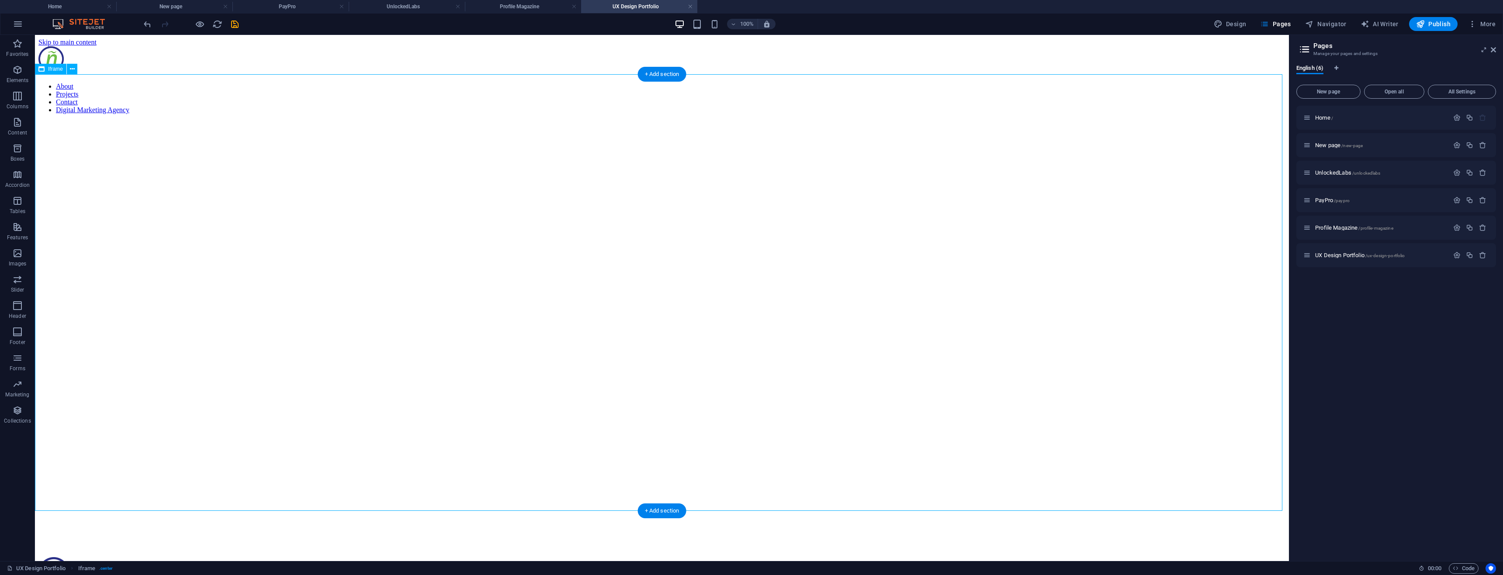
click at [742, 232] on div "</div>" at bounding box center [661, 338] width 1247 height 439
drag, startPoint x: 736, startPoint y: 343, endPoint x: 738, endPoint y: 311, distance: 31.5
click at [741, 305] on div "</div>" at bounding box center [661, 338] width 1247 height 439
click at [674, 442] on div "</div>" at bounding box center [661, 338] width 1247 height 439
click at [1228, 83] on nav "About Projects Contact Digital Marketing Agency" at bounding box center [661, 98] width 1247 height 31
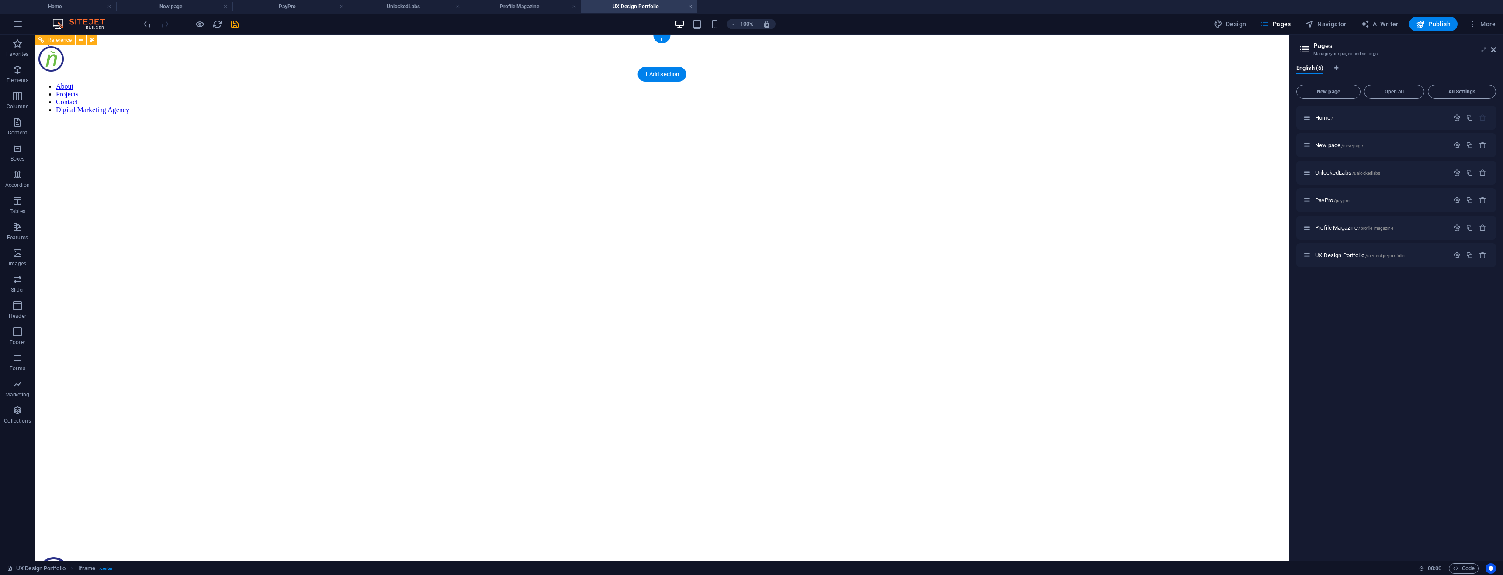
click at [1228, 83] on nav "About Projects Contact Digital Marketing Agency" at bounding box center [661, 98] width 1247 height 31
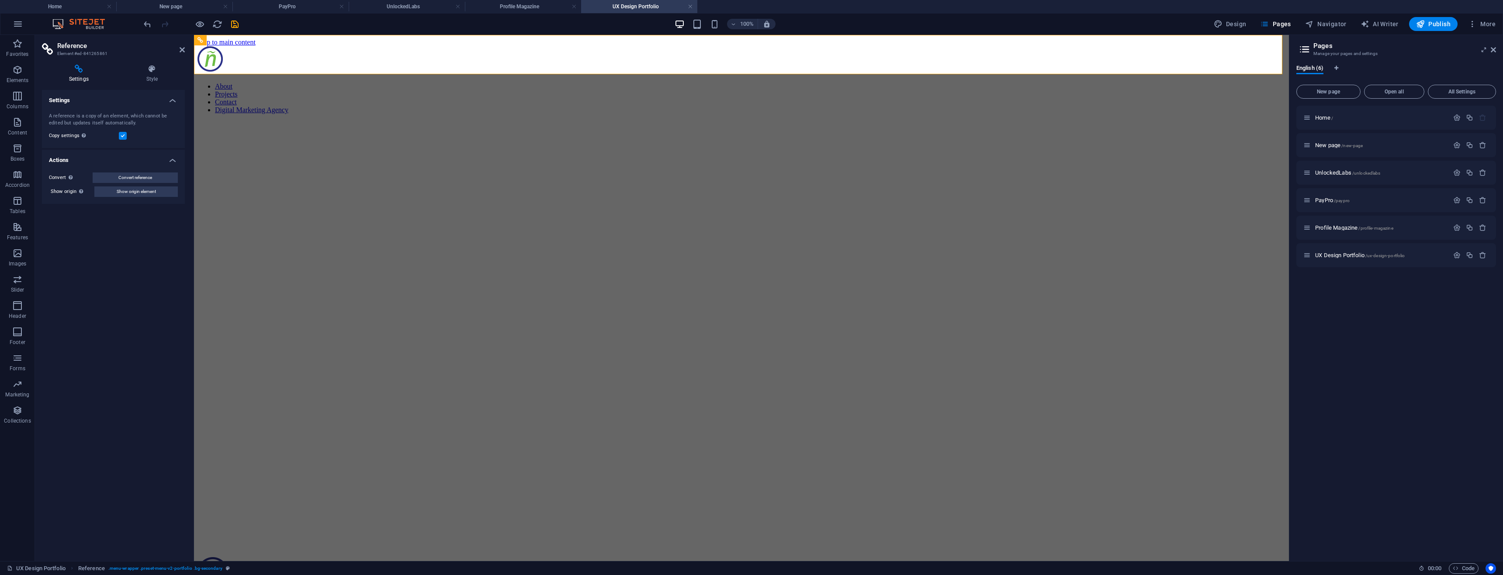
click at [159, 75] on h4 "Style" at bounding box center [152, 74] width 66 height 18
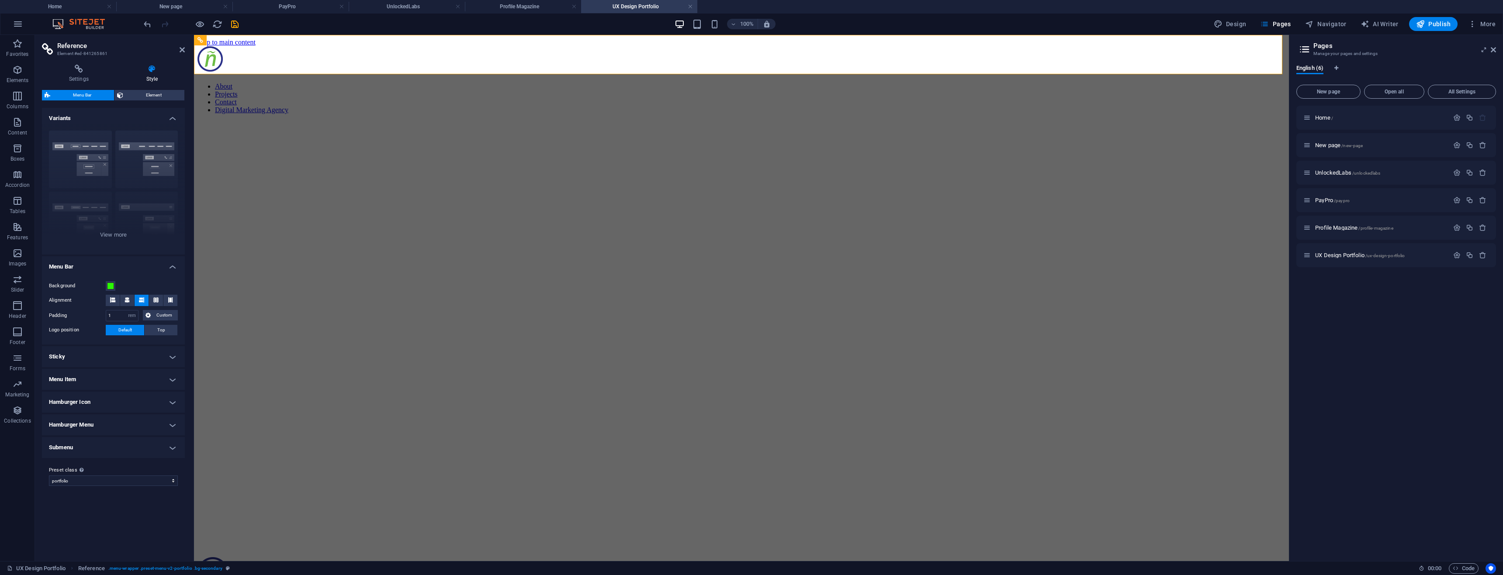
click at [80, 71] on icon at bounding box center [79, 69] width 74 height 9
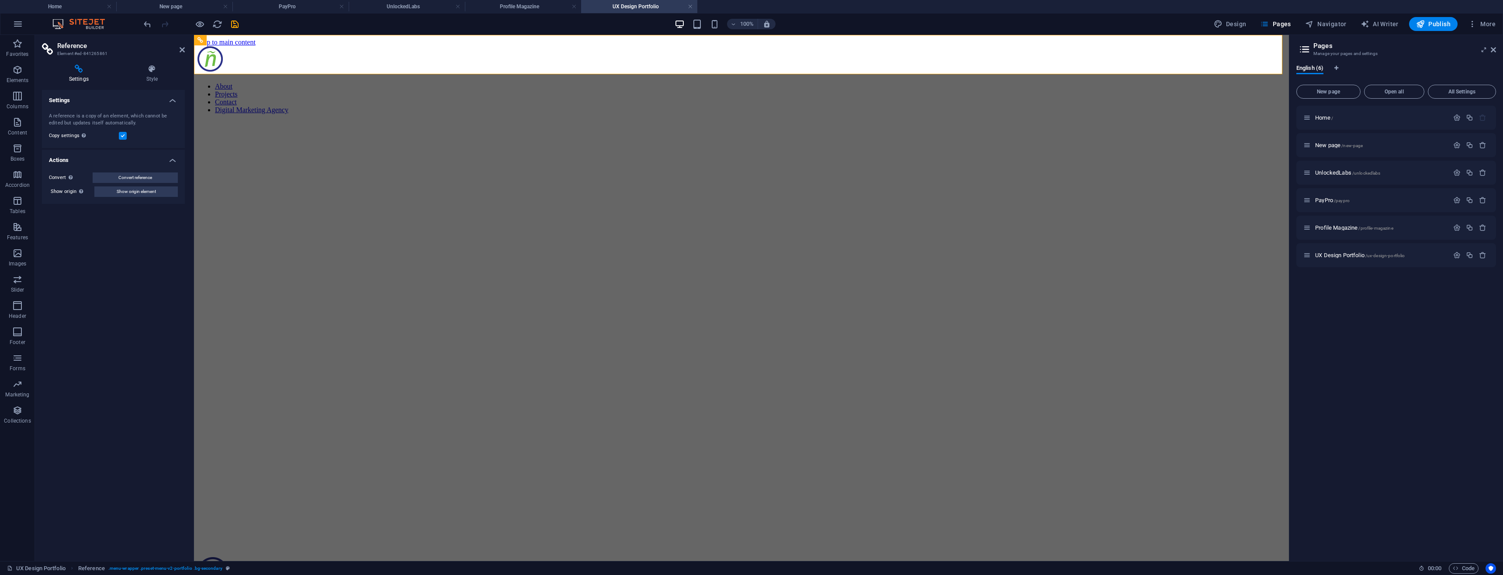
click at [134, 66] on icon at bounding box center [152, 69] width 66 height 9
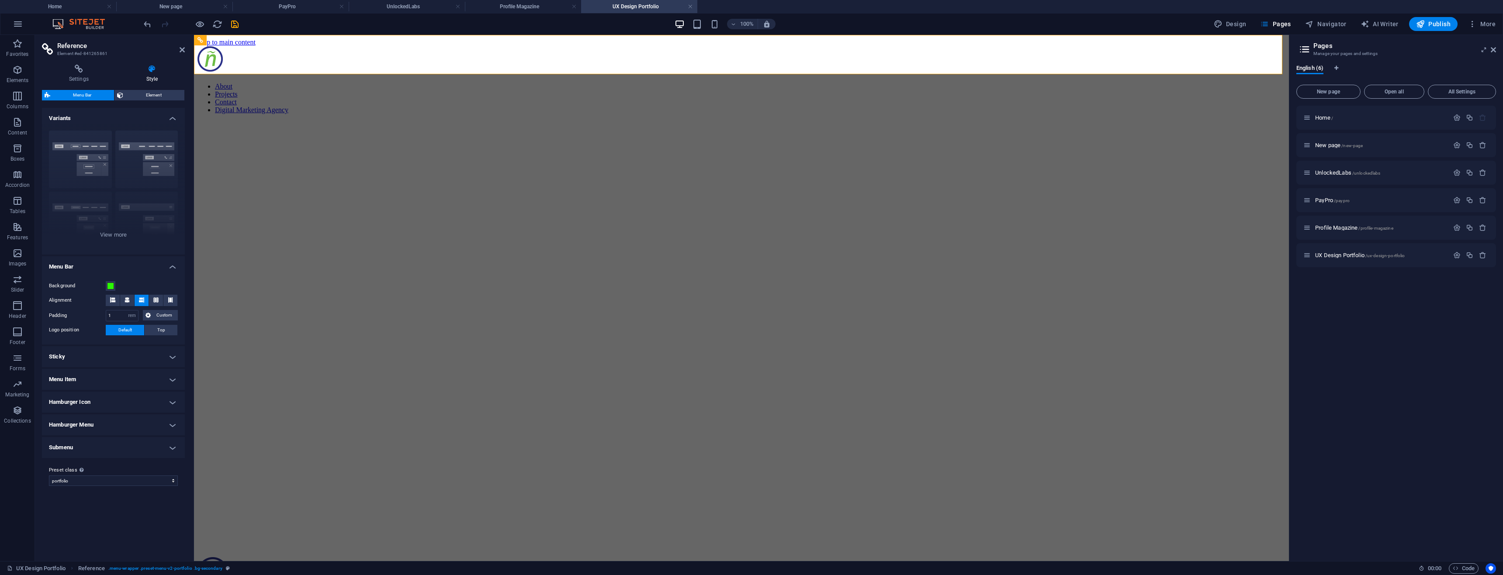
click at [145, 91] on span "Element" at bounding box center [154, 95] width 56 height 10
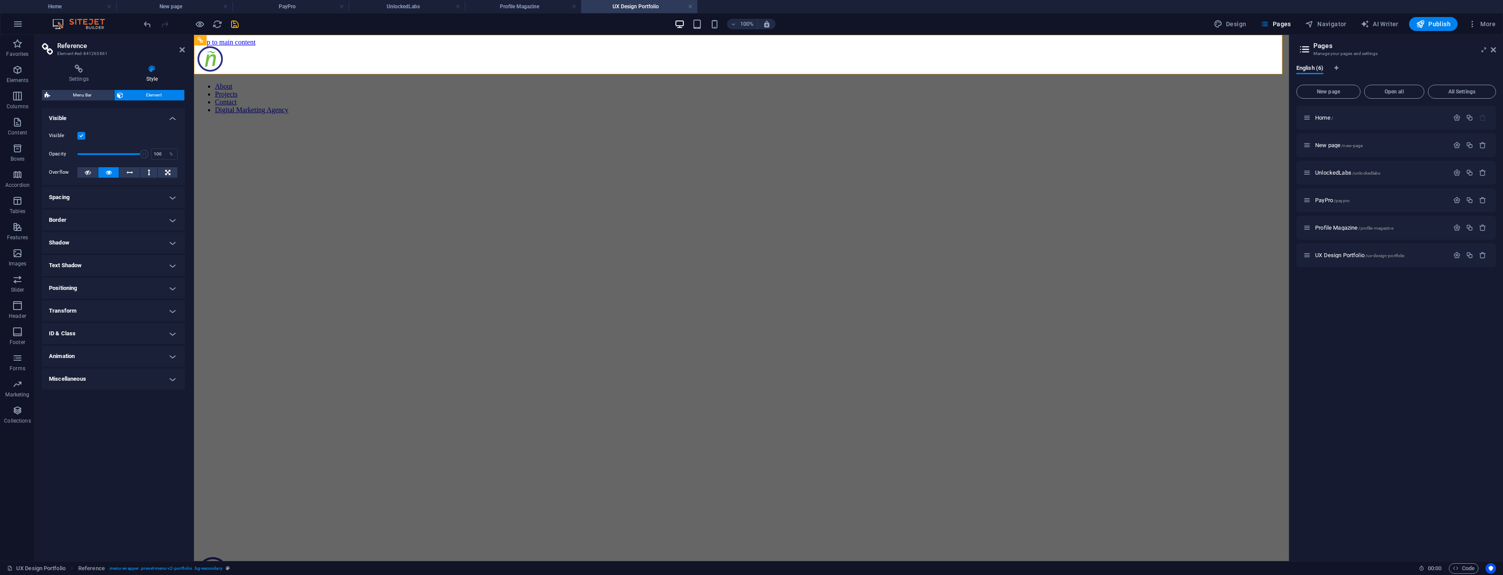
click at [74, 74] on h4 "Settings" at bounding box center [80, 74] width 77 height 18
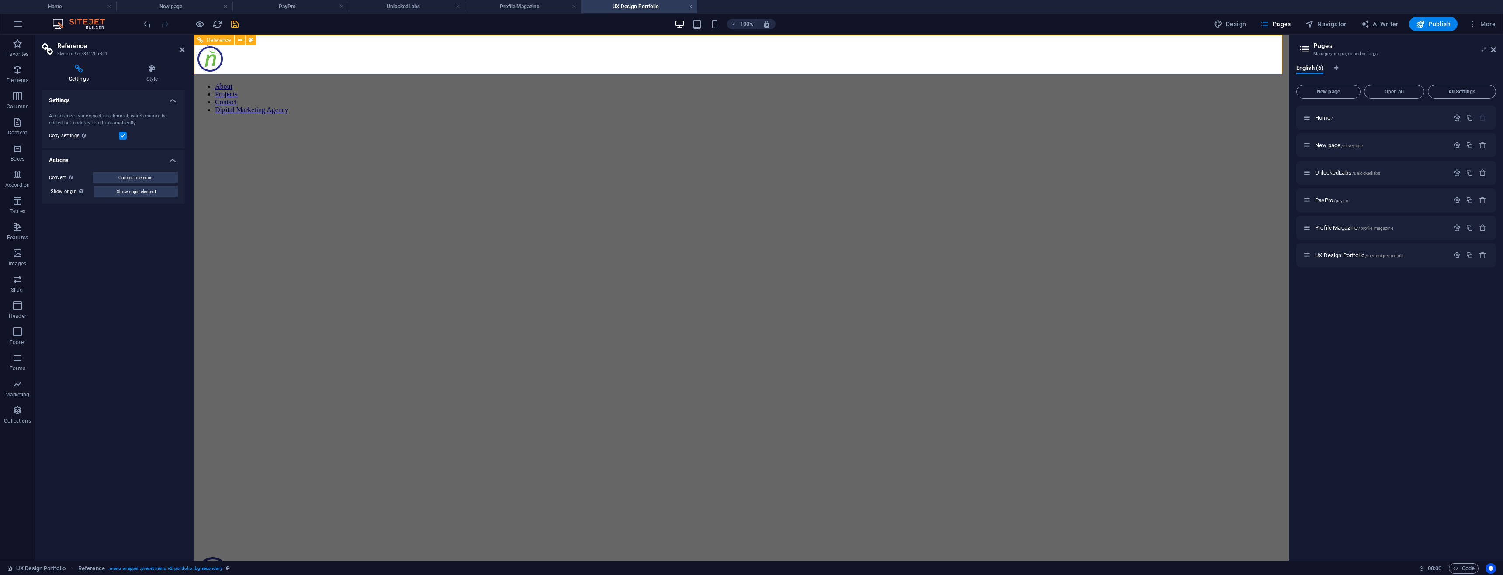
click at [1076, 83] on nav "About Projects Contact Digital Marketing Agency" at bounding box center [741, 98] width 1088 height 31
click at [339, 170] on div "</div>" at bounding box center [741, 338] width 1088 height 439
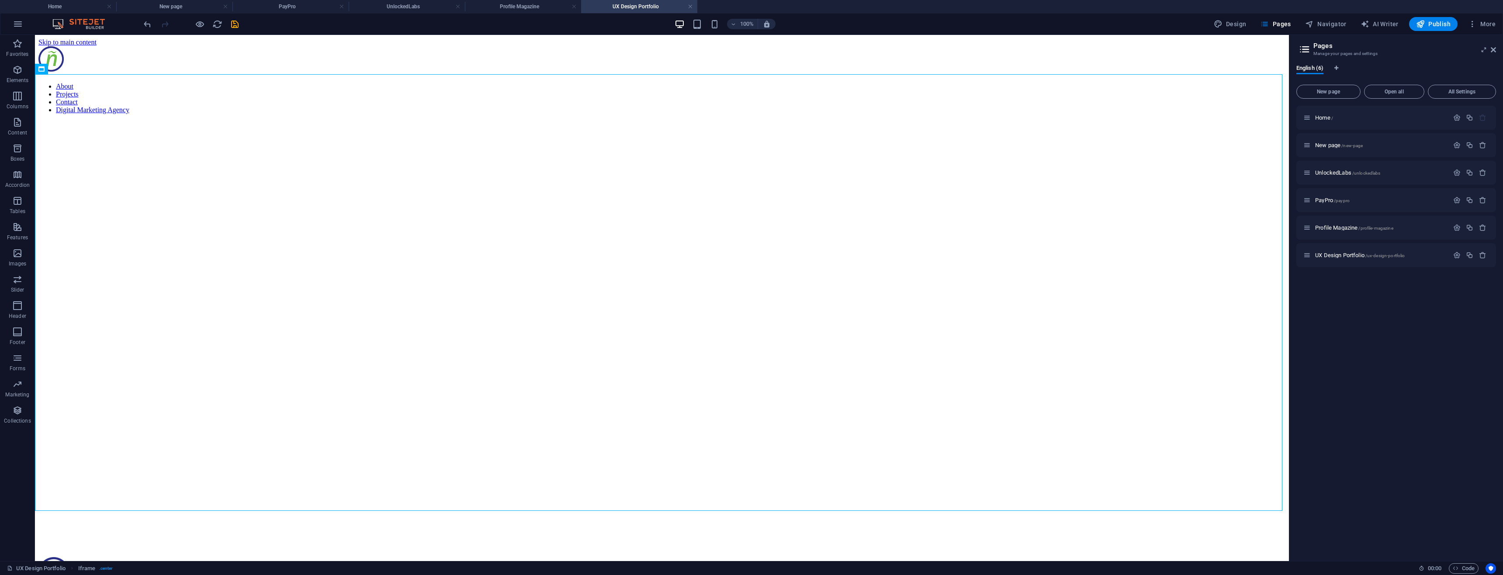
click at [1323, 115] on span "Home /" at bounding box center [1324, 117] width 18 height 7
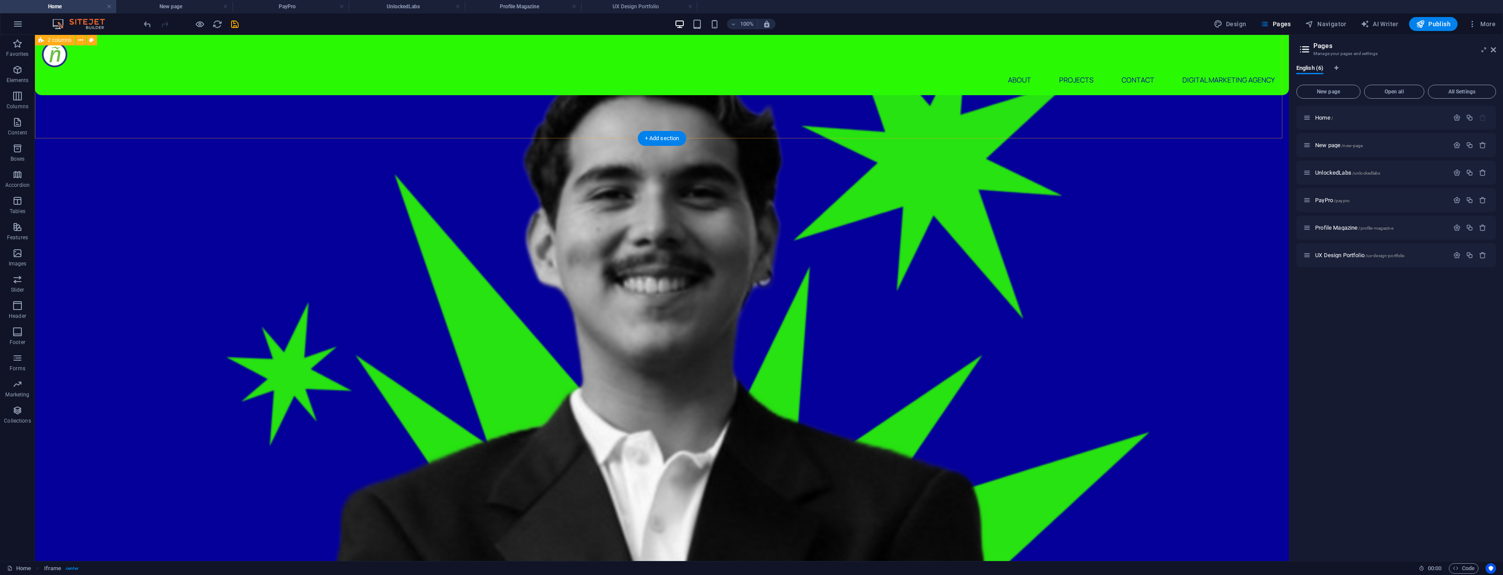
scroll to position [874, 0]
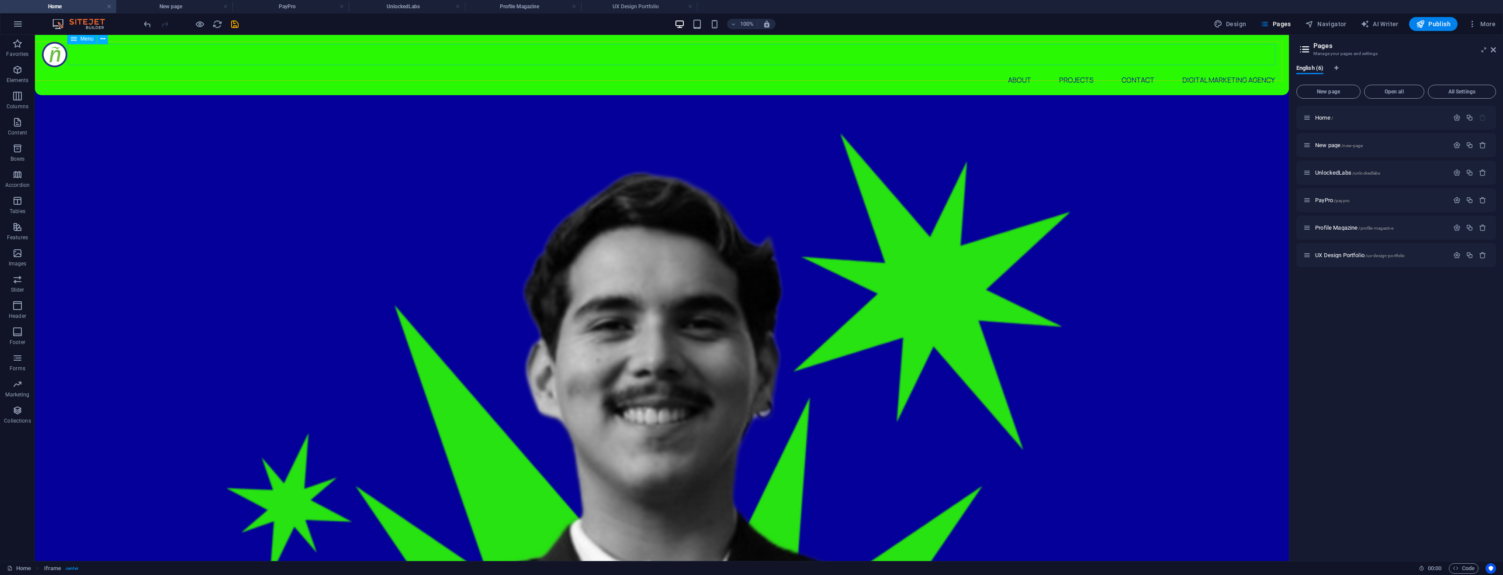
click at [1204, 69] on nav "About Projects Contact Digital Marketing Agency" at bounding box center [662, 79] width 1240 height 21
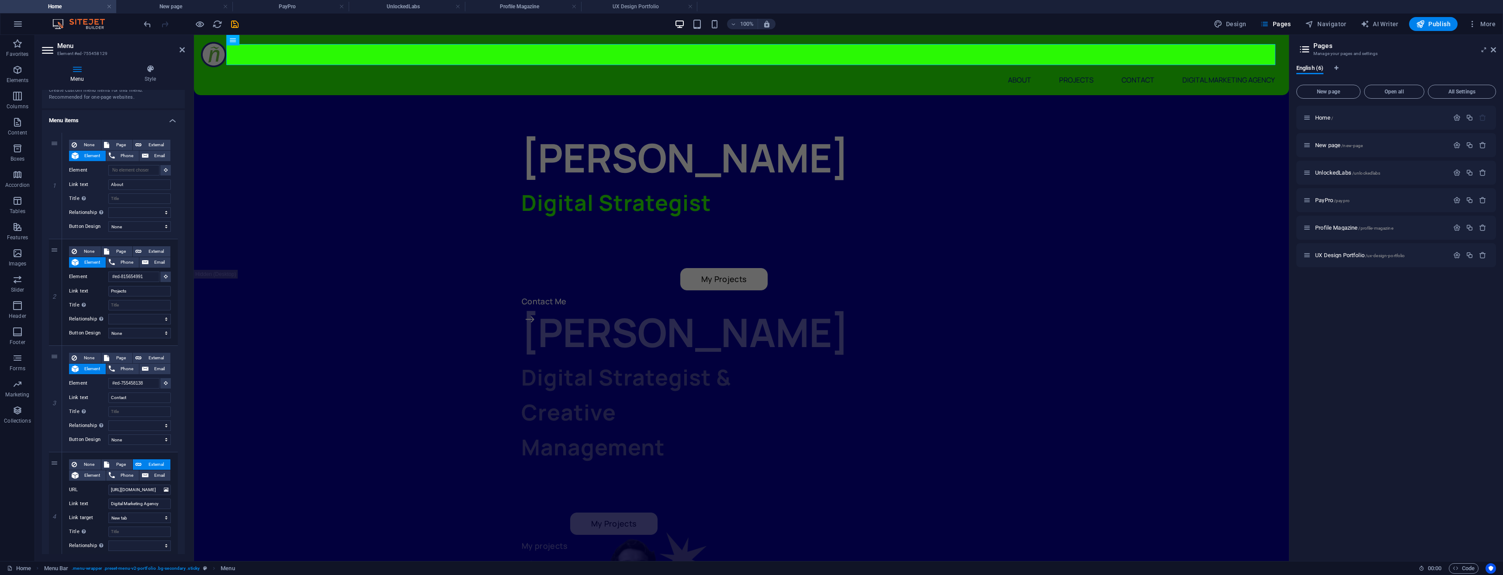
scroll to position [83, 0]
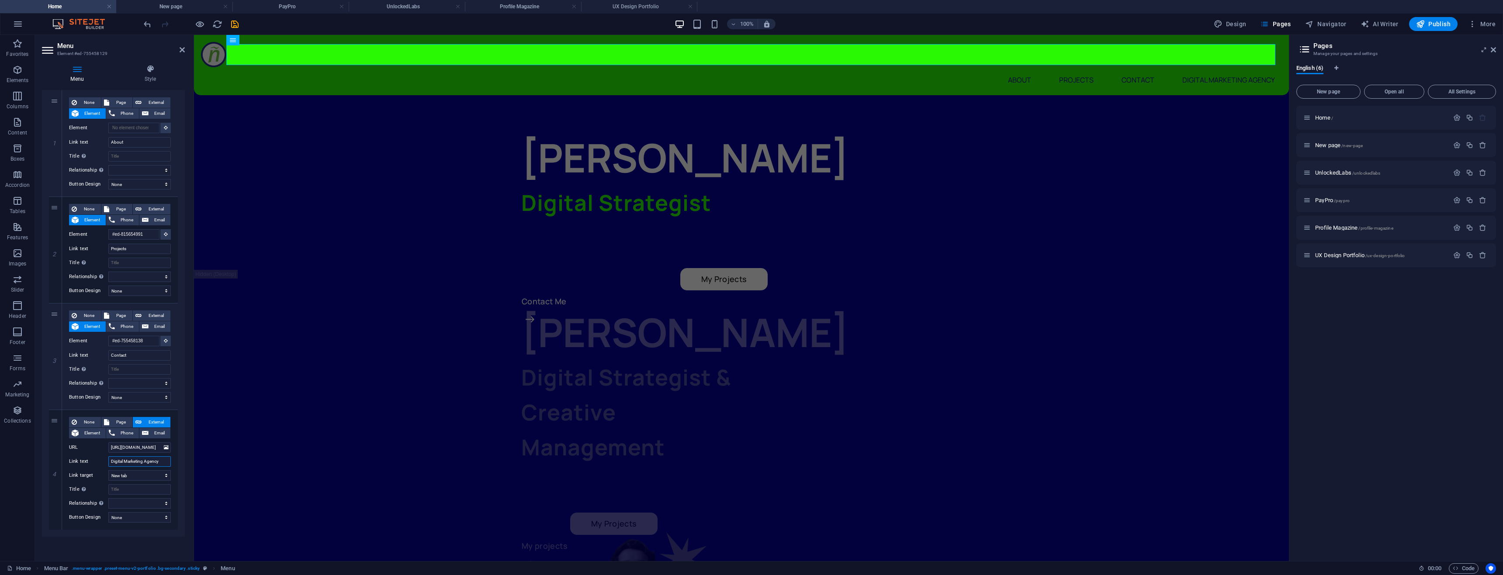
drag, startPoint x: 160, startPoint y: 460, endPoint x: 100, endPoint y: 456, distance: 60.9
click at [100, 456] on div "None Page External Element Phone Email Page Home New page UnlockedLabs PayPro P…" at bounding box center [120, 463] width 102 height 92
type input "UX Portfolio"
select select
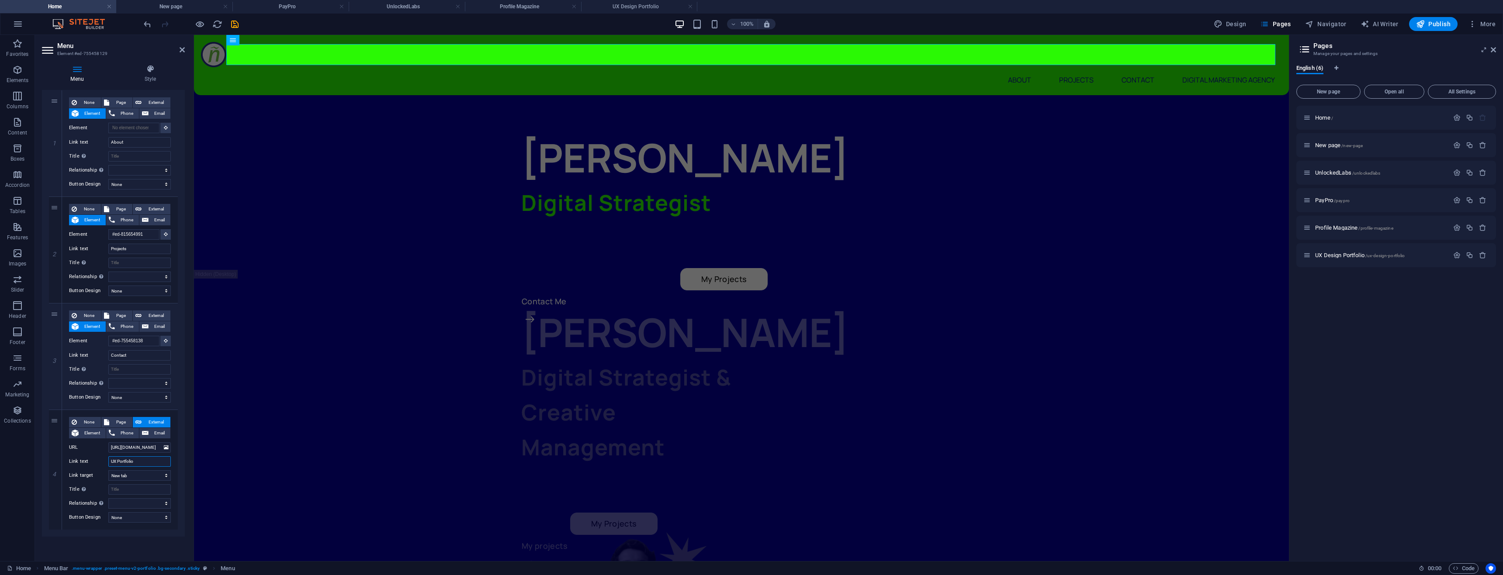
select select
type input "UX Portfolio"
drag, startPoint x: 120, startPoint y: 425, endPoint x: 125, endPoint y: 422, distance: 5.7
click at [120, 424] on span "Page" at bounding box center [121, 422] width 18 height 10
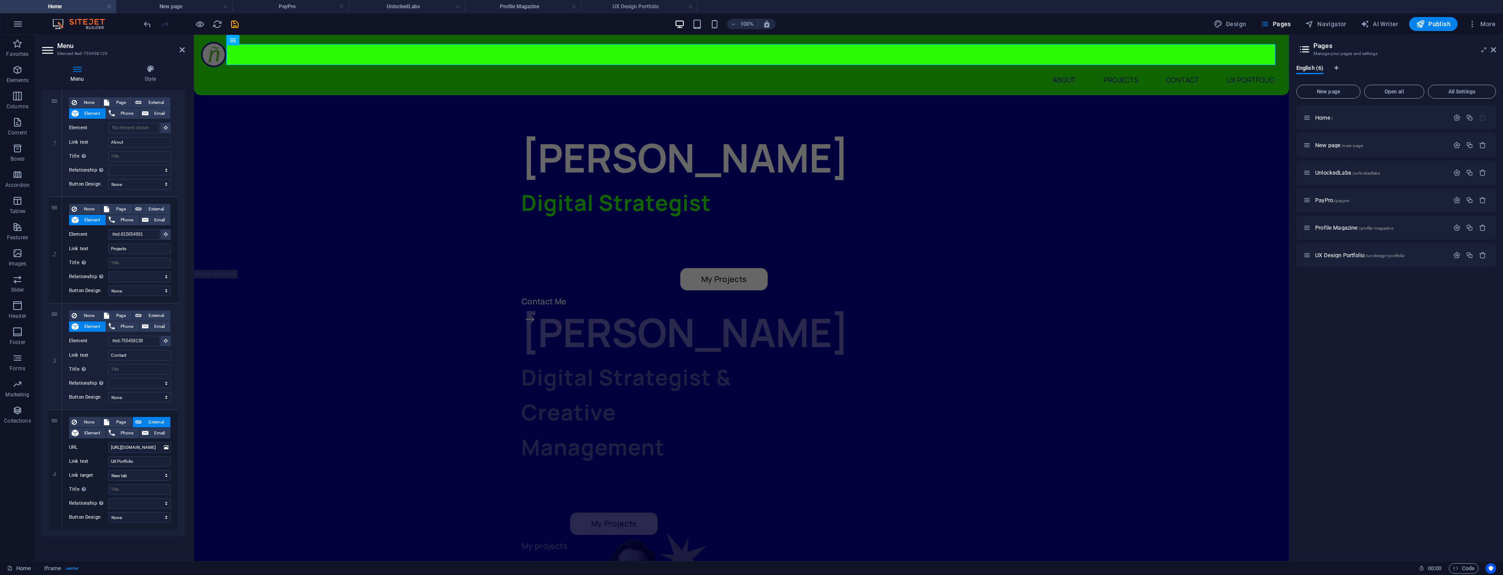
select select
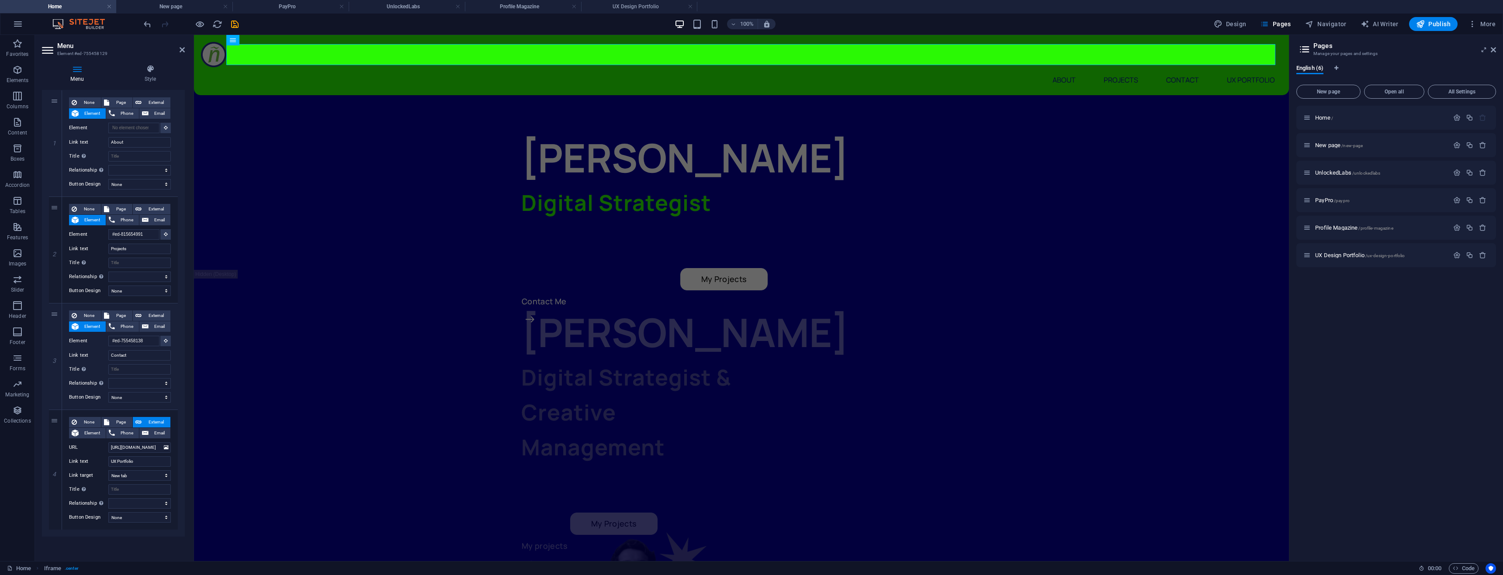
select select
click at [123, 449] on select "Home New page UnlockedLabs PayPro Profile Magazine UX Design Portfolio" at bounding box center [139, 447] width 62 height 10
select select "5"
click at [108, 442] on select "Home New page UnlockedLabs PayPro Profile Magazine UX Design Portfolio" at bounding box center [139, 447] width 62 height 10
select select
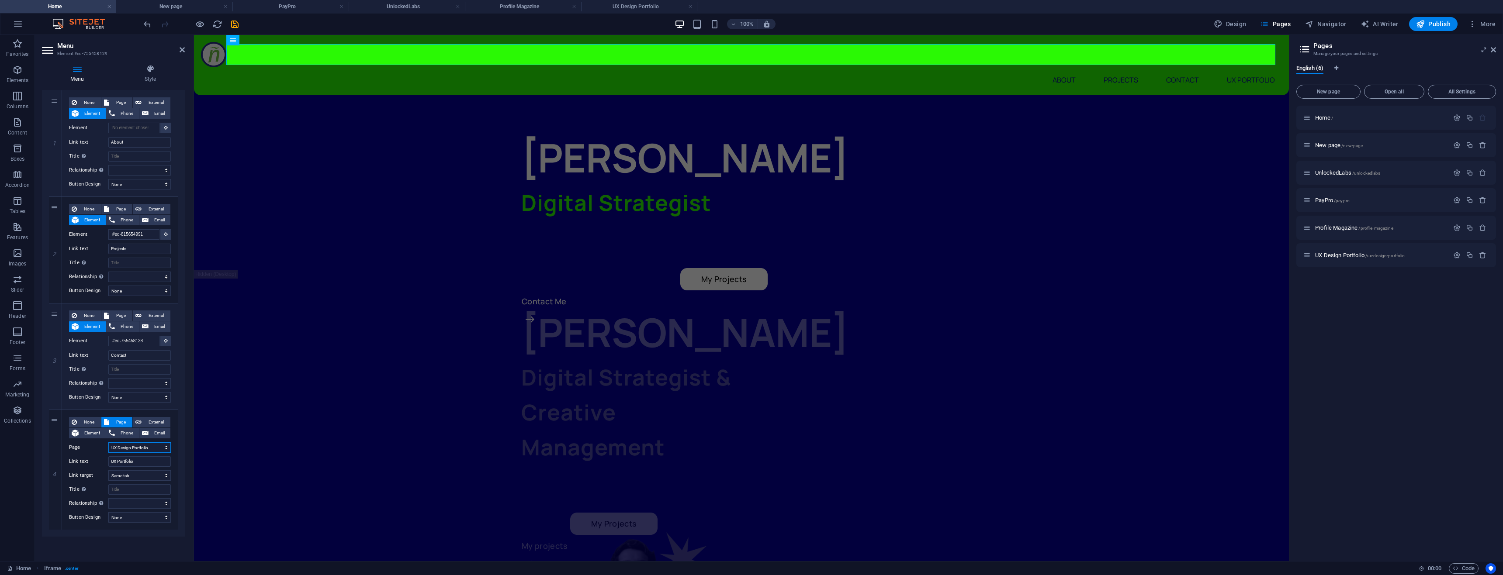
select select
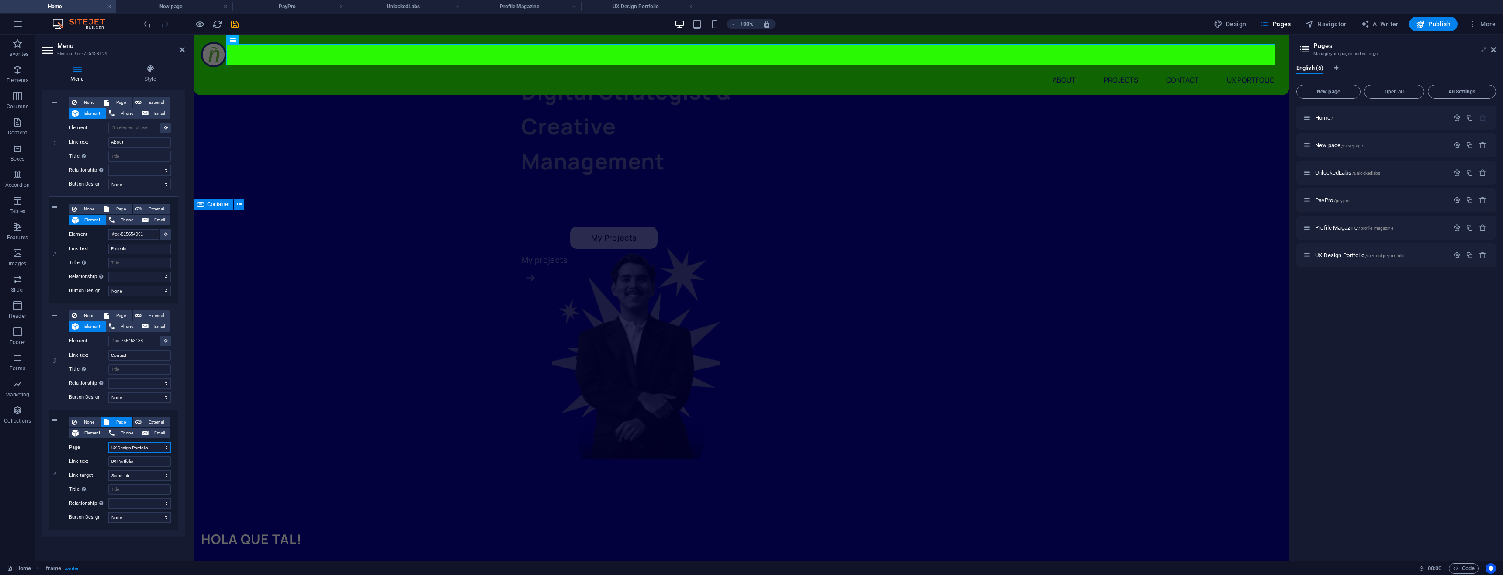
scroll to position [0, 0]
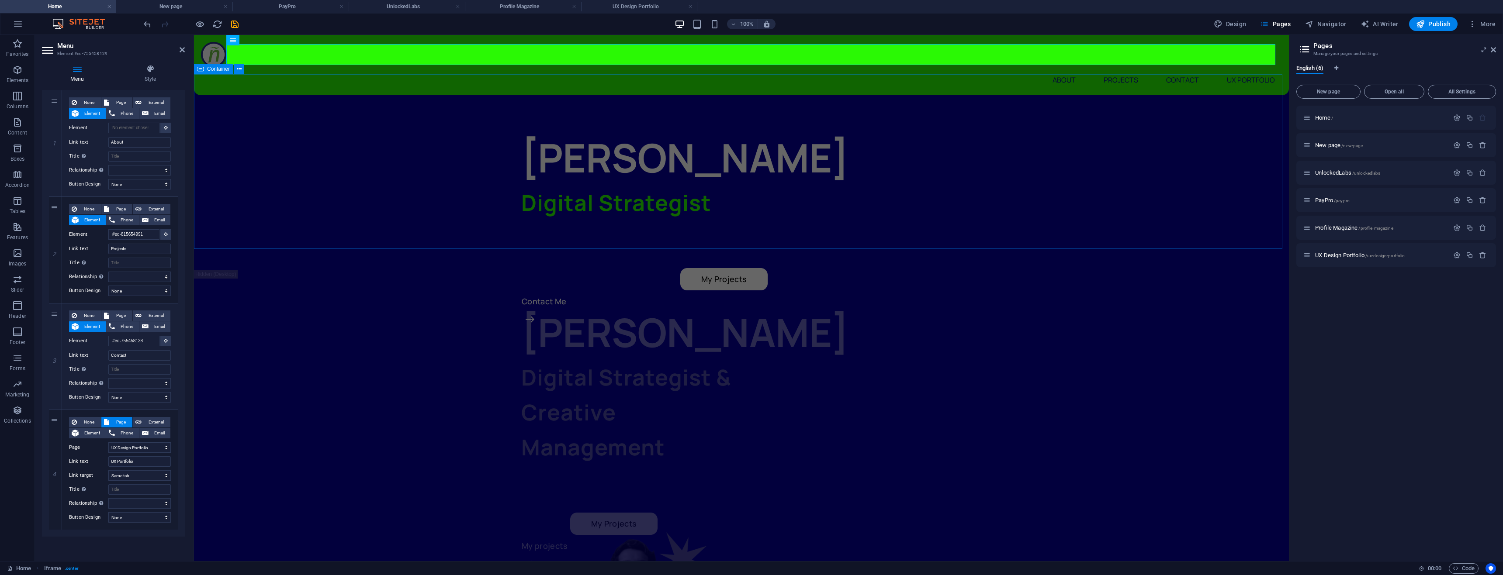
click at [1013, 177] on div "[PERSON_NAME] Digital Strategist My Projects Contact Me" at bounding box center [741, 182] width 1095 height 175
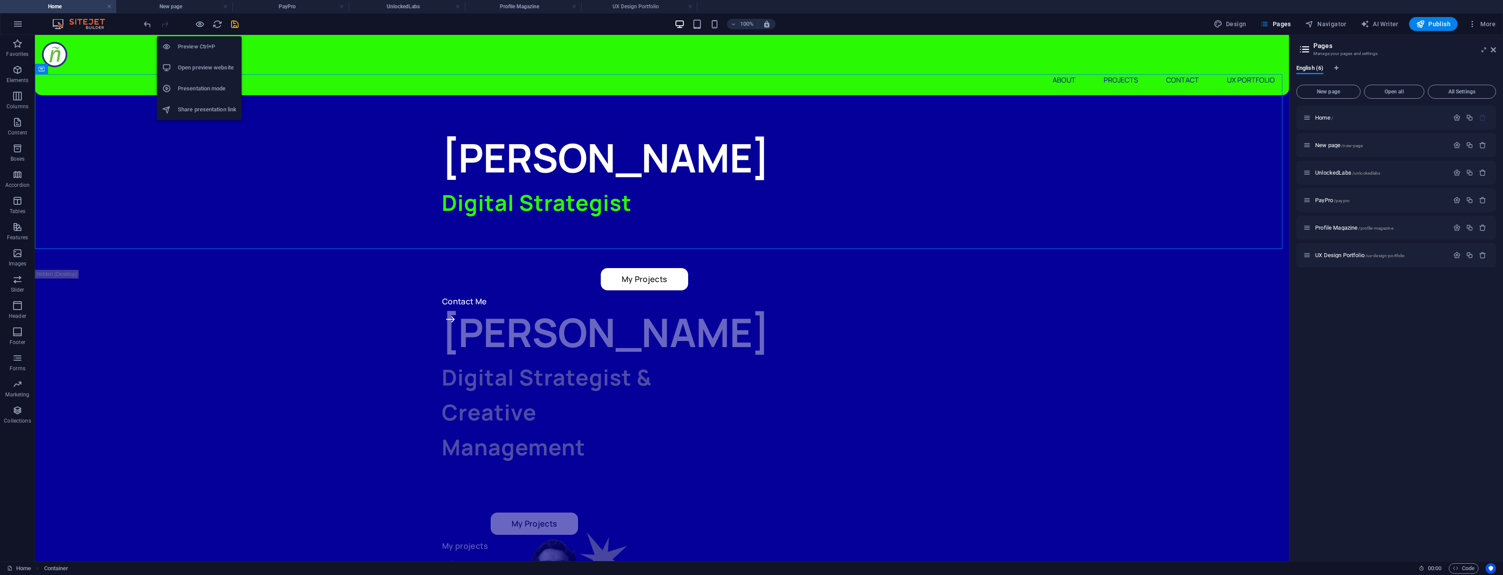
click at [204, 24] on icon "button" at bounding box center [200, 24] width 10 height 10
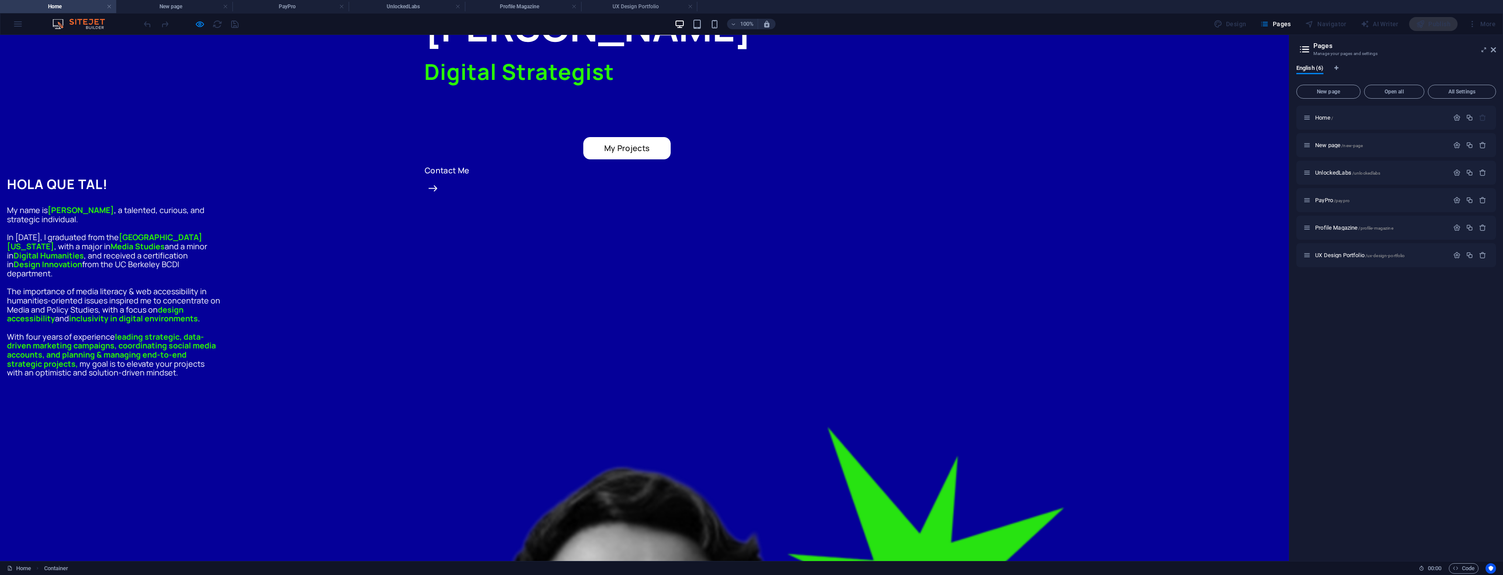
click at [658, 137] on link "My Projects" at bounding box center [626, 148] width 87 height 22
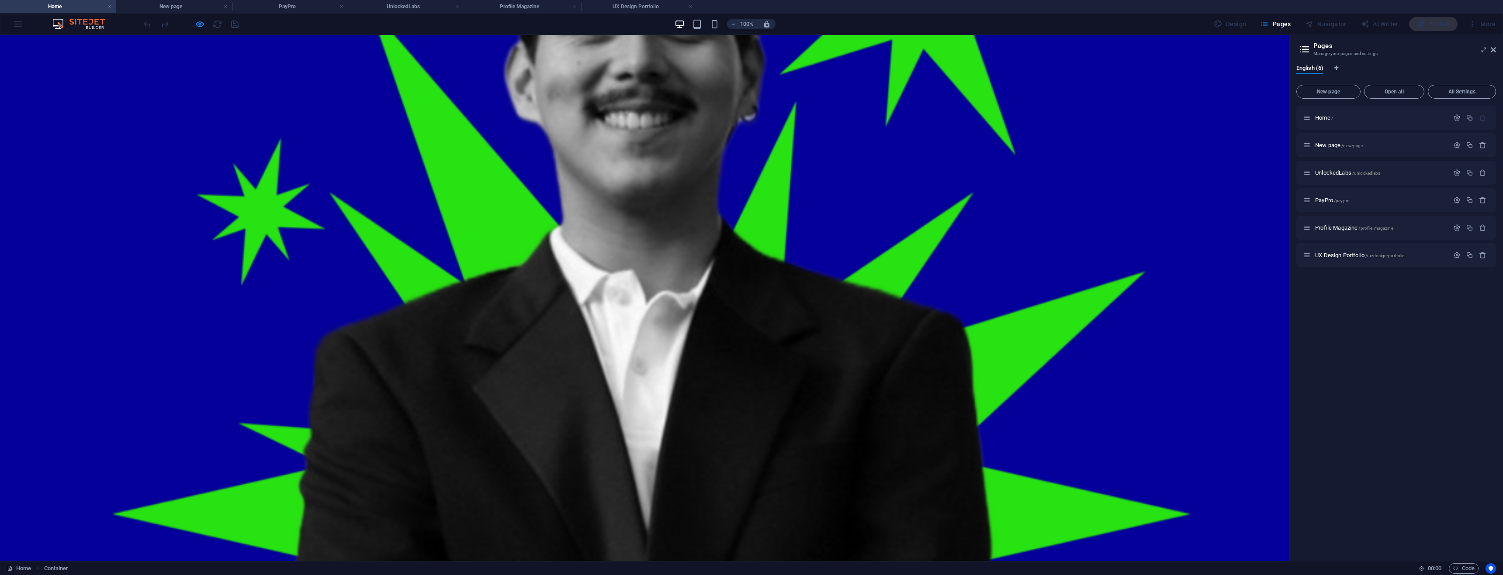
scroll to position [729, 0]
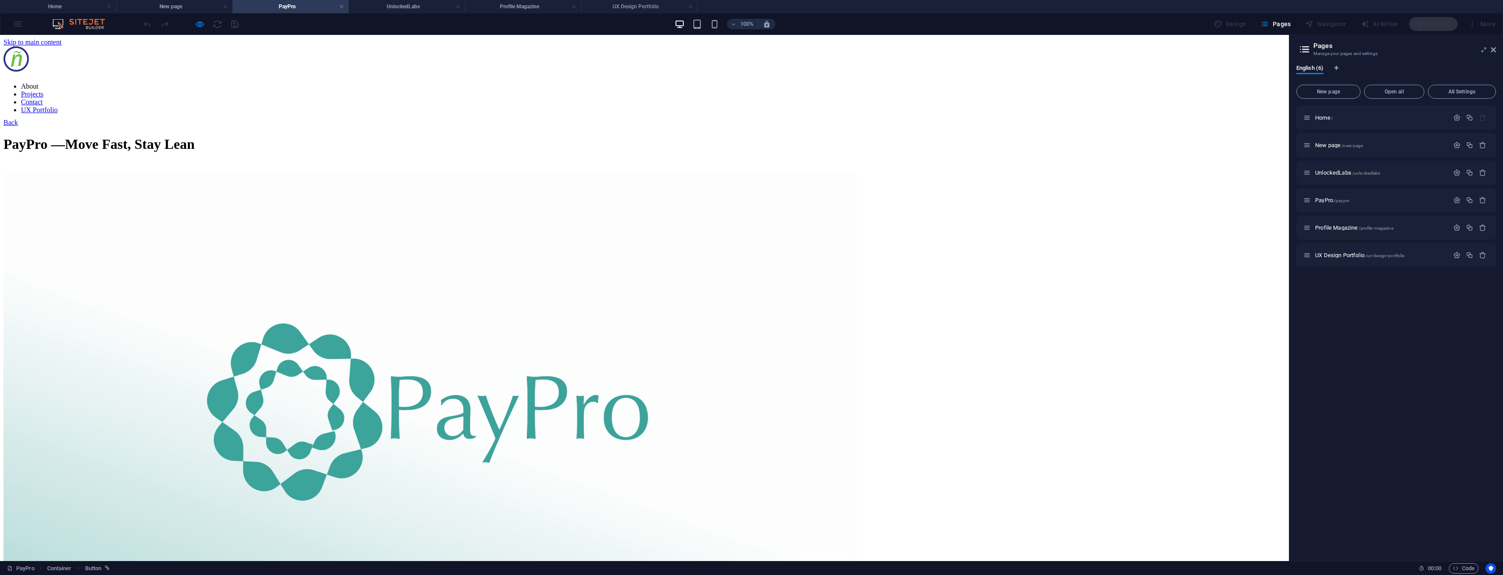
scroll to position [0, 0]
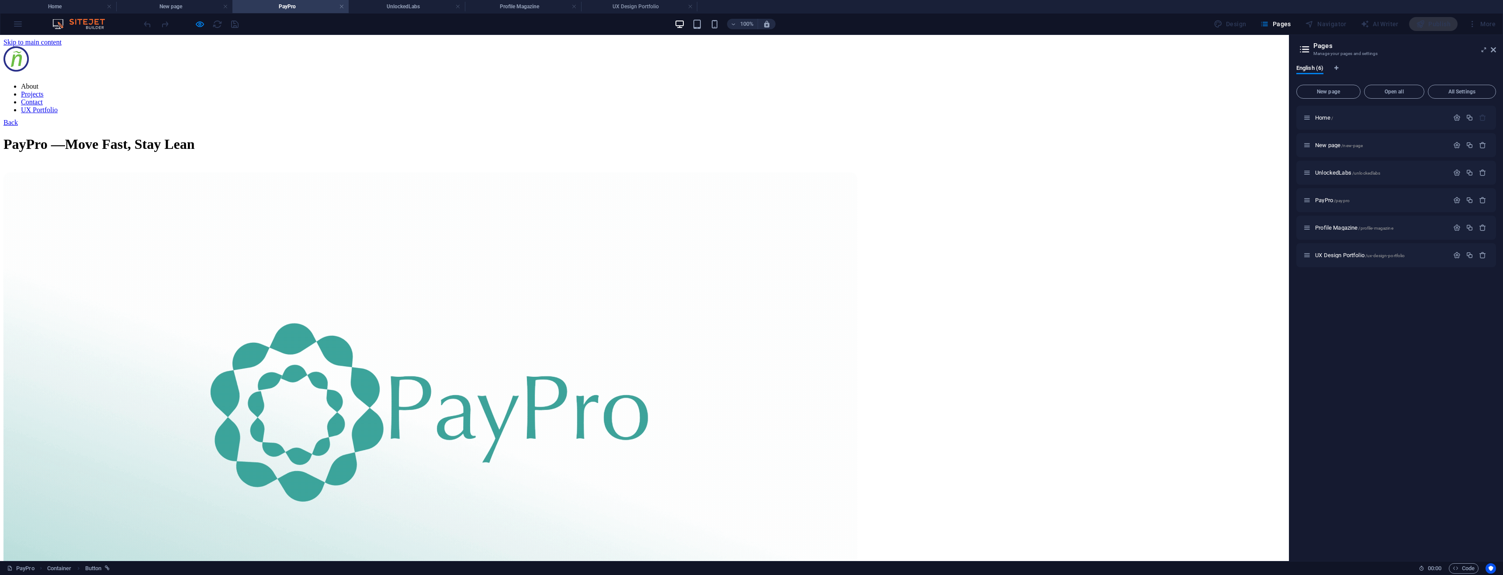
click at [18, 126] on link "Back" at bounding box center [10, 122] width 14 height 7
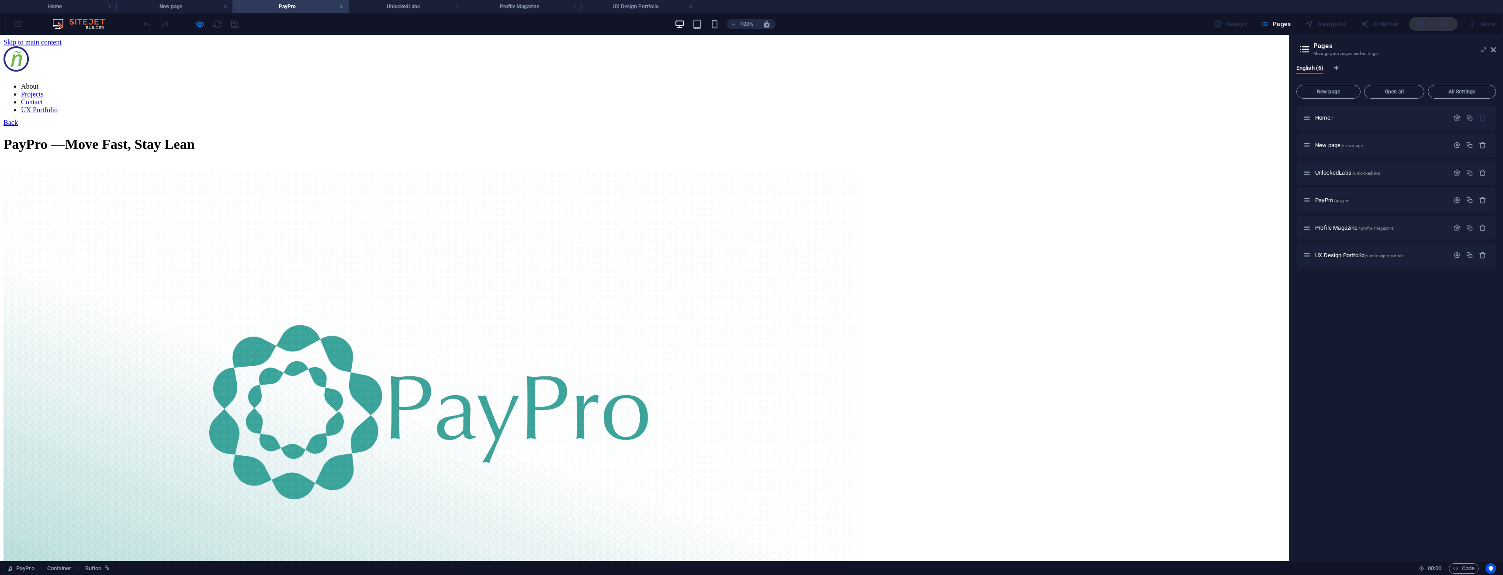
scroll to position [729, 0]
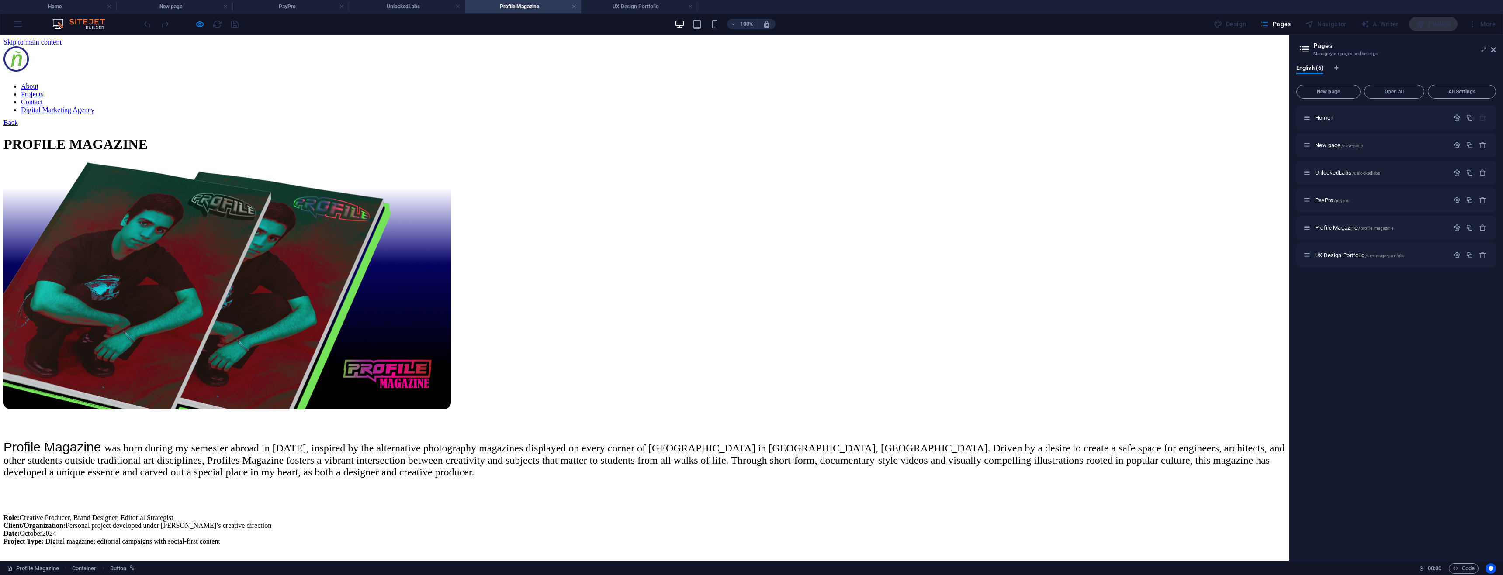
click at [18, 125] on link "Back" at bounding box center [10, 122] width 14 height 7
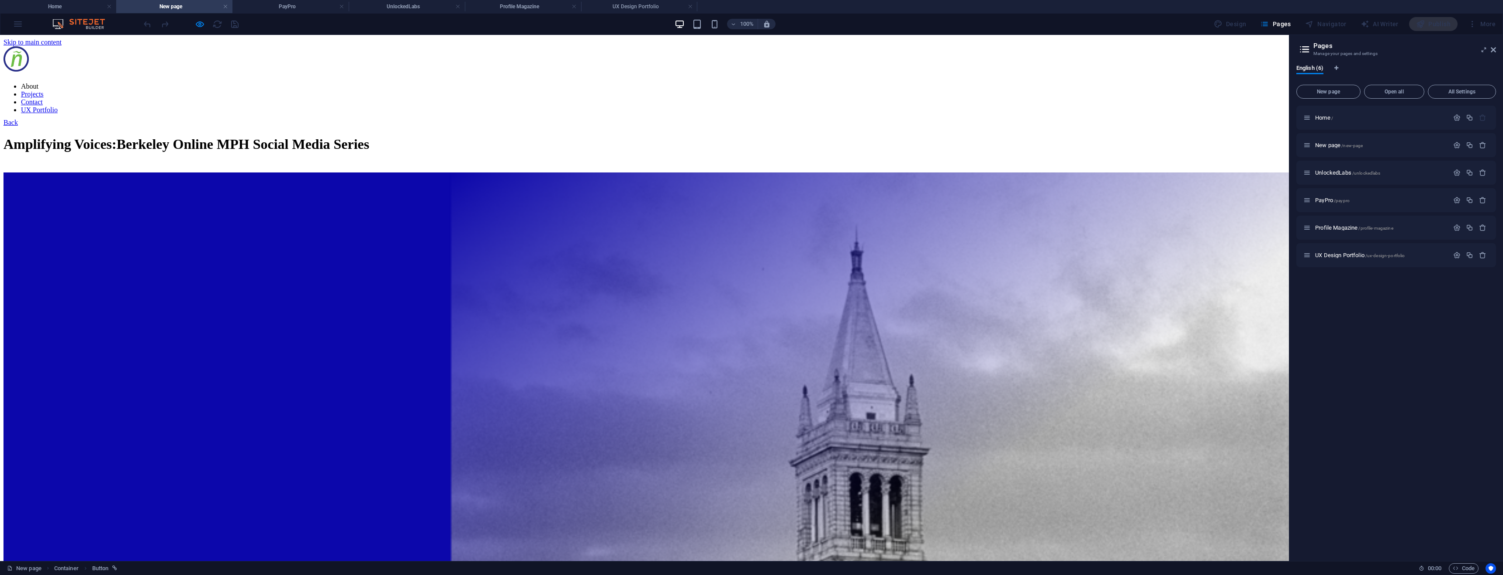
scroll to position [0, 0]
drag, startPoint x: 446, startPoint y: 119, endPoint x: 643, endPoint y: 327, distance: 286.1
click at [18, 119] on link "Back" at bounding box center [10, 122] width 14 height 7
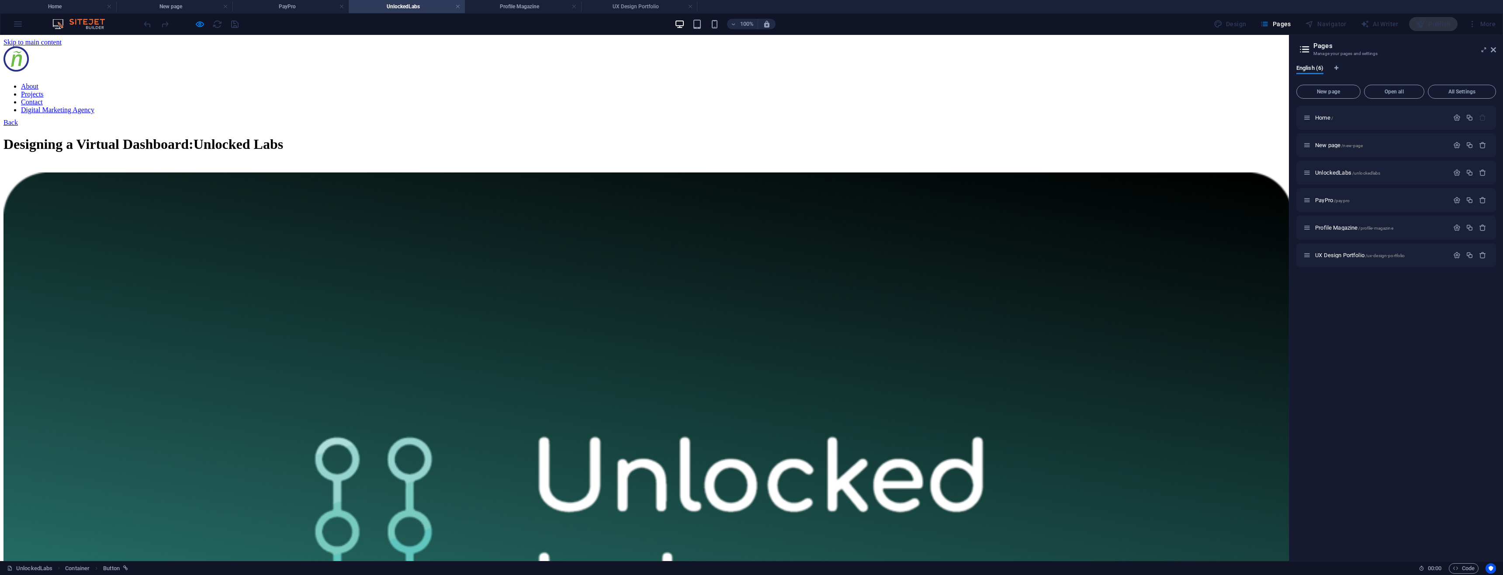
click at [18, 125] on link "Back" at bounding box center [10, 122] width 14 height 7
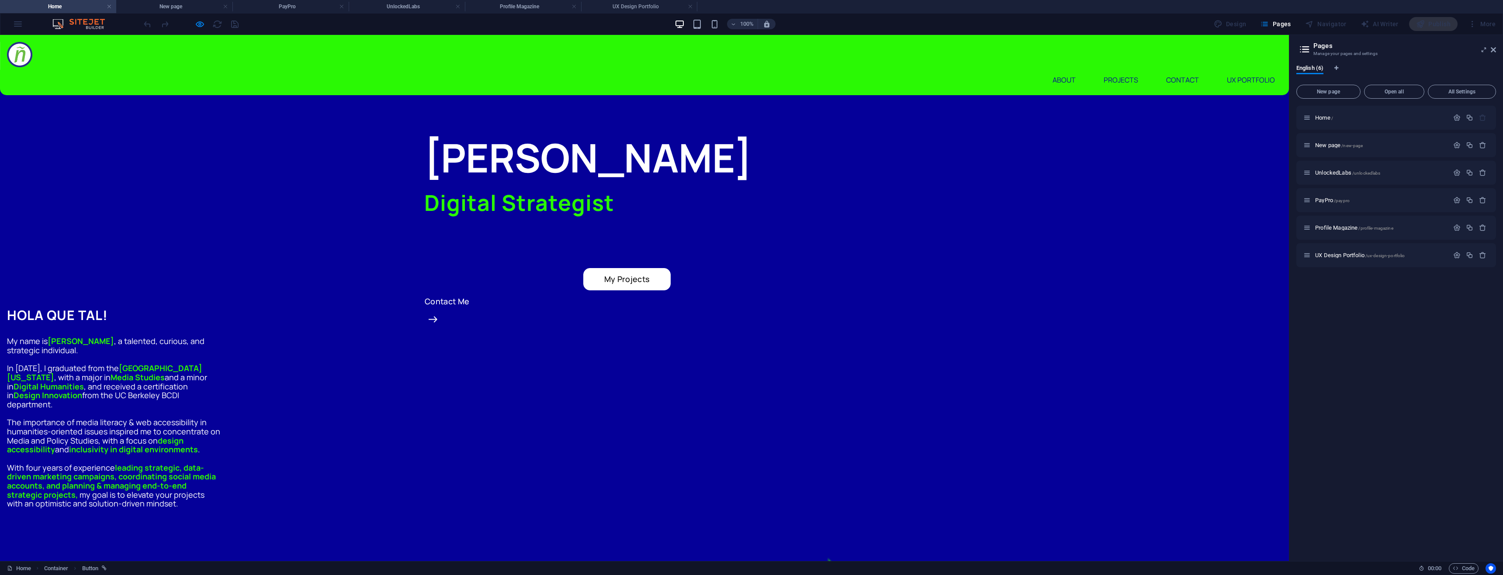
click at [195, 24] on icon "button" at bounding box center [200, 24] width 10 height 10
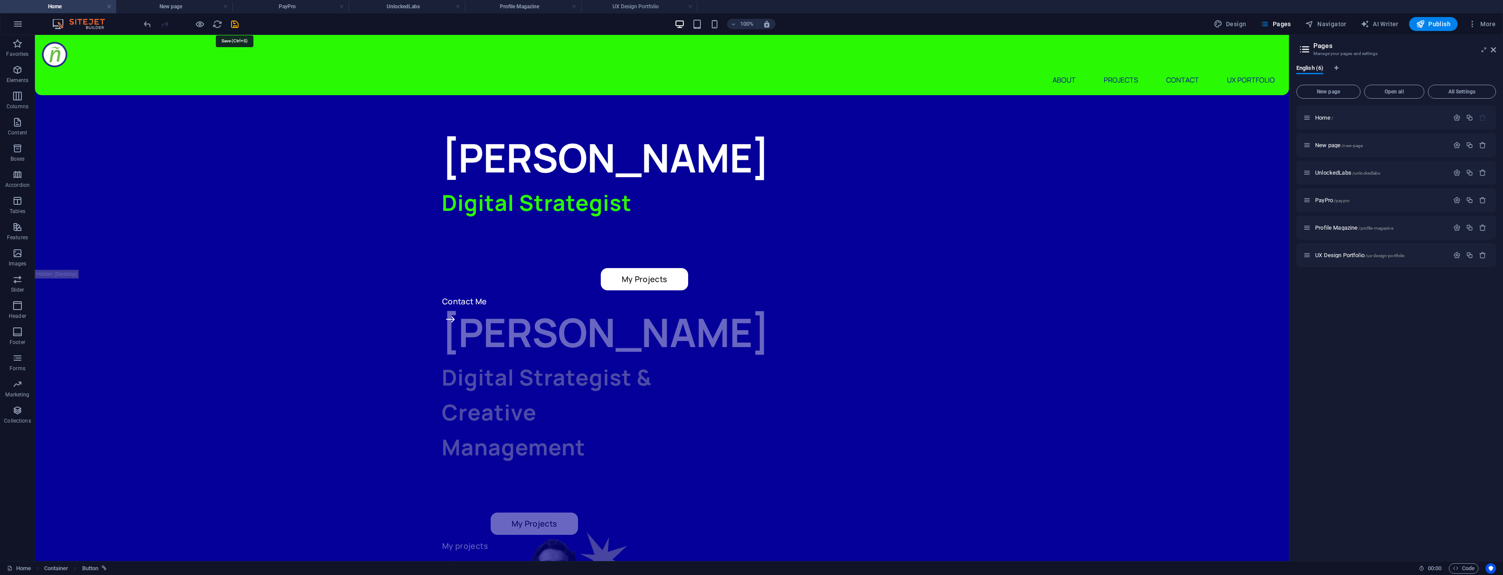
click at [233, 25] on icon "save" at bounding box center [235, 24] width 10 height 10
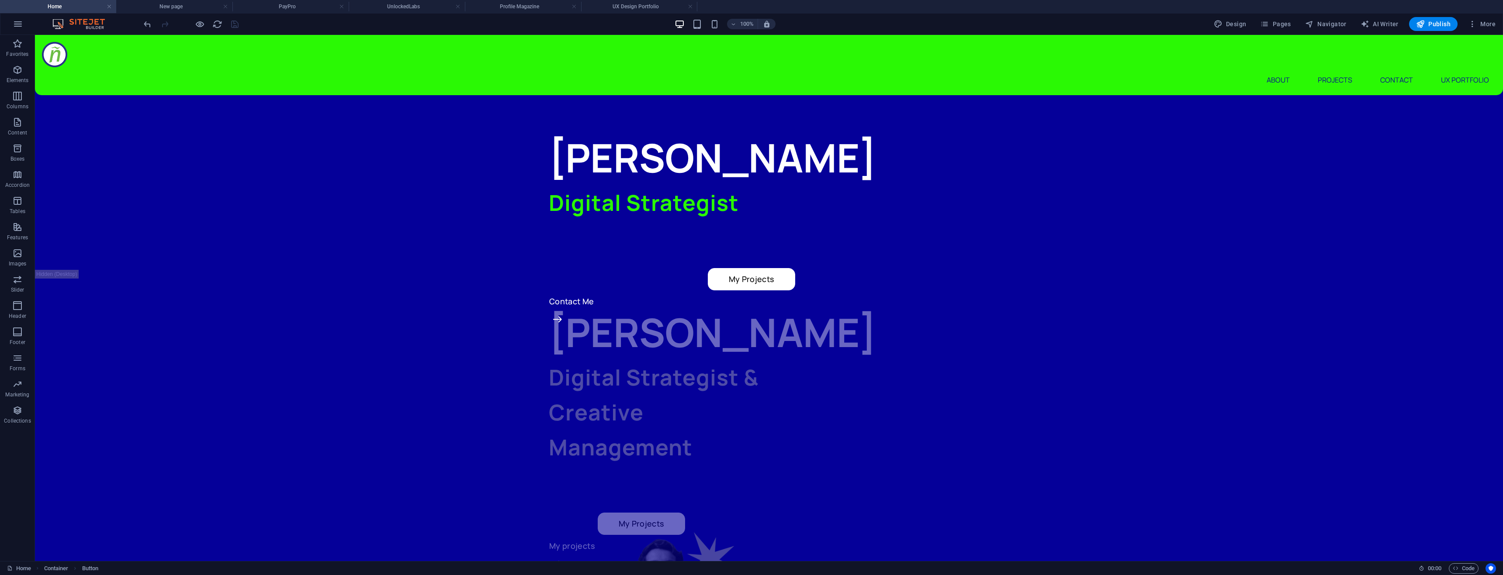
click at [1441, 23] on span "Publish" at bounding box center [1433, 24] width 35 height 9
click at [1436, 25] on span "Publish" at bounding box center [1433, 24] width 35 height 9
